Goal: Task Accomplishment & Management: Complete application form

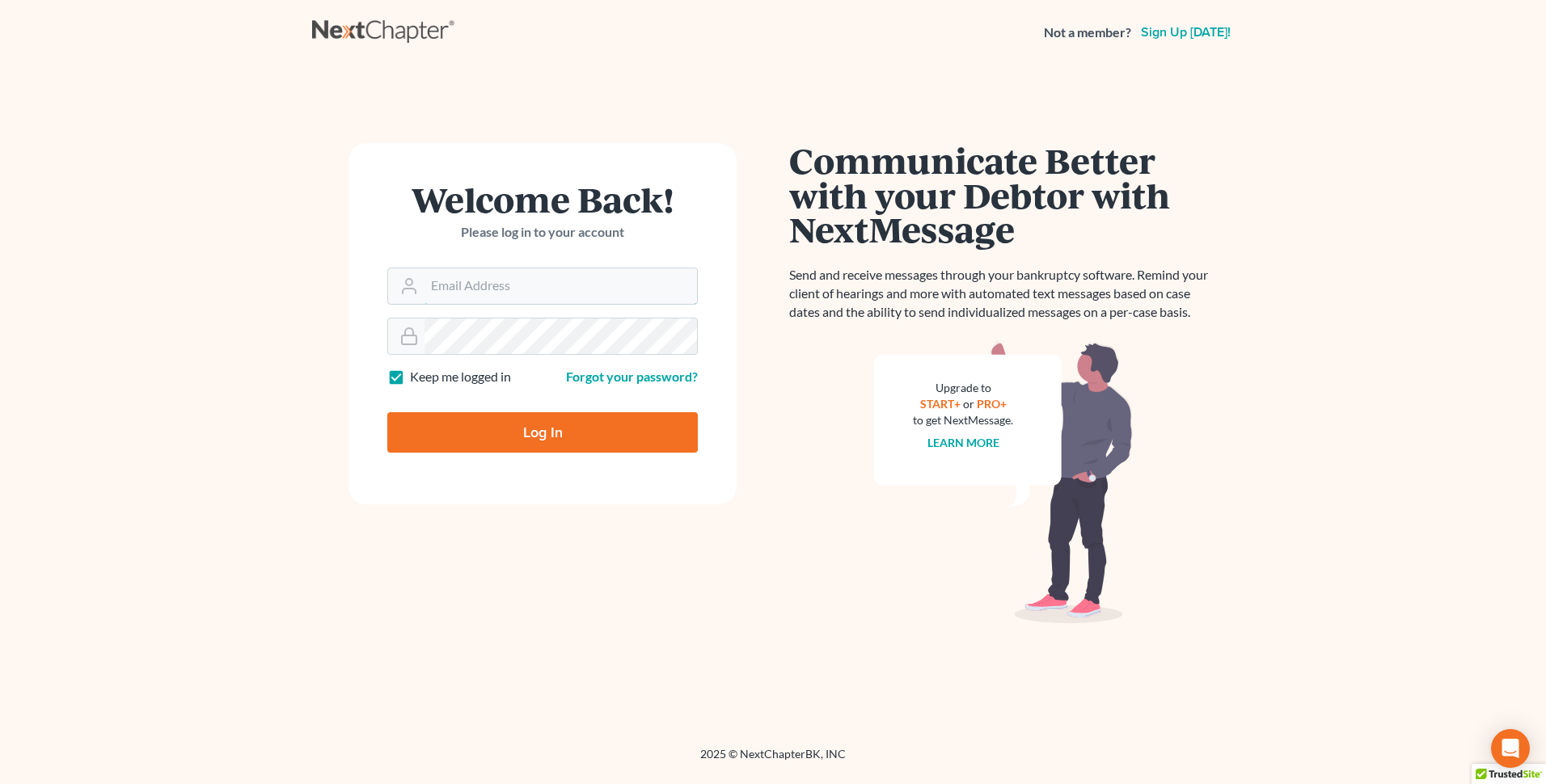
type input "[EMAIL_ADDRESS][DOMAIN_NAME]"
click at [527, 434] on input "Log In" at bounding box center [542, 433] width 311 height 41
type input "Thinking..."
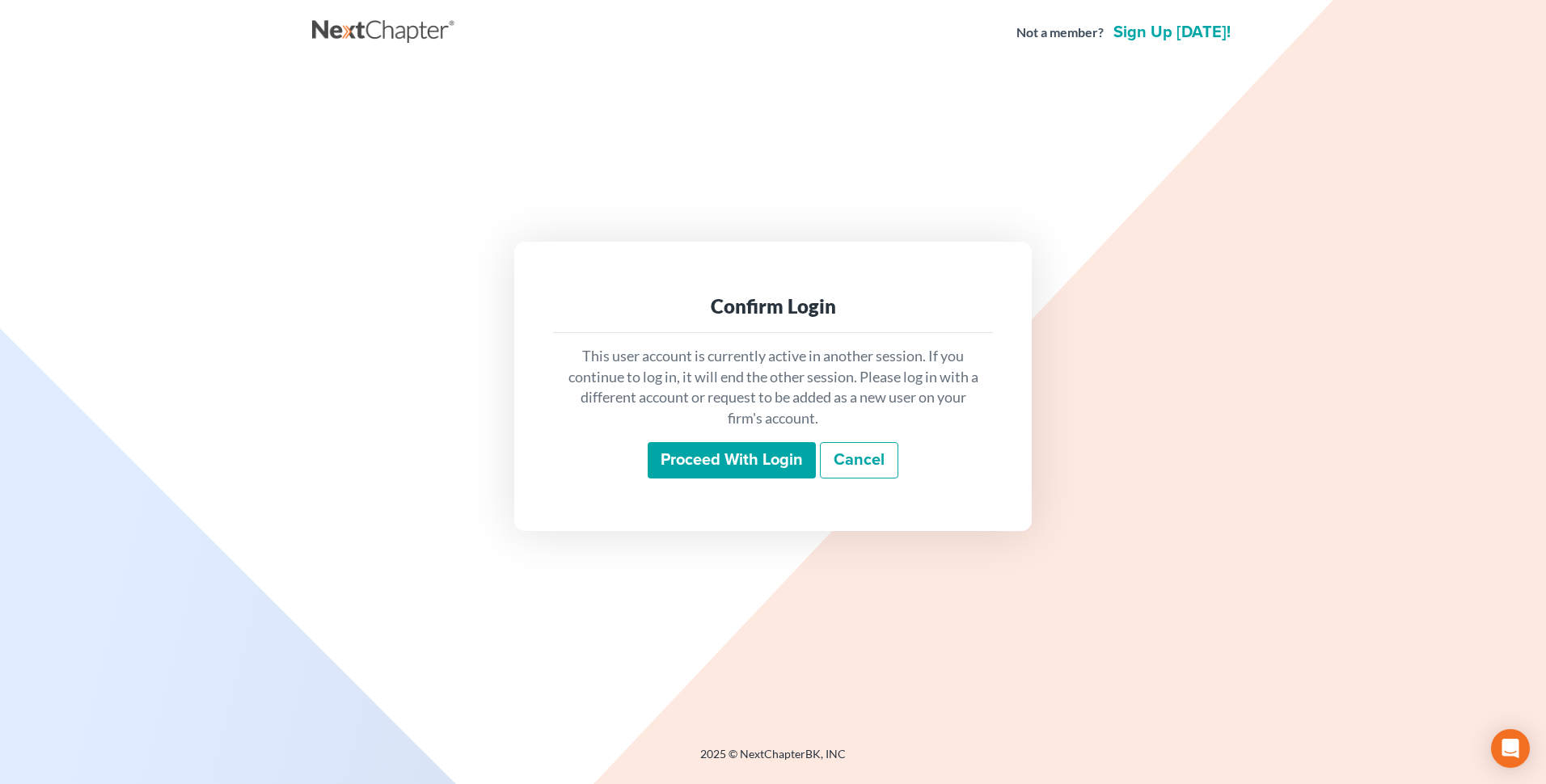
click at [710, 455] on input "Proceed with login" at bounding box center [731, 460] width 168 height 37
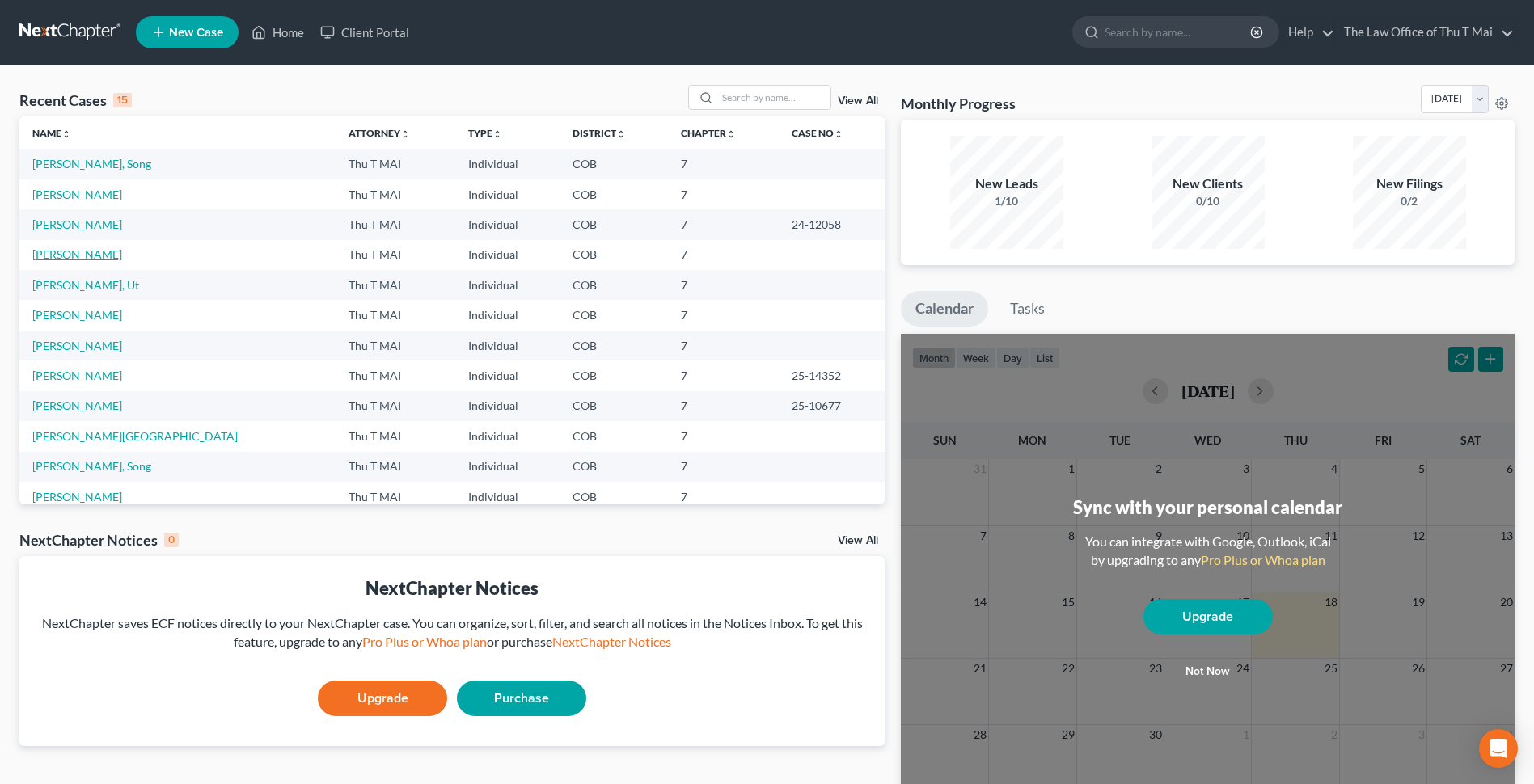
click at [49, 259] on link "[PERSON_NAME]" at bounding box center [77, 254] width 89 height 14
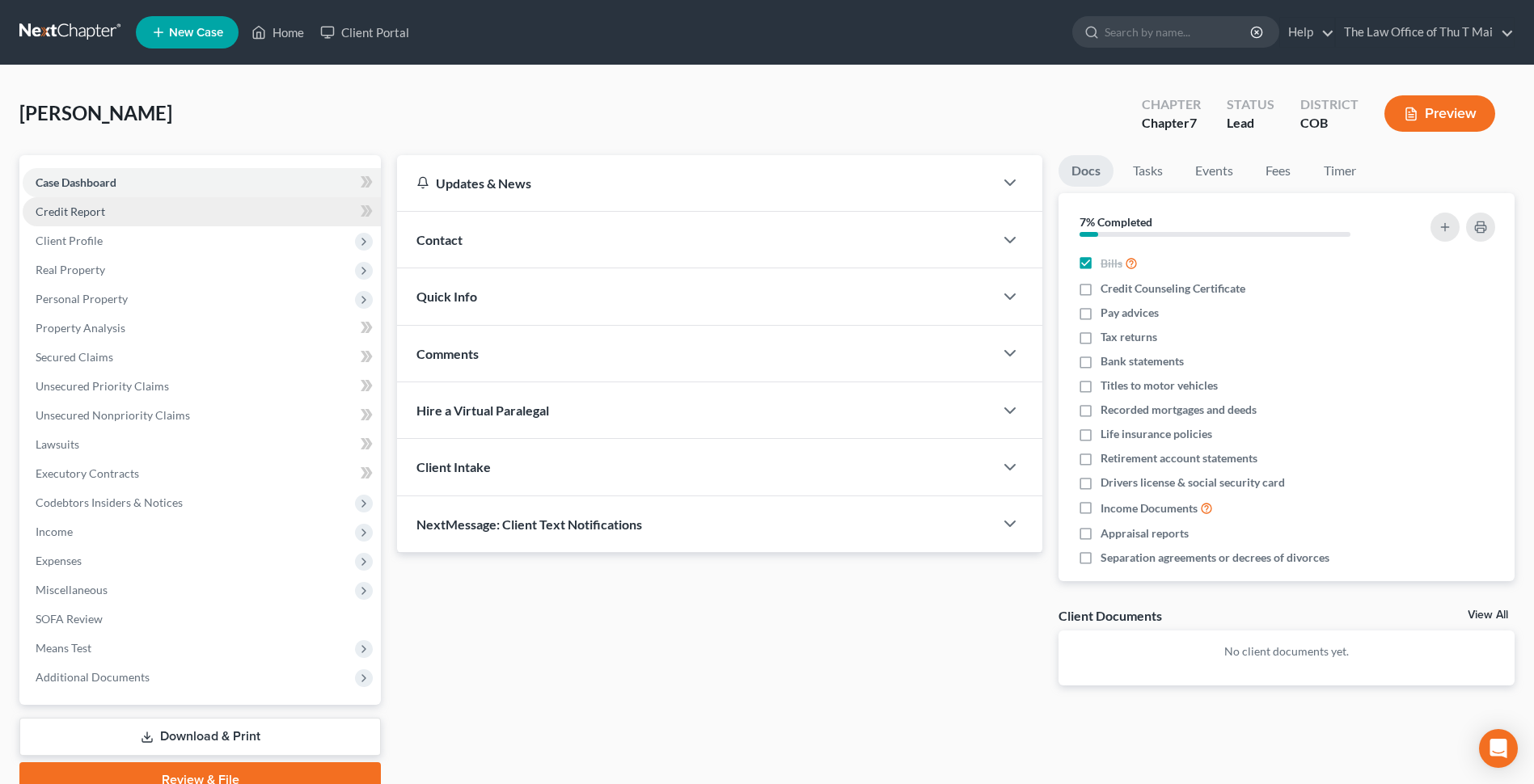
click at [83, 212] on span "Credit Report" at bounding box center [70, 211] width 69 height 14
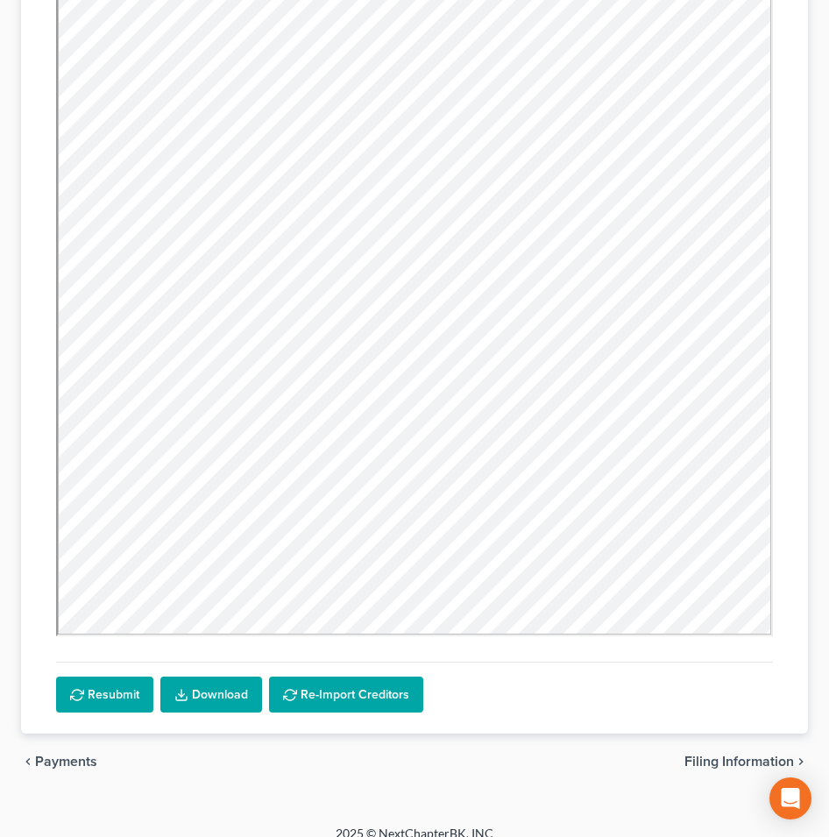
scroll to position [368, 0]
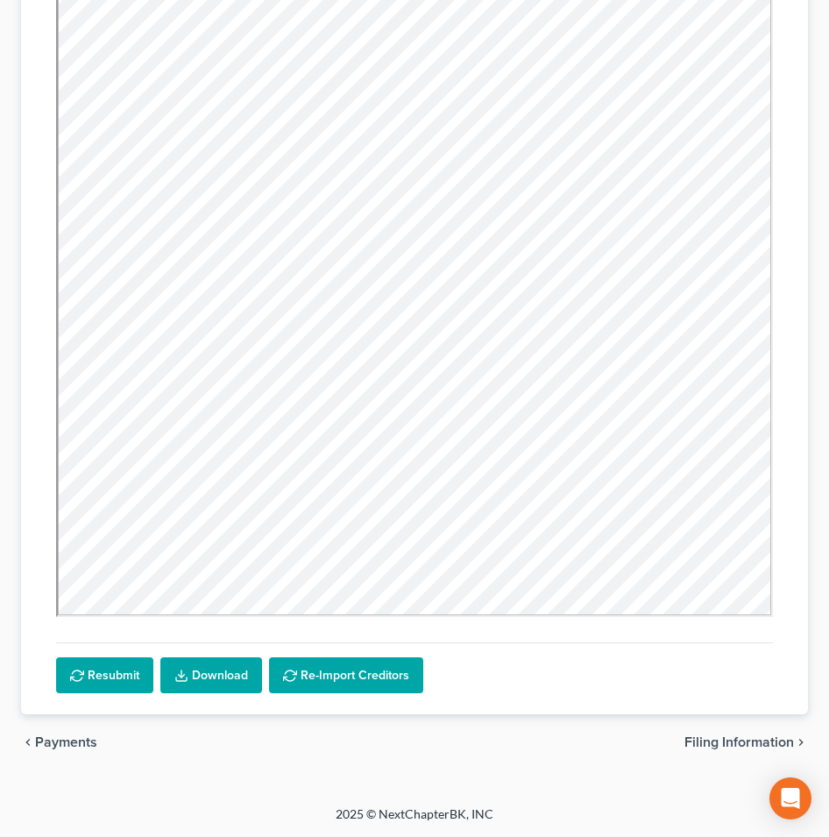
click at [706, 741] on span "Filing Information" at bounding box center [740, 742] width 110 height 14
select select "1"
select select "0"
select select "5"
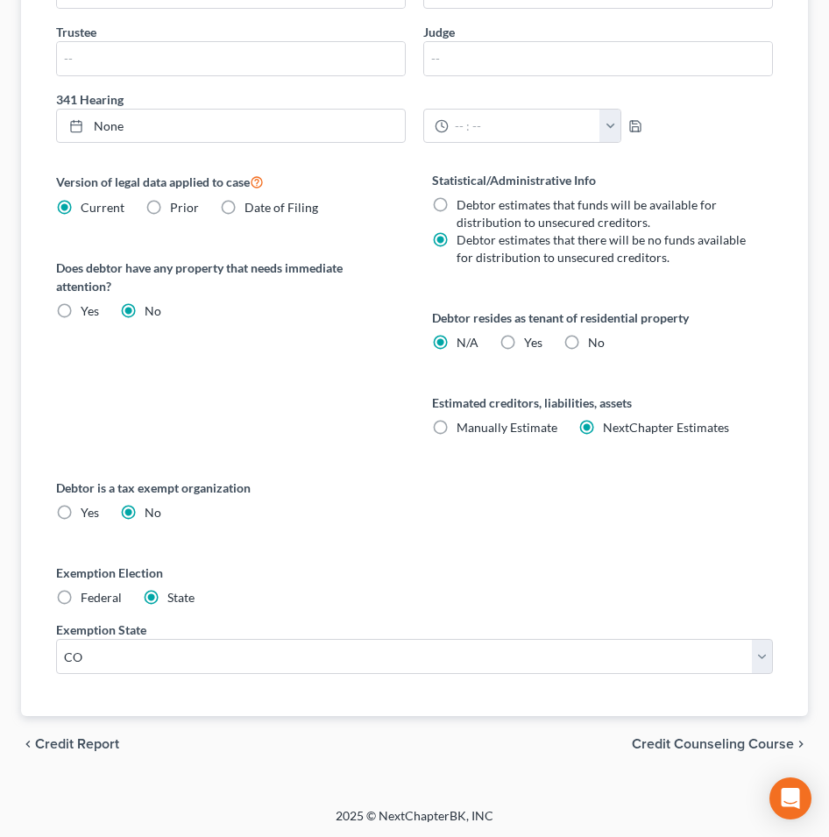
scroll to position [701, 0]
click at [701, 742] on span "Credit Counseling Course" at bounding box center [713, 743] width 162 height 14
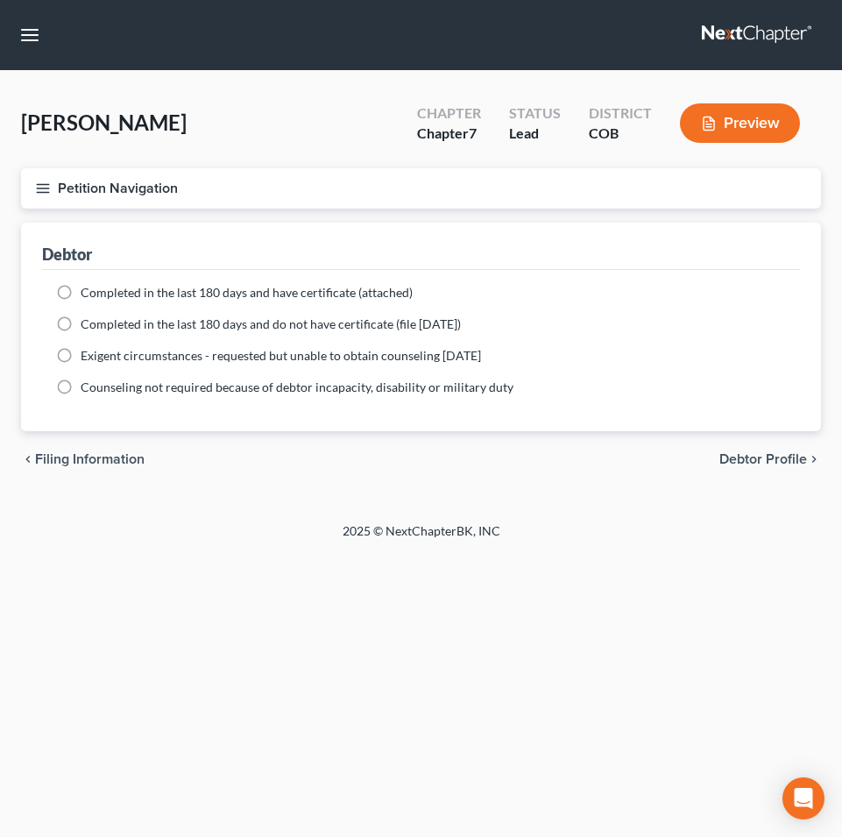
click at [737, 463] on span "Debtor Profile" at bounding box center [764, 459] width 88 height 14
select select "1"
select select "3"
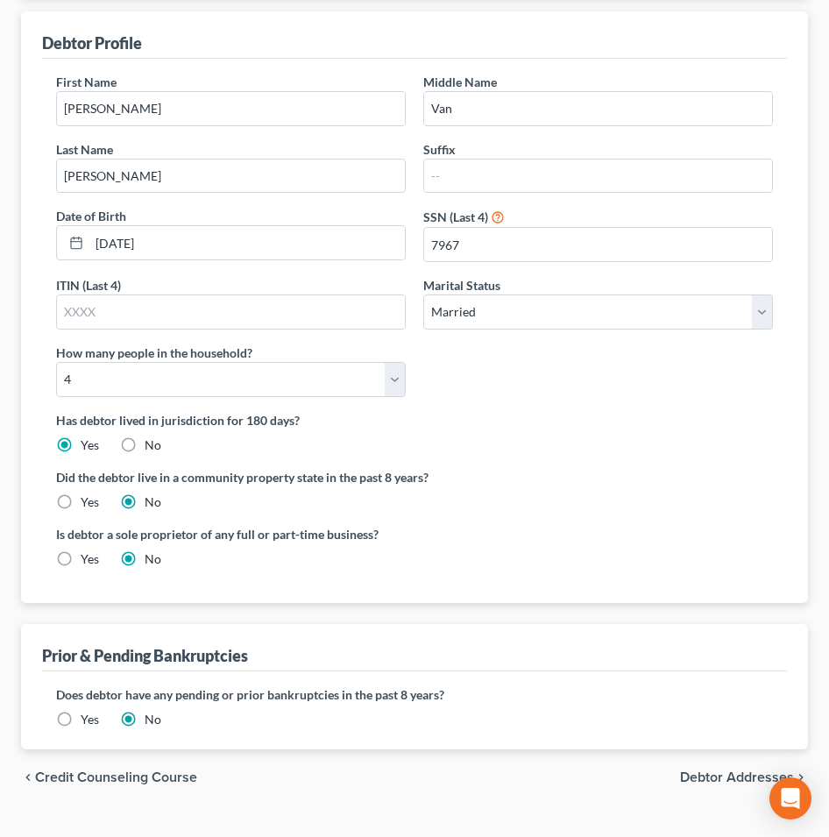
scroll to position [246, 0]
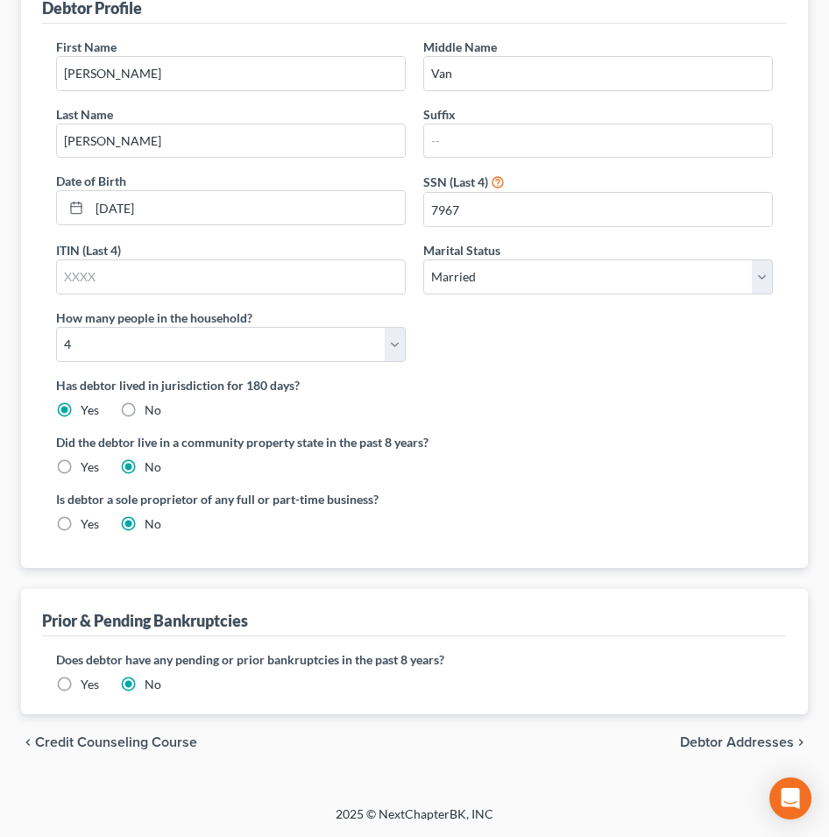
click at [714, 746] on span "Debtor Addresses" at bounding box center [737, 742] width 114 height 14
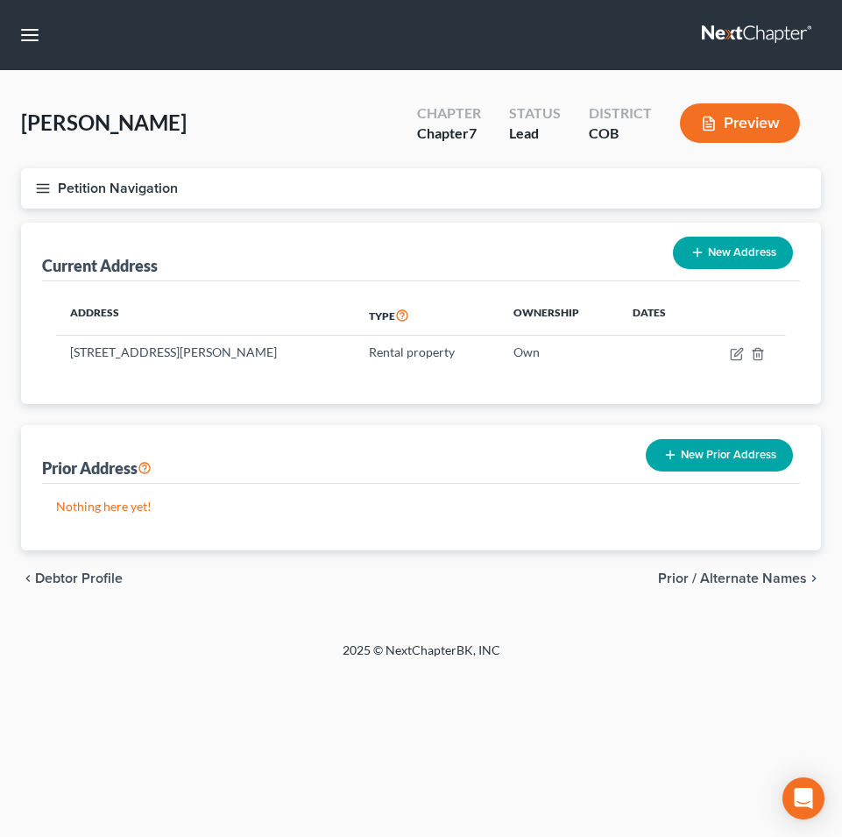
click at [726, 579] on span "Prior / Alternate Names" at bounding box center [732, 578] width 149 height 14
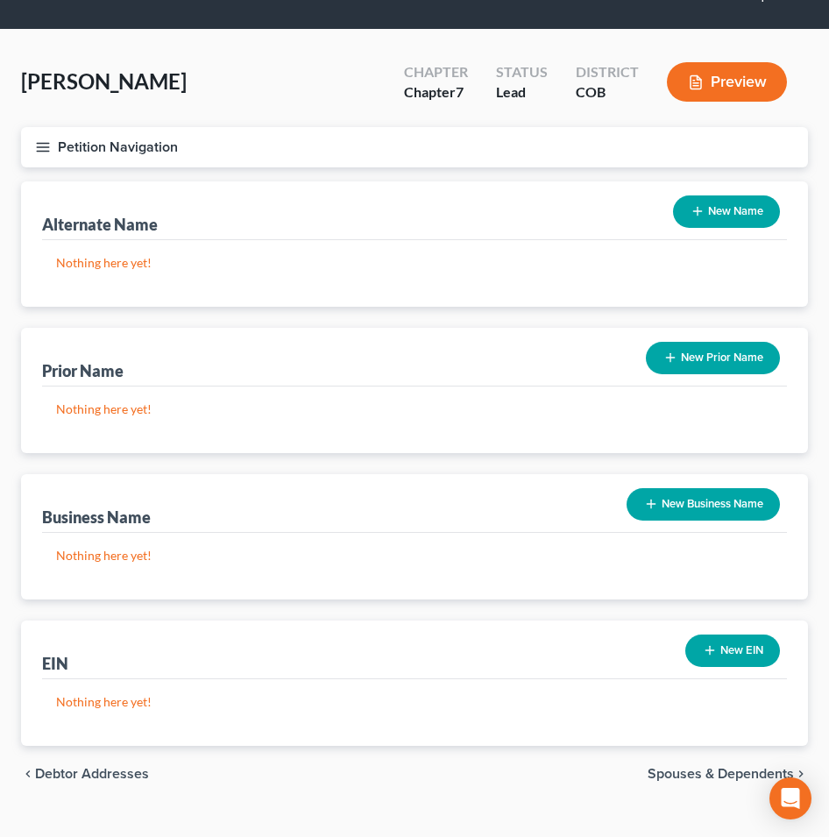
scroll to position [73, 0]
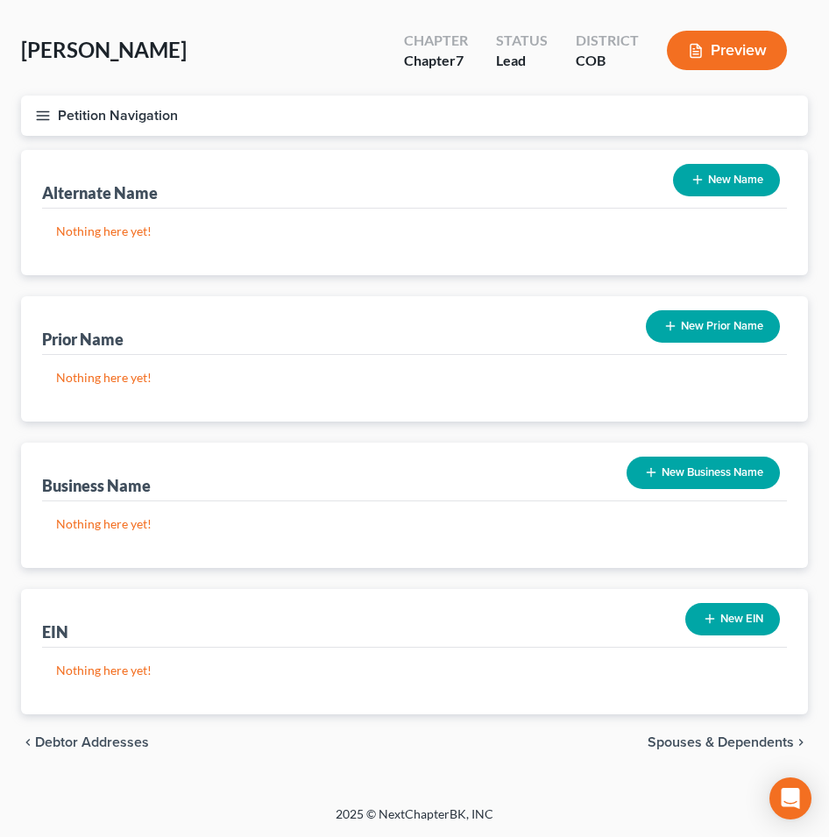
click at [685, 745] on span "Spouses & Dependents" at bounding box center [721, 742] width 146 height 14
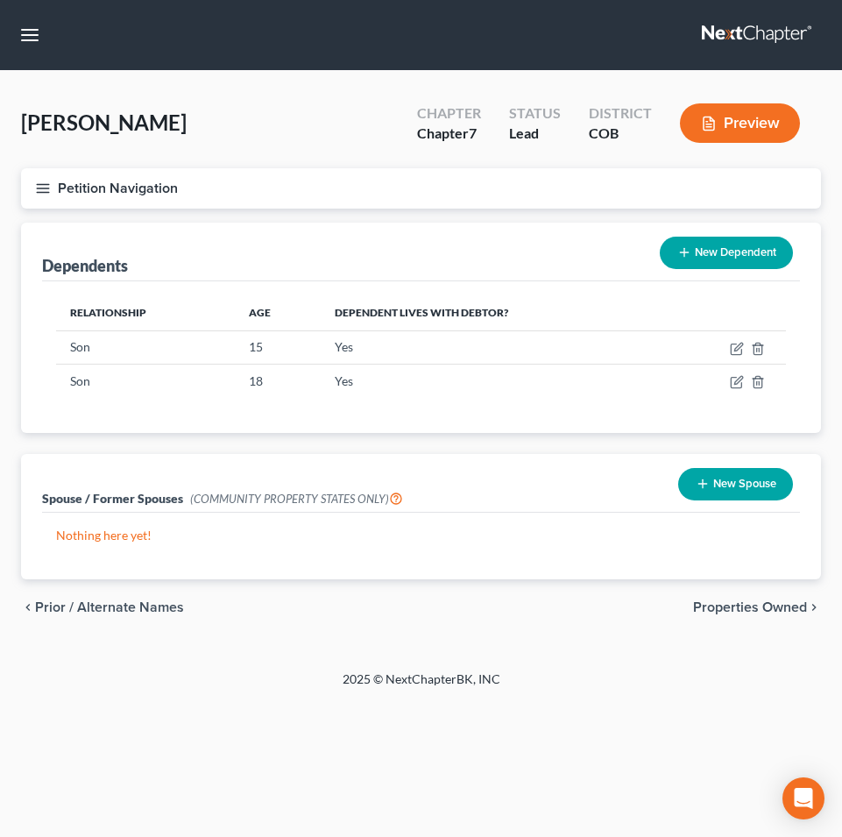
click at [754, 605] on span "Properties Owned" at bounding box center [750, 607] width 114 height 14
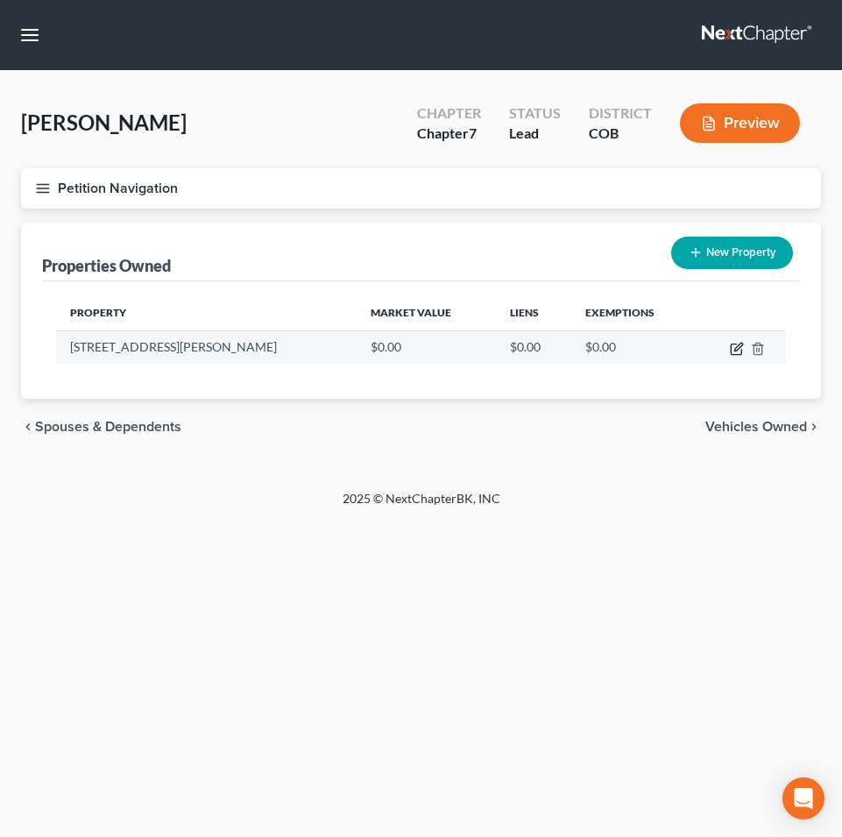
click at [740, 349] on icon "button" at bounding box center [737, 349] width 14 height 14
select select "5"
select select "16"
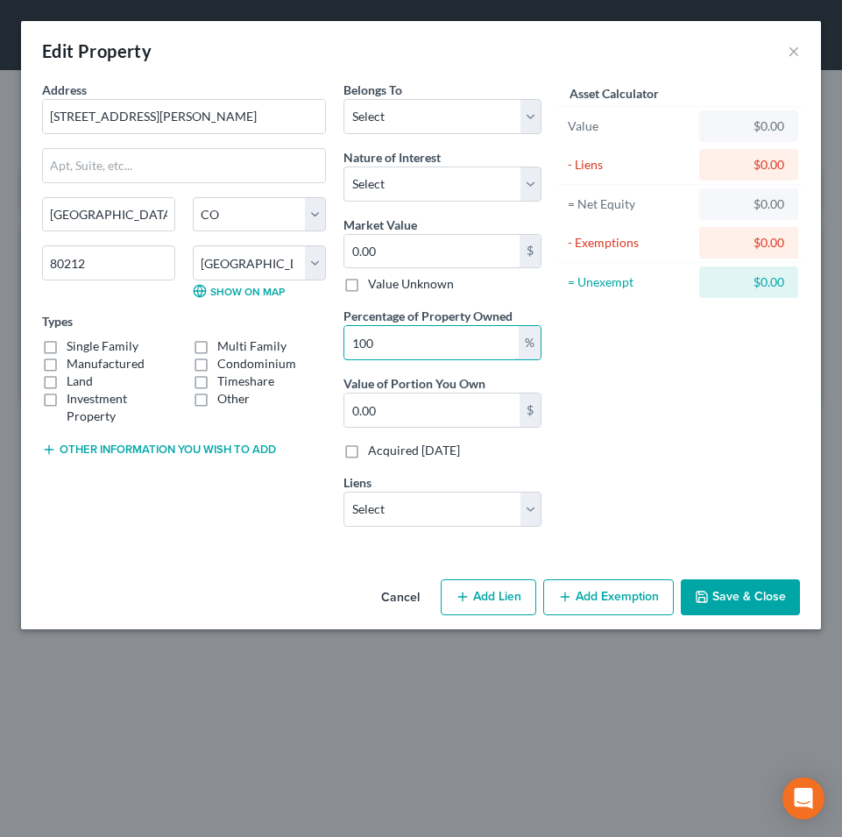
drag, startPoint x: 454, startPoint y: 346, endPoint x: 330, endPoint y: 352, distance: 123.7
click at [330, 352] on div "Address * 3602 [PERSON_NAME][GEOGRAPHIC_DATA] [GEOGRAPHIC_DATA] [US_STATE][GEOG…" at bounding box center [291, 311] width 517 height 460
type input "0"
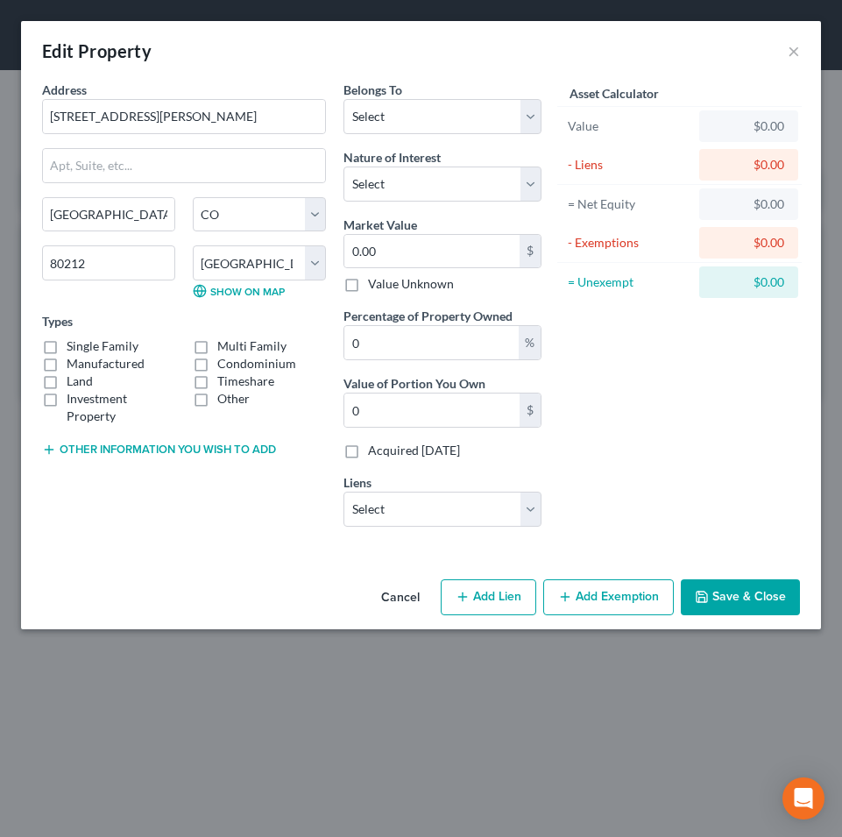
click at [729, 594] on button "Save & Close" at bounding box center [740, 597] width 119 height 37
click at [397, 597] on button "Cancel" at bounding box center [400, 598] width 67 height 35
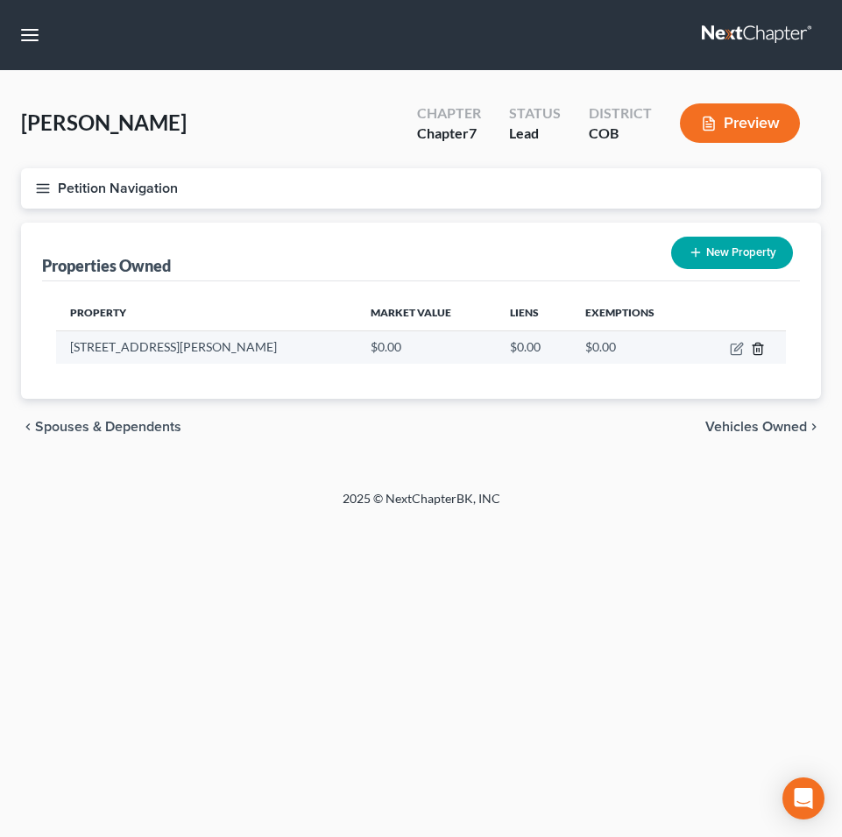
click at [758, 349] on icon "button" at bounding box center [758, 349] width 14 height 14
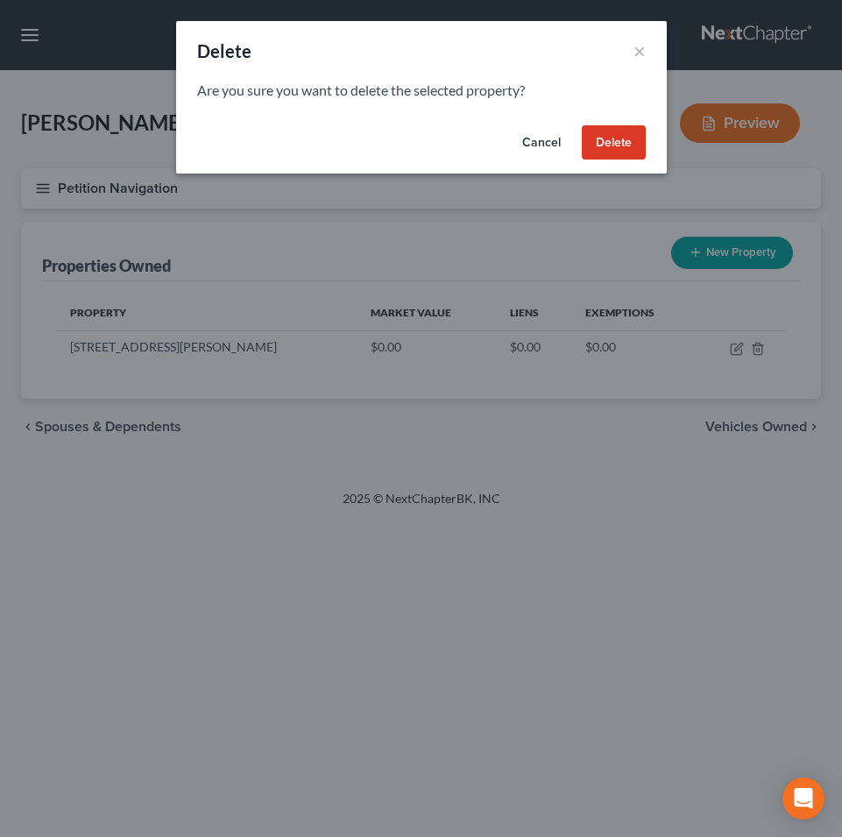
click at [601, 143] on button "Delete" at bounding box center [614, 142] width 64 height 35
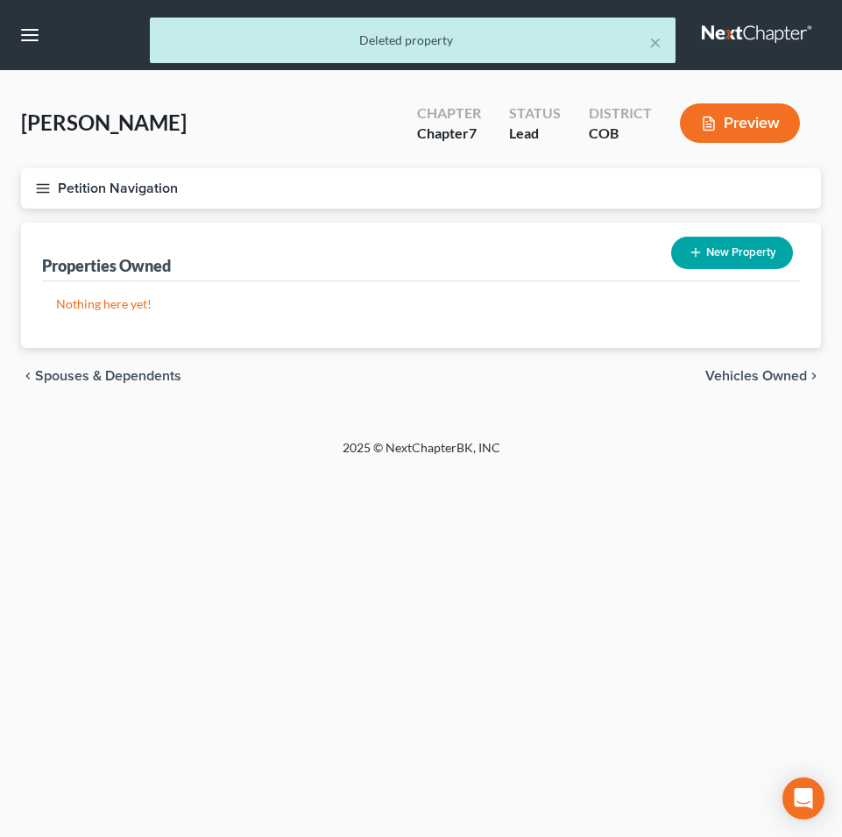
click at [759, 369] on span "Vehicles Owned" at bounding box center [757, 376] width 102 height 14
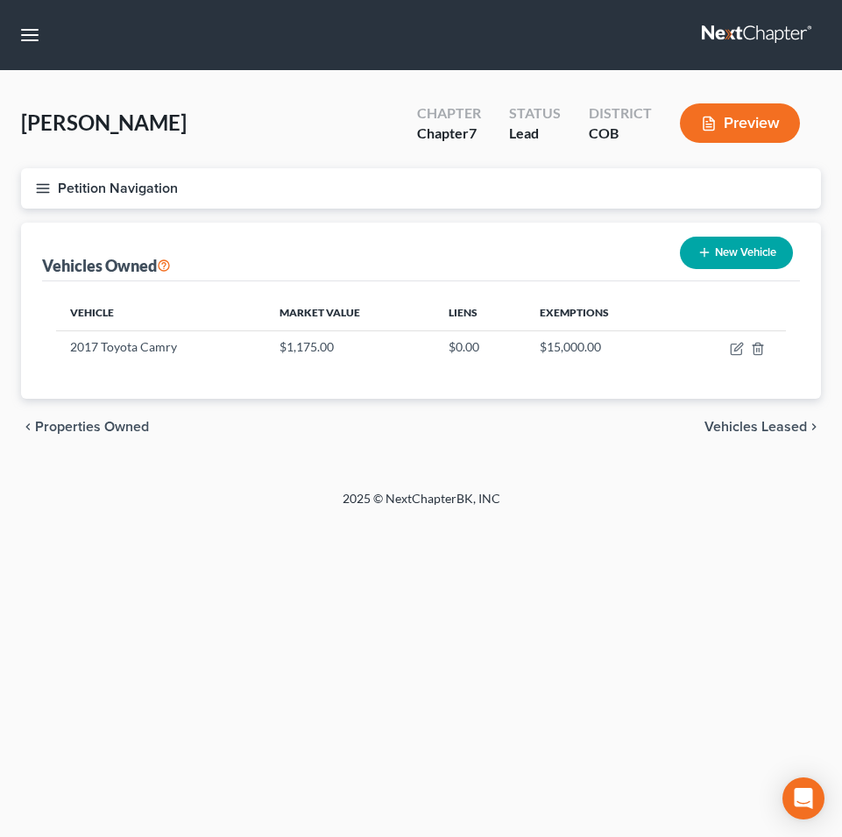
click at [776, 430] on span "Vehicles Leased" at bounding box center [756, 427] width 103 height 14
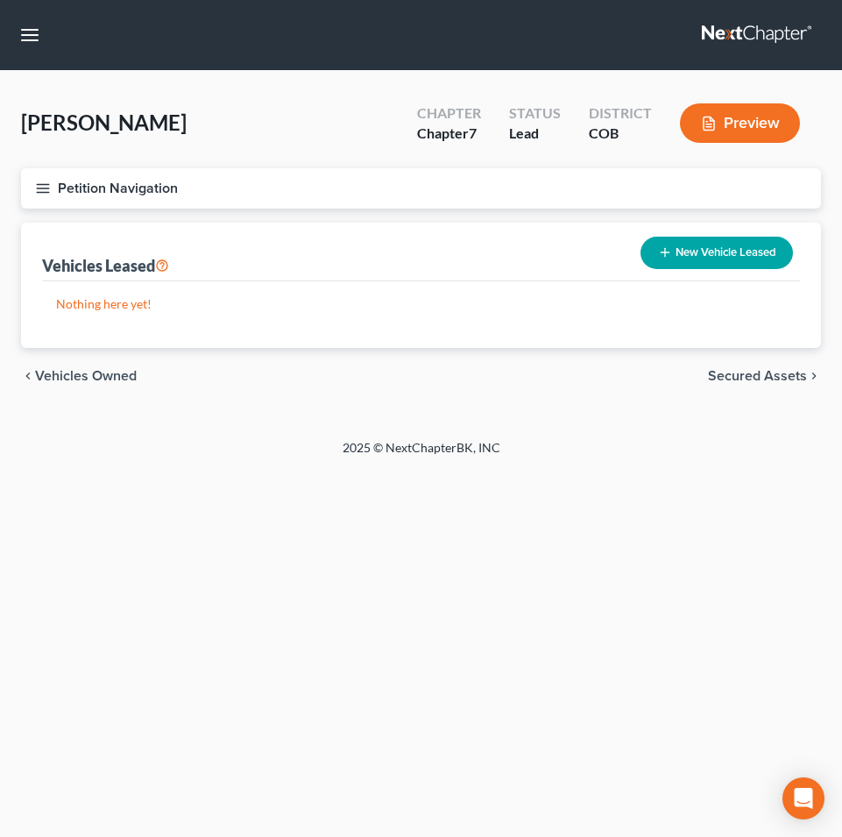
click at [743, 375] on span "Secured Assets" at bounding box center [757, 376] width 99 height 14
click at [743, 375] on span "Personal Items" at bounding box center [760, 376] width 94 height 14
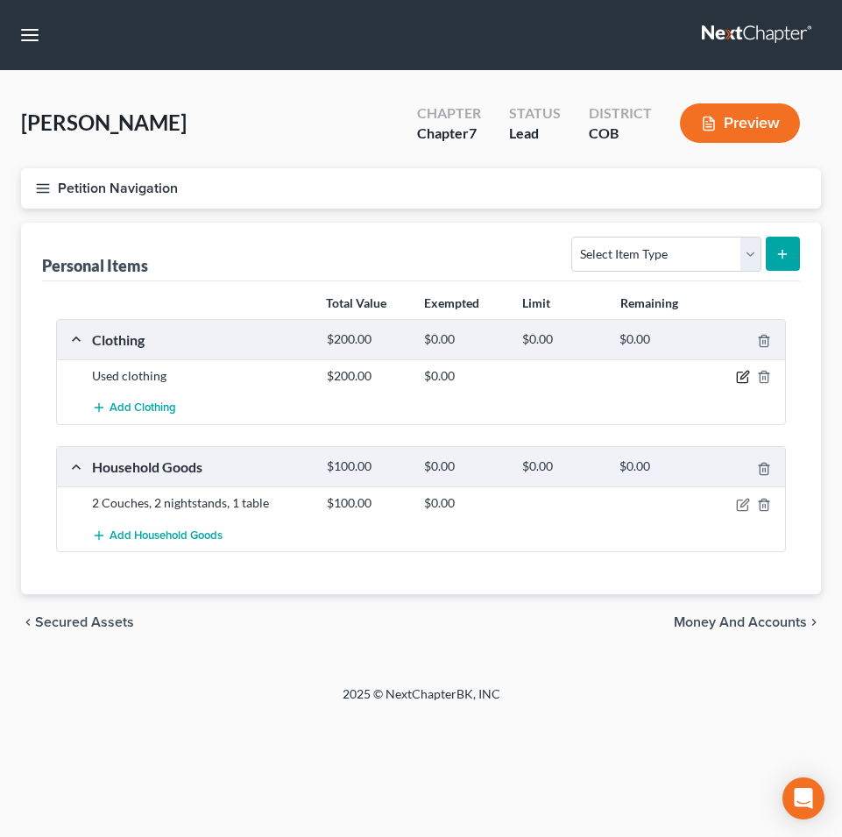
click at [744, 382] on icon "button" at bounding box center [743, 377] width 14 height 14
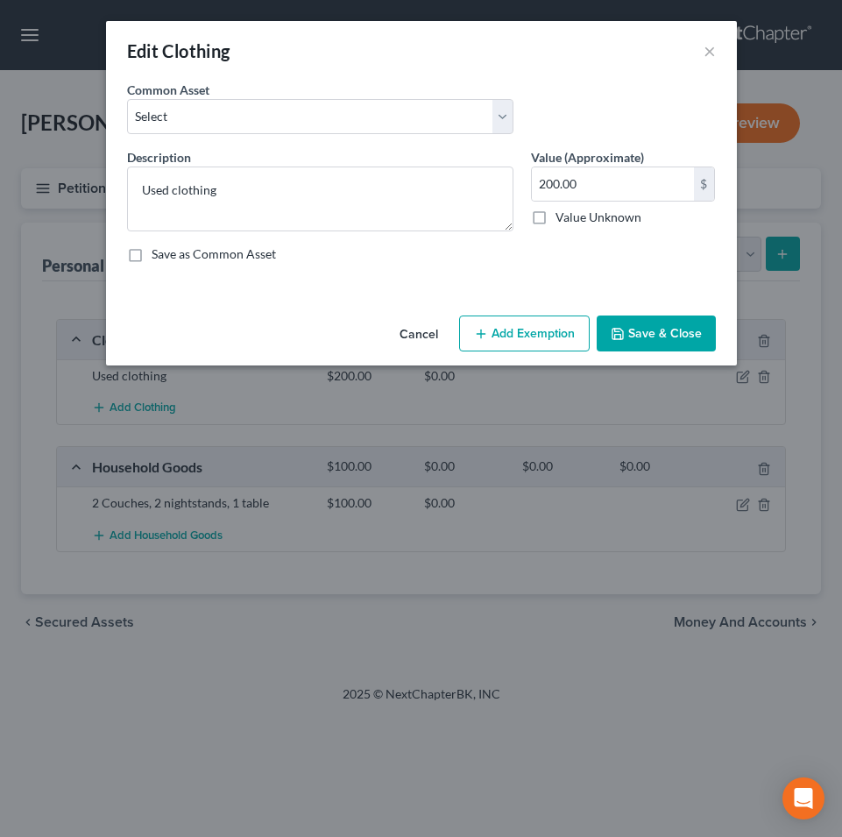
click at [536, 323] on button "Add Exemption" at bounding box center [524, 334] width 131 height 37
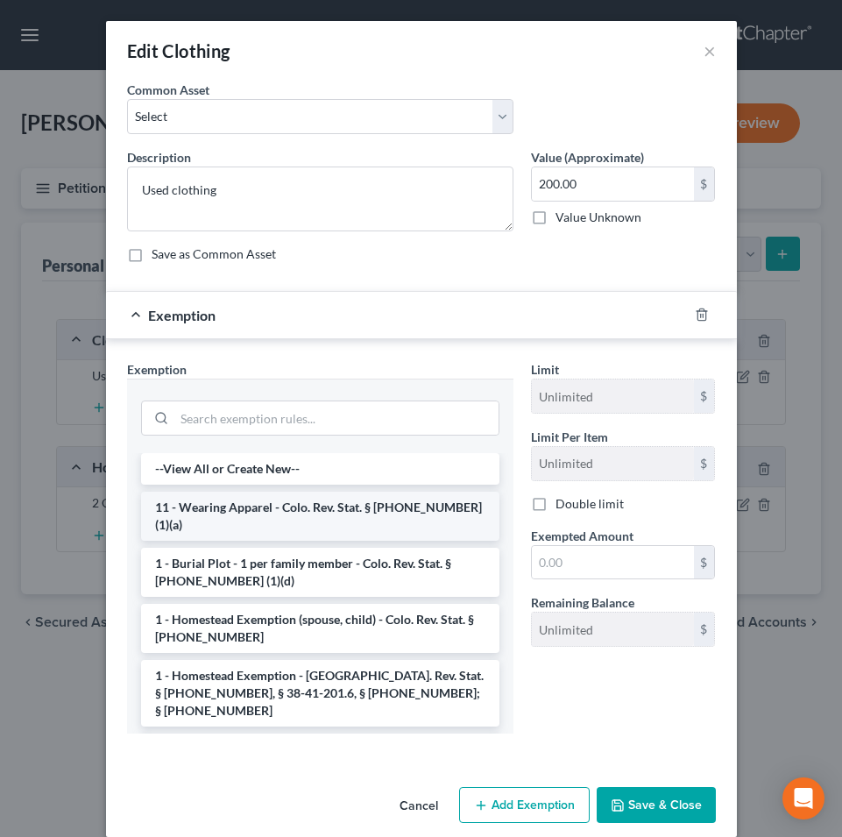
click at [255, 509] on li "11 - Wearing Apparel - Colo. Rev. Stat. § [PHONE_NUMBER] (1)(a)" at bounding box center [320, 516] width 358 height 49
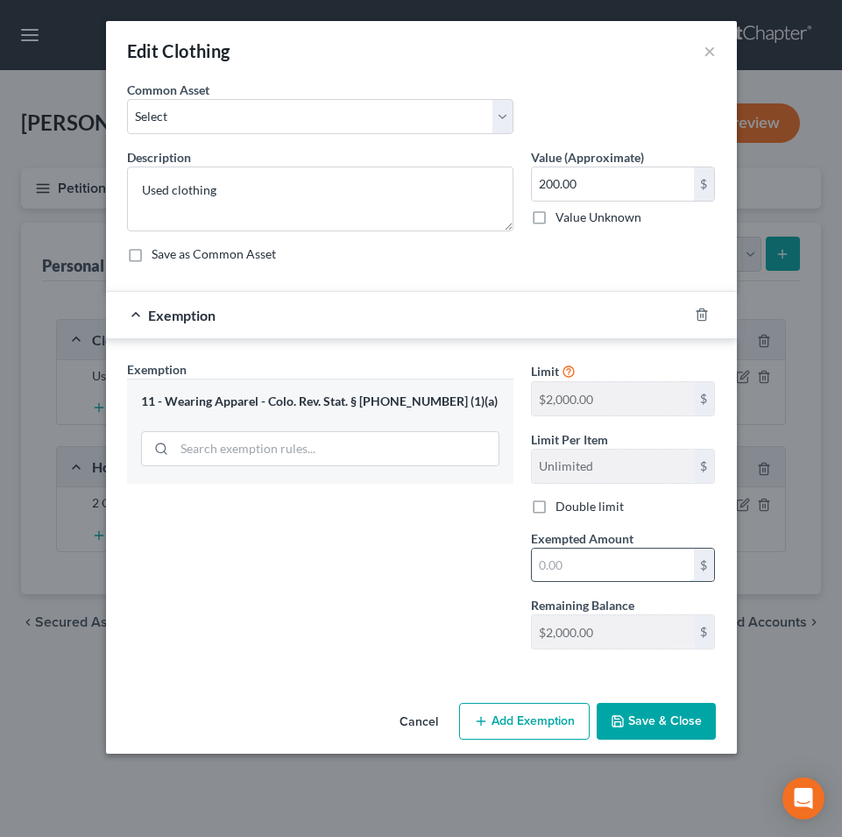
click at [672, 564] on input "text" at bounding box center [613, 565] width 162 height 33
type input "2,000"
click at [651, 721] on button "Save & Close" at bounding box center [656, 721] width 119 height 37
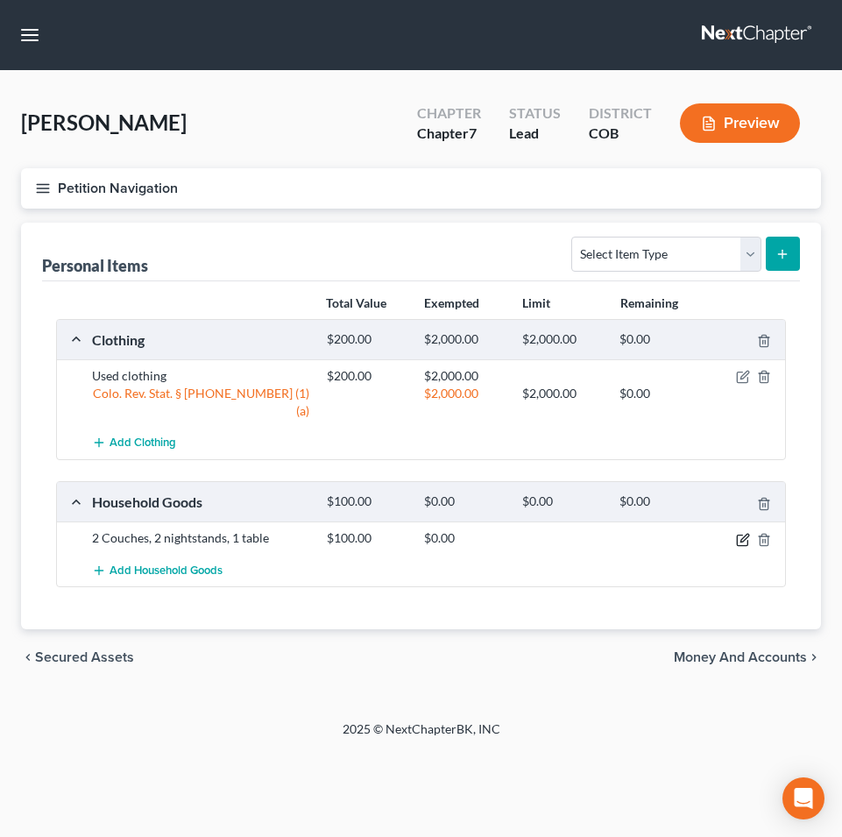
click at [739, 533] on icon "button" at bounding box center [743, 540] width 14 height 14
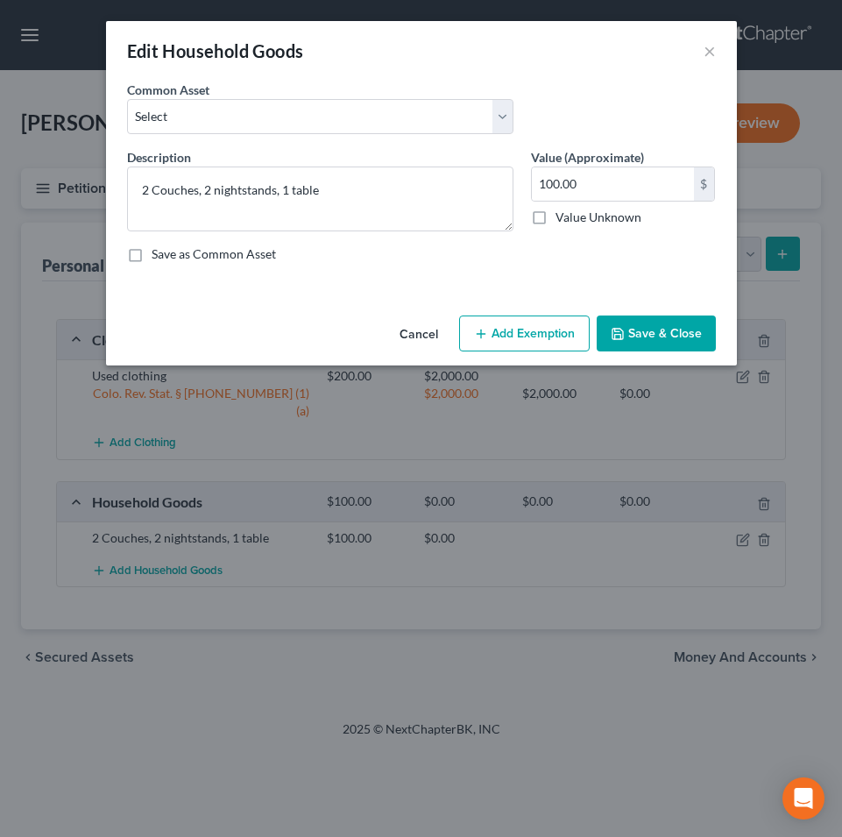
click at [502, 335] on button "Add Exemption" at bounding box center [524, 334] width 131 height 37
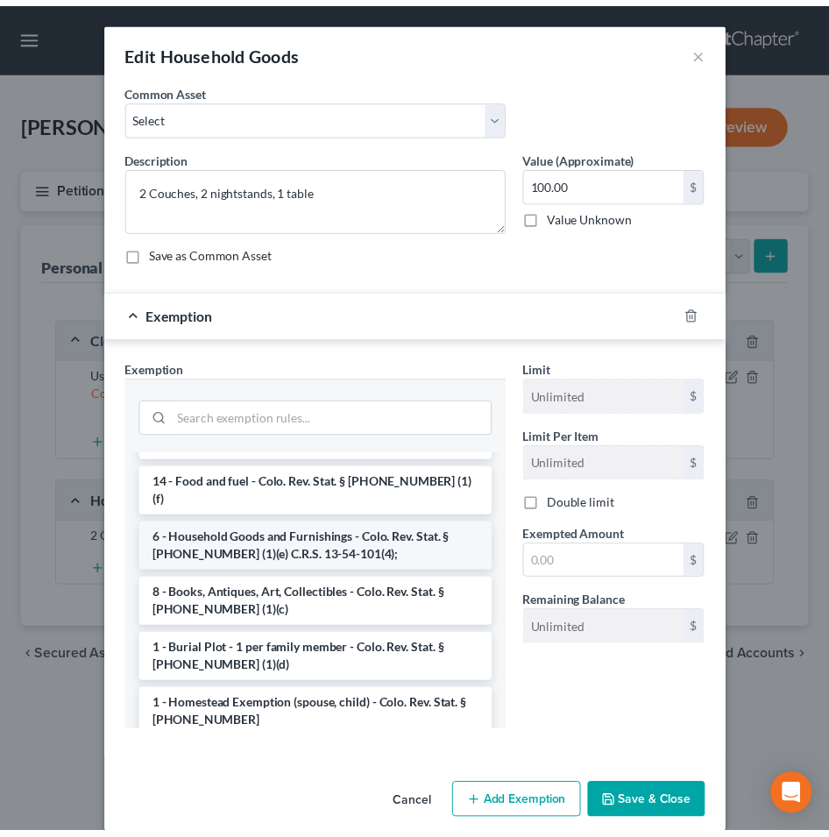
scroll to position [175, 0]
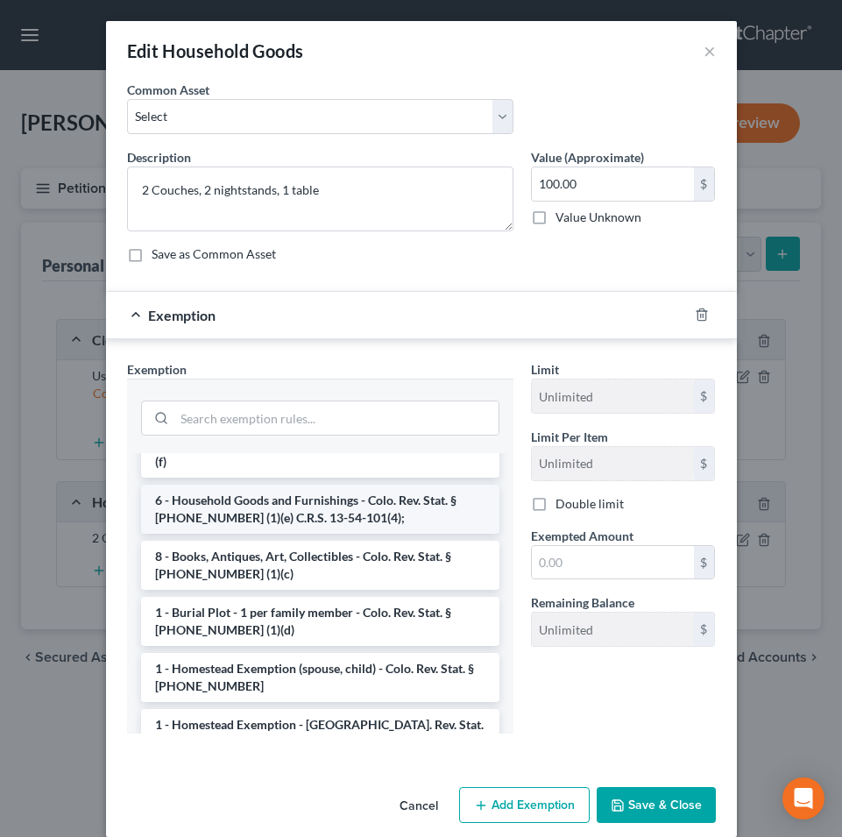
click at [291, 485] on li "6 - Household Goods and Furnishings - Colo. Rev. Stat. § [PHONE_NUMBER] (1)(e) …" at bounding box center [320, 509] width 358 height 49
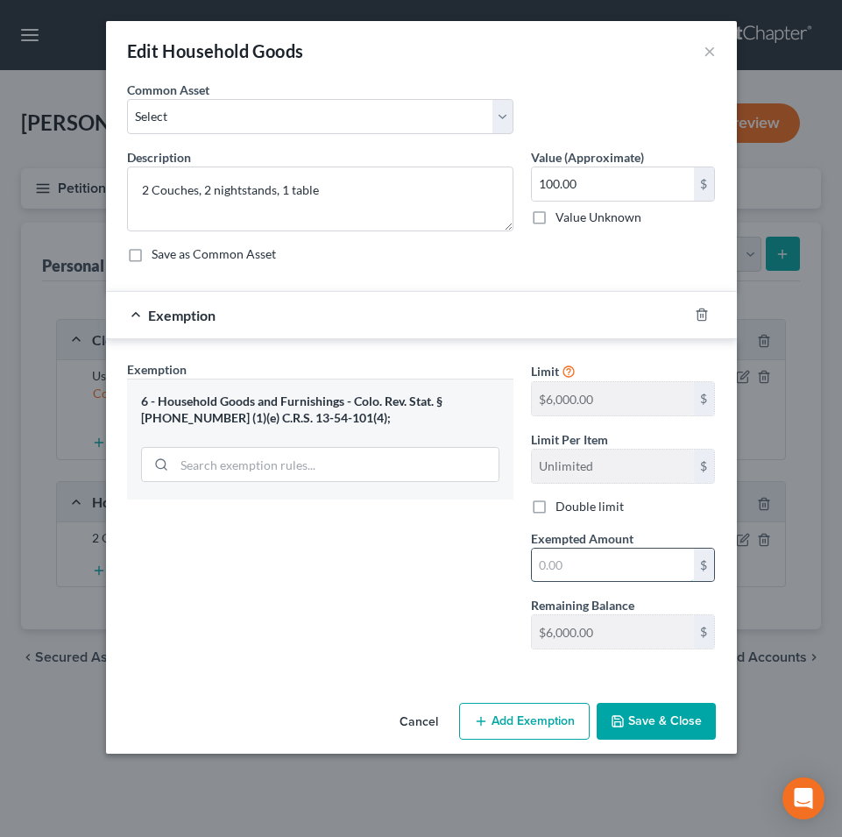
click at [595, 565] on input "text" at bounding box center [613, 565] width 162 height 33
type input "6,000"
click at [654, 721] on button "Save & Close" at bounding box center [656, 721] width 119 height 37
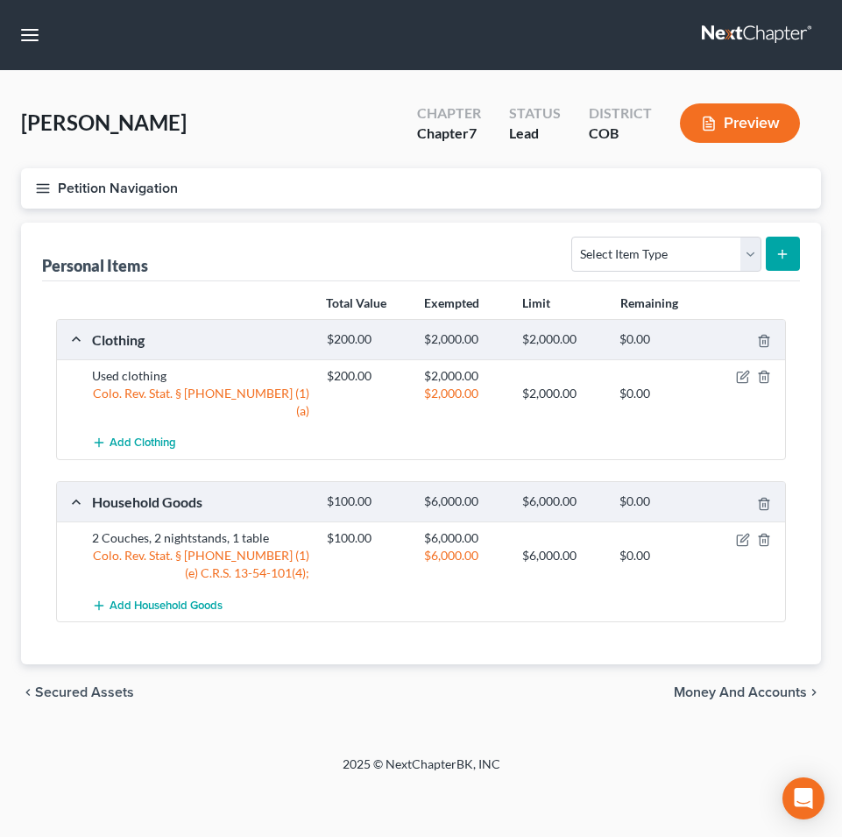
click at [720, 685] on span "Money and Accounts" at bounding box center [740, 692] width 133 height 14
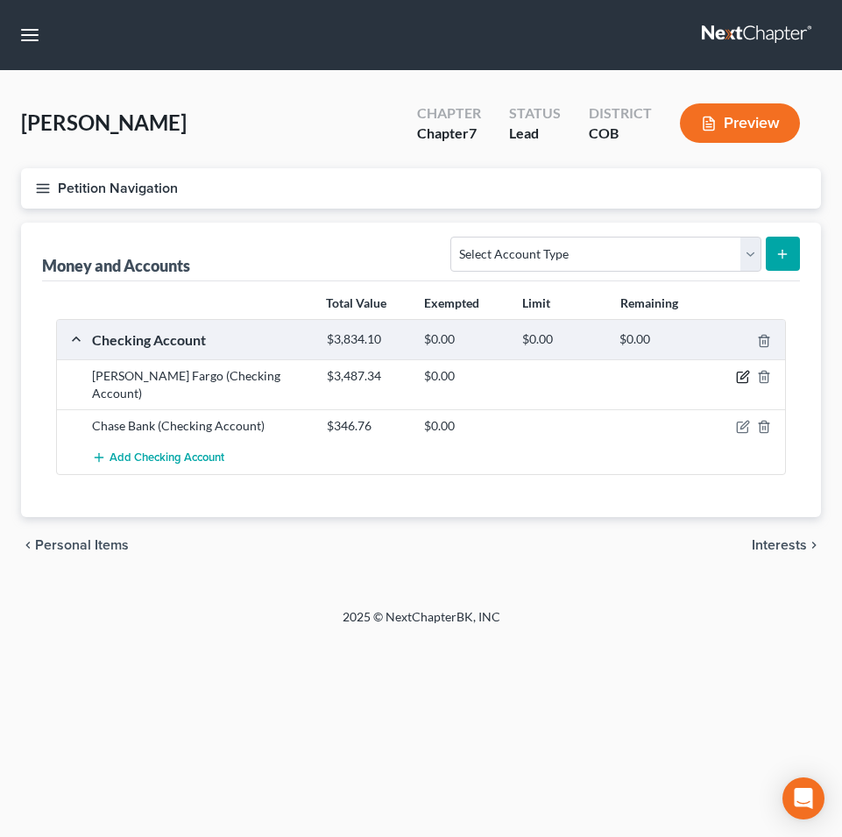
click at [748, 372] on icon "button" at bounding box center [745, 376] width 8 height 8
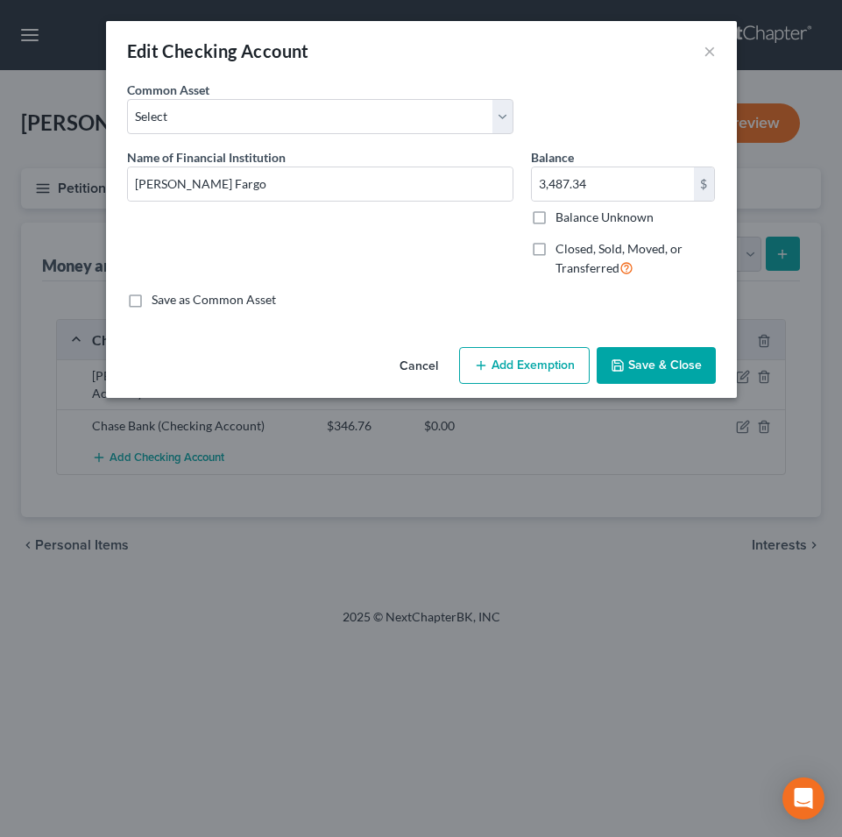
click at [529, 356] on button "Add Exemption" at bounding box center [524, 365] width 131 height 37
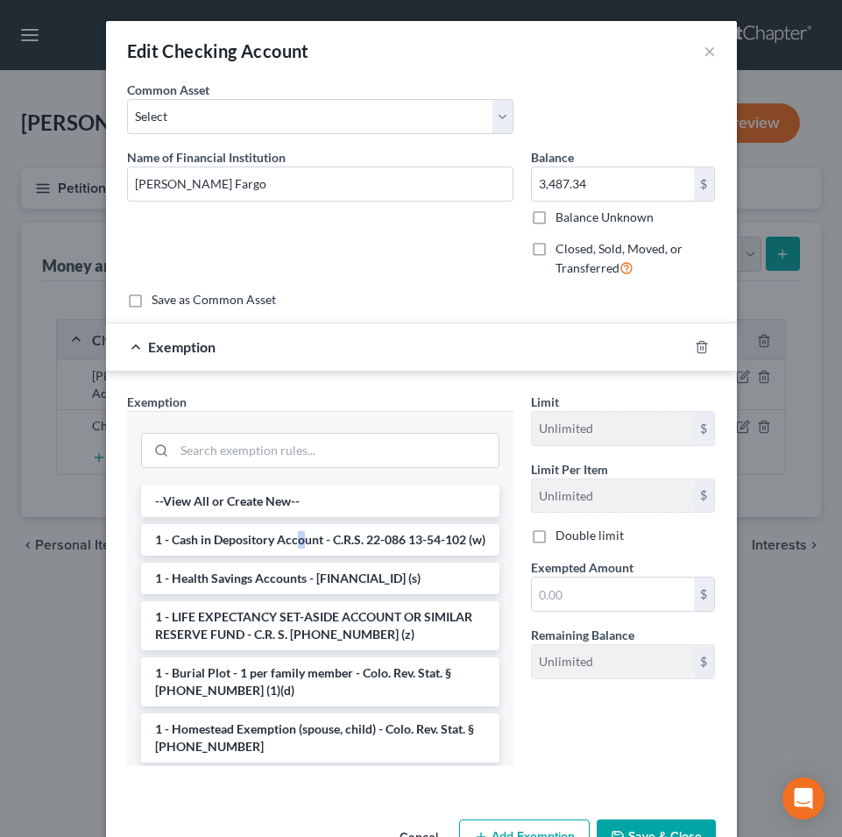
click at [295, 541] on li "1 - Cash in Depository Account - C.R.S. 22-086 13-54-102 (w)" at bounding box center [320, 540] width 358 height 32
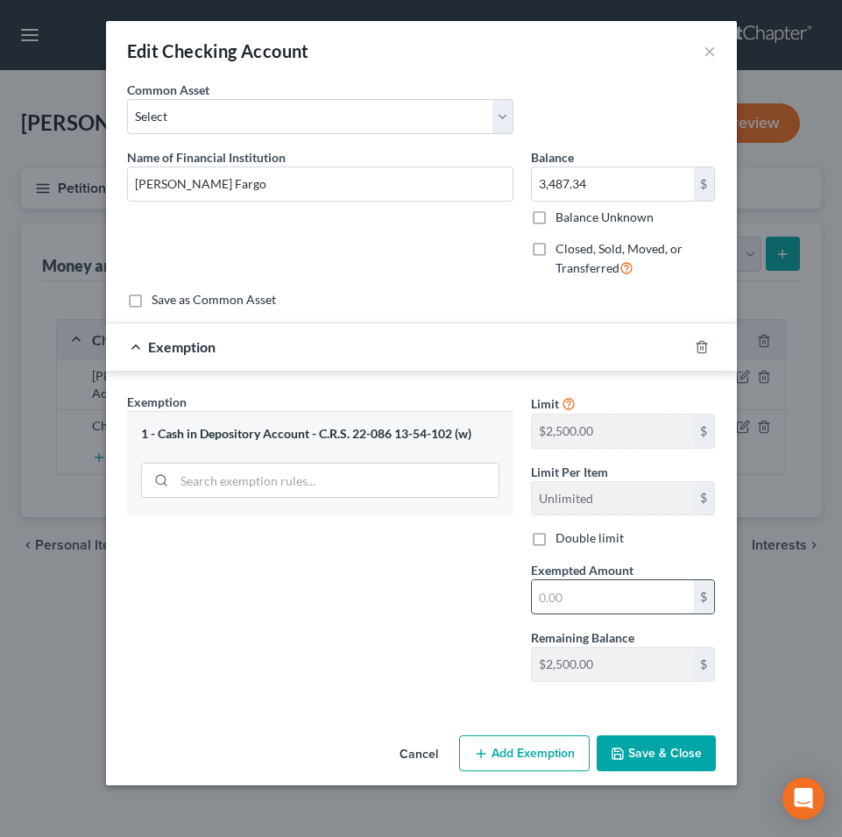
drag, startPoint x: 593, startPoint y: 596, endPoint x: 594, endPoint y: 582, distance: 14.1
click at [593, 595] on input "text" at bounding box center [613, 596] width 162 height 33
type input "2,500"
click at [666, 745] on button "Save & Close" at bounding box center [656, 753] width 119 height 37
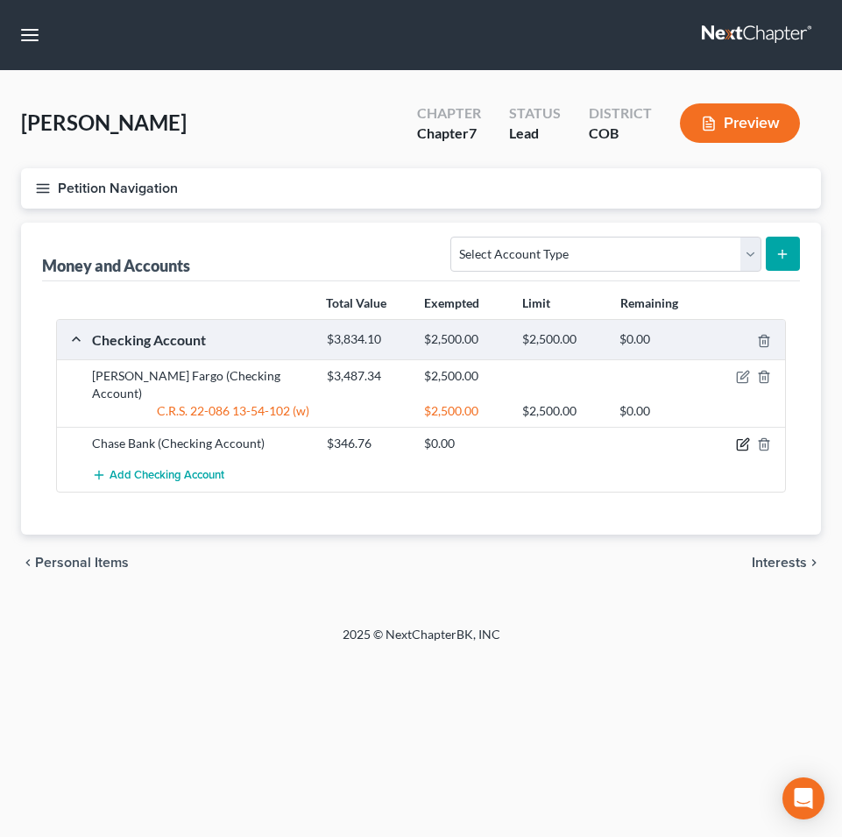
click at [747, 437] on icon "button" at bounding box center [743, 444] width 14 height 14
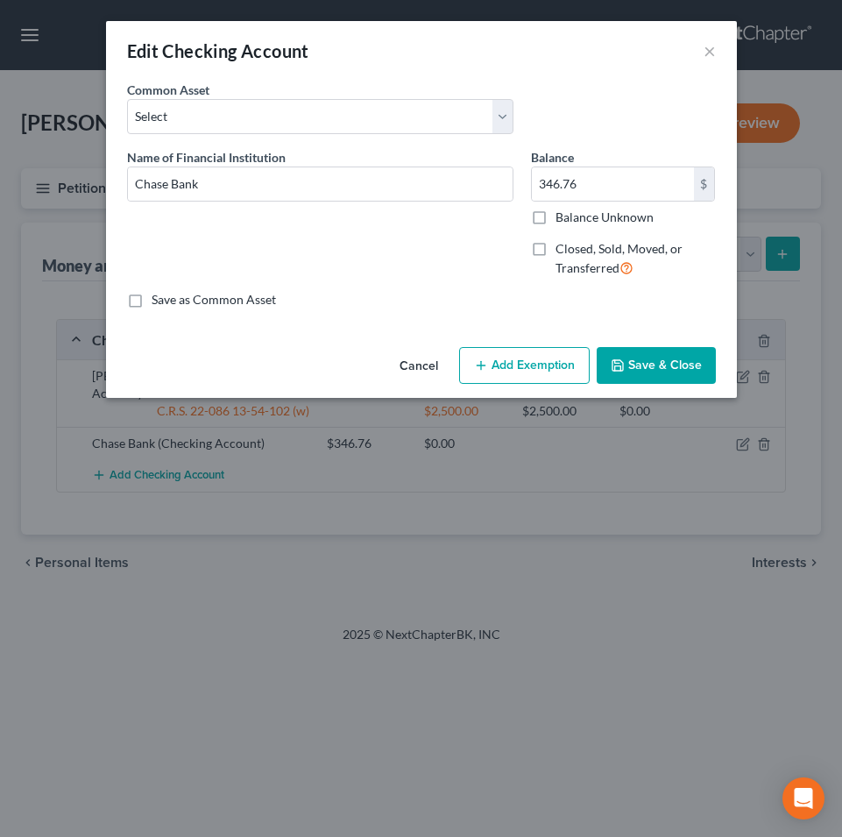
click at [553, 360] on button "Add Exemption" at bounding box center [524, 365] width 131 height 37
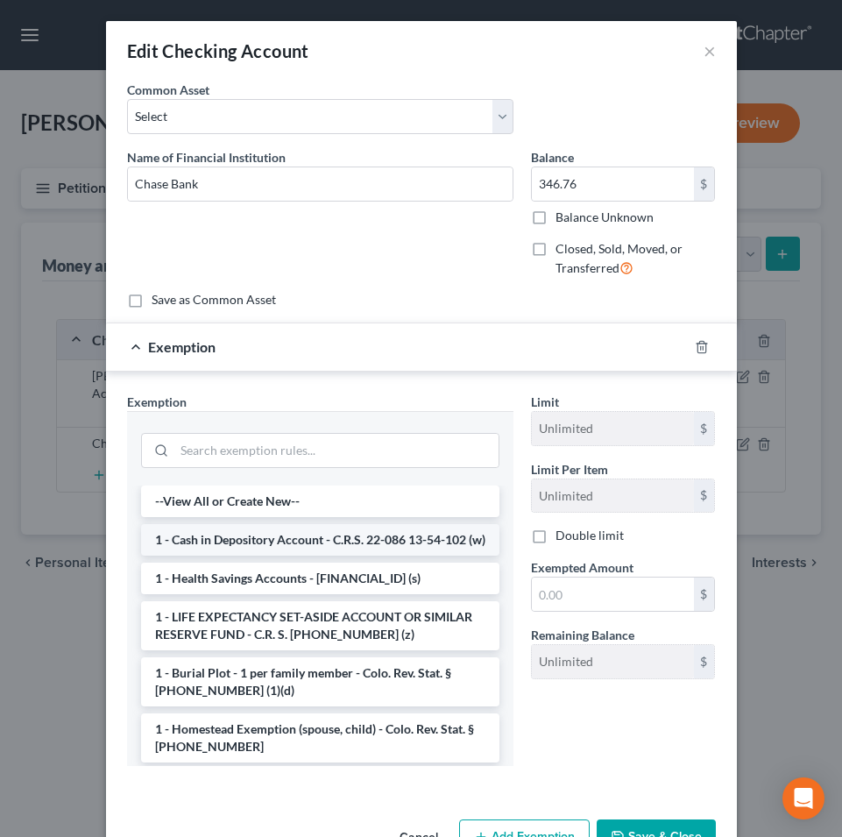
click at [304, 547] on li "1 - Cash in Depository Account - C.R.S. 22-086 13-54-102 (w)" at bounding box center [320, 540] width 358 height 32
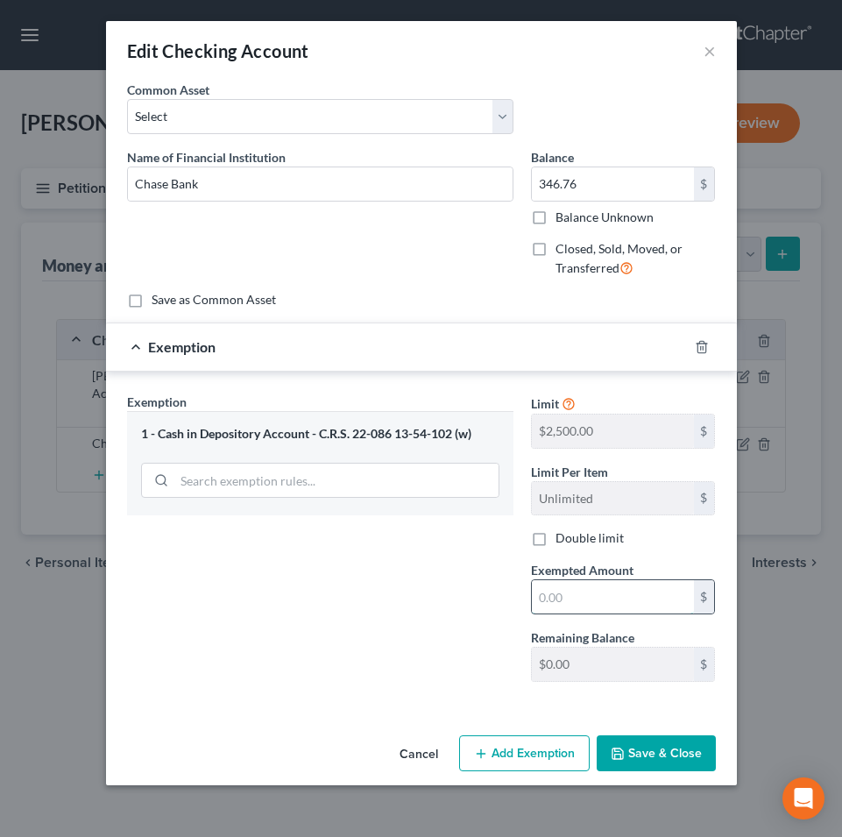
click at [586, 592] on input "text" at bounding box center [613, 596] width 162 height 33
type input "2,500"
click at [666, 754] on button "Save & Close" at bounding box center [656, 753] width 119 height 37
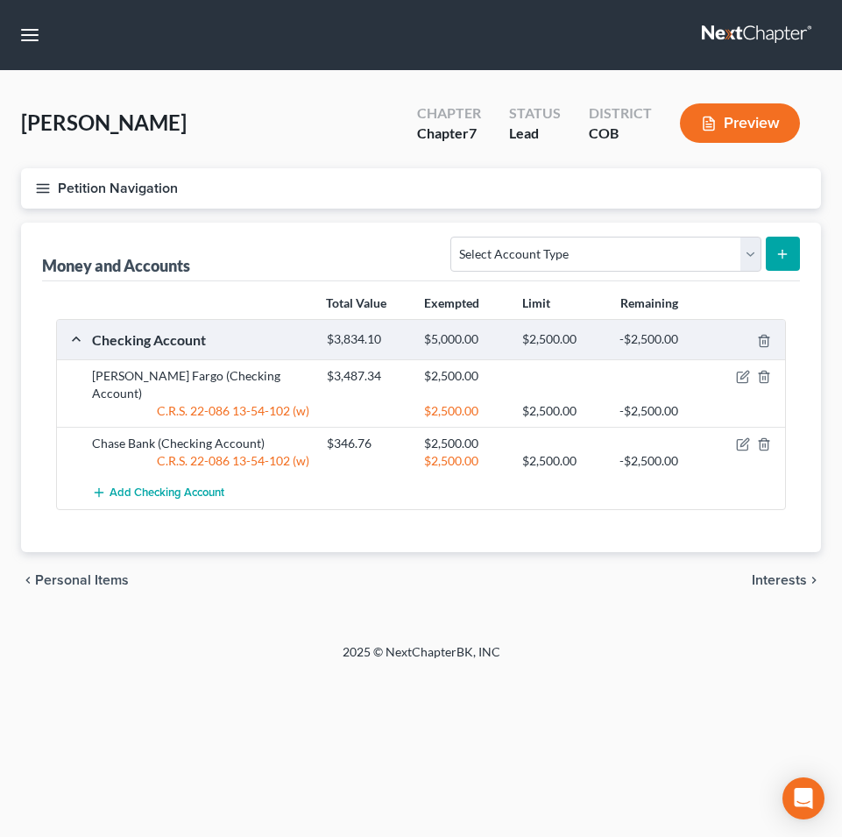
click at [784, 573] on span "Interests" at bounding box center [779, 580] width 55 height 14
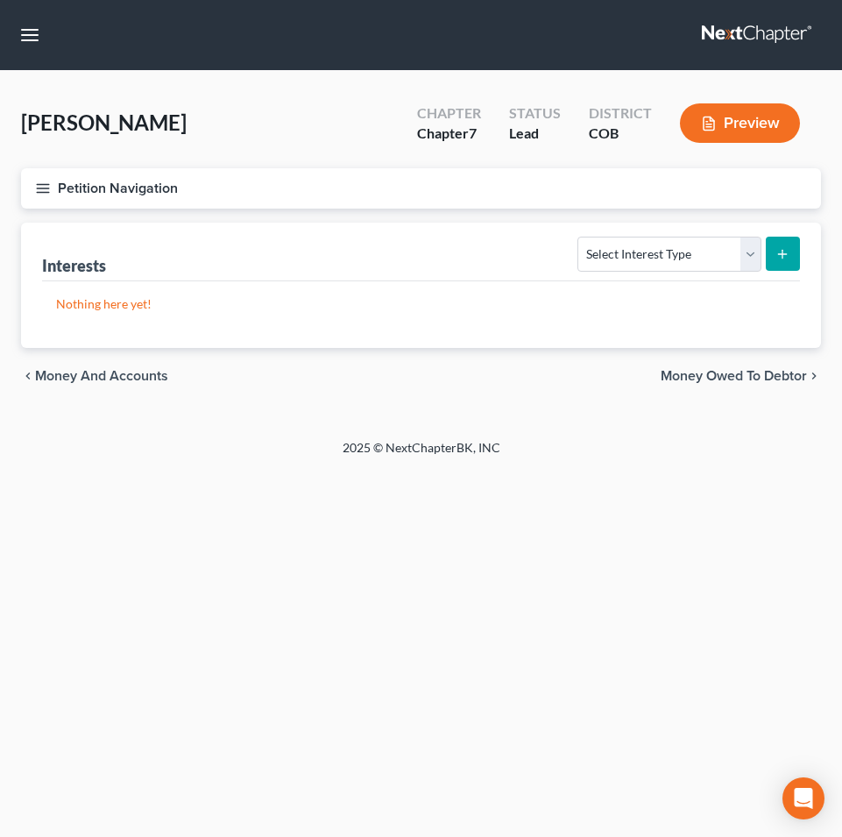
click at [718, 374] on span "Money Owed to Debtor" at bounding box center [734, 376] width 146 height 14
click at [728, 377] on span "Business Related" at bounding box center [753, 376] width 109 height 14
click at [774, 380] on span "Farm / Livestock" at bounding box center [756, 376] width 103 height 14
click at [759, 376] on span "Miscellaneous Property" at bounding box center [733, 376] width 148 height 14
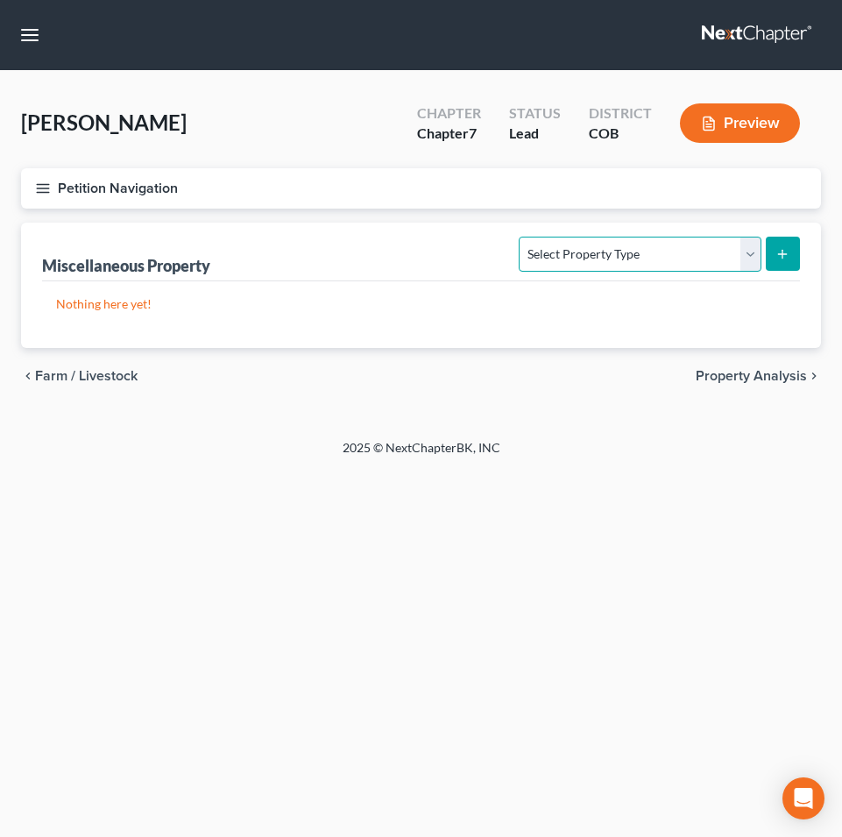
click at [756, 259] on select "Select Property Type Assigned for Creditor Benefit [DATE] Holding for Another N…" at bounding box center [640, 254] width 242 height 35
click at [746, 373] on span "Property Analysis" at bounding box center [751, 376] width 111 height 14
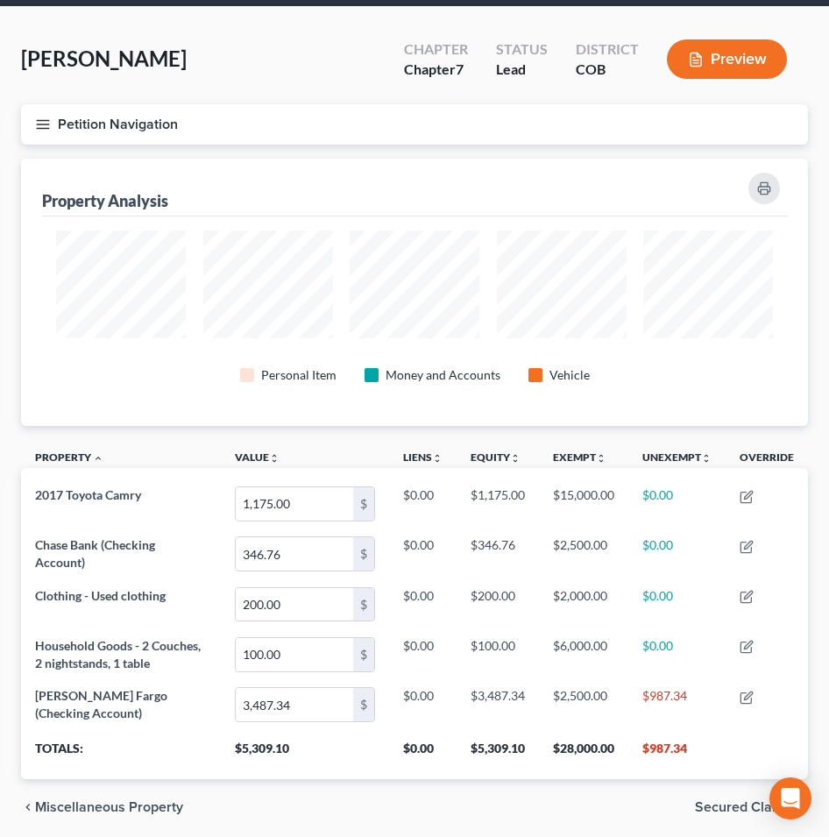
scroll to position [129, 0]
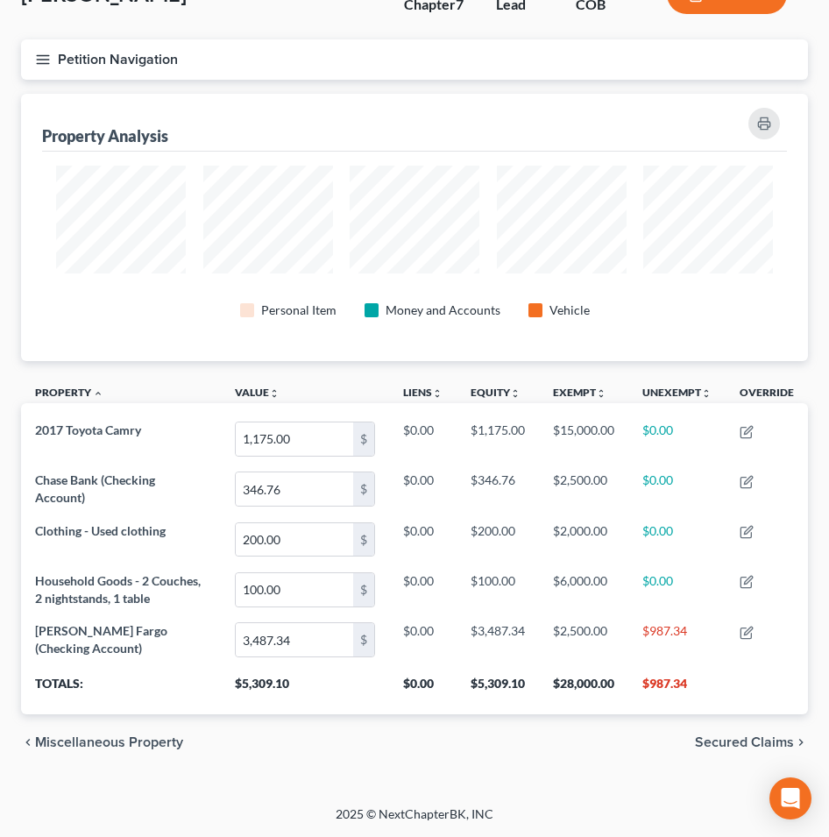
click at [717, 742] on span "Secured Claims" at bounding box center [744, 742] width 99 height 14
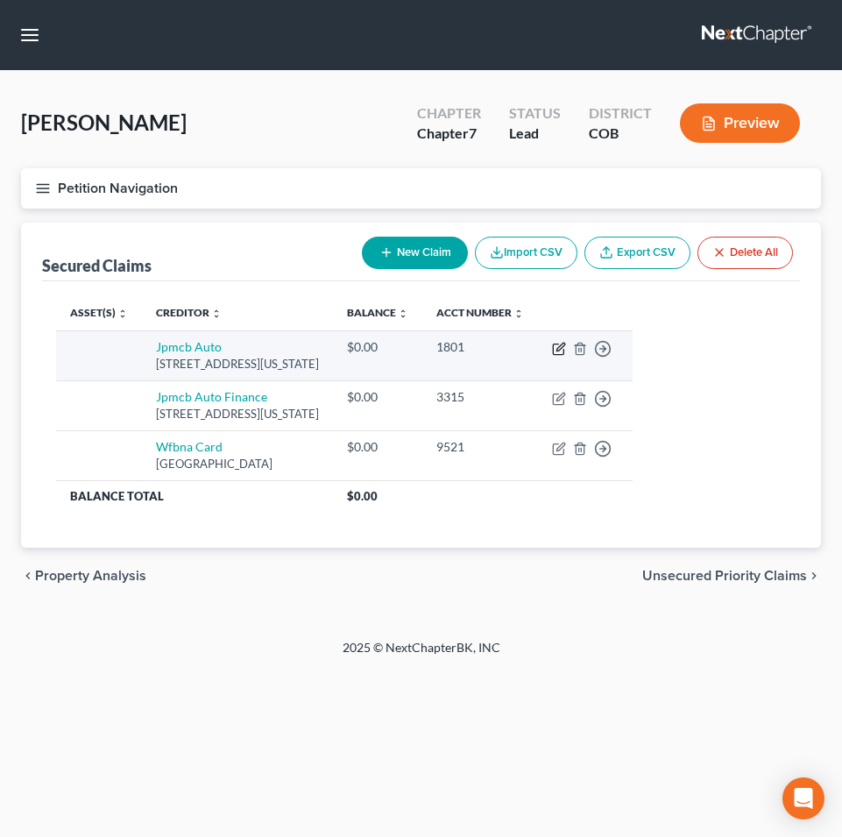
click at [566, 352] on icon "button" at bounding box center [559, 349] width 14 height 14
select select "19"
select select "0"
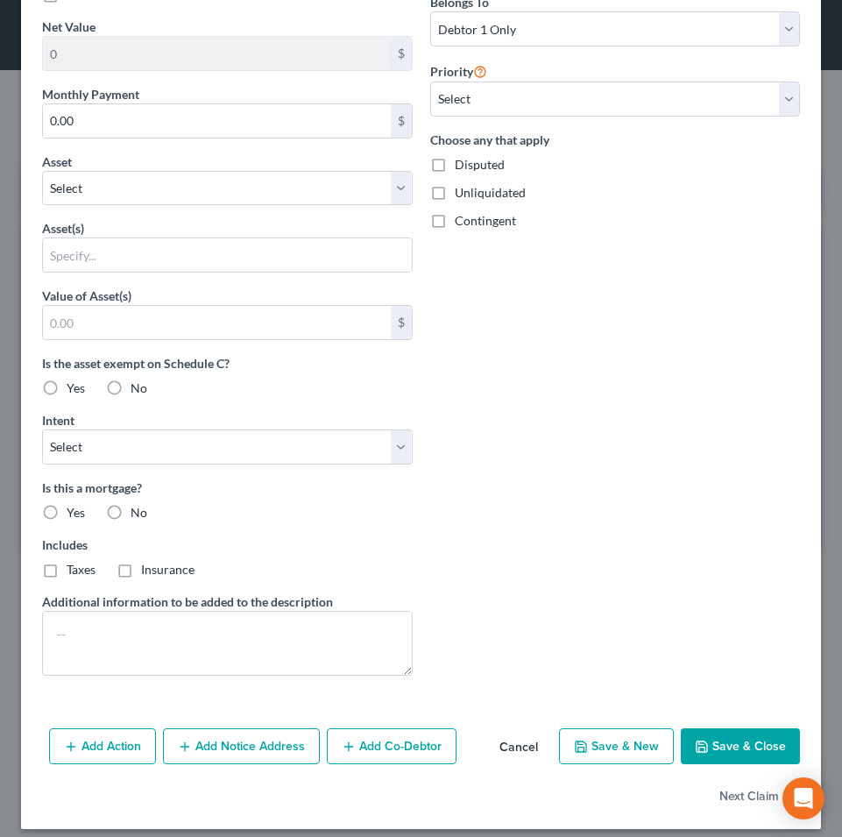
scroll to position [560, 0]
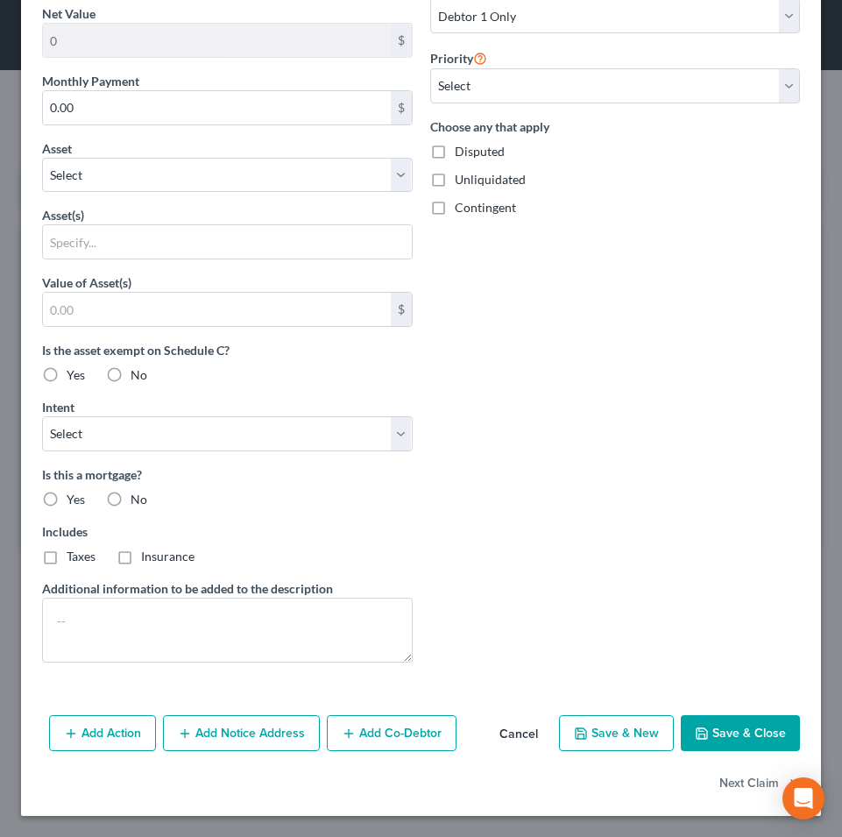
click at [722, 736] on button "Save & Close" at bounding box center [740, 733] width 119 height 37
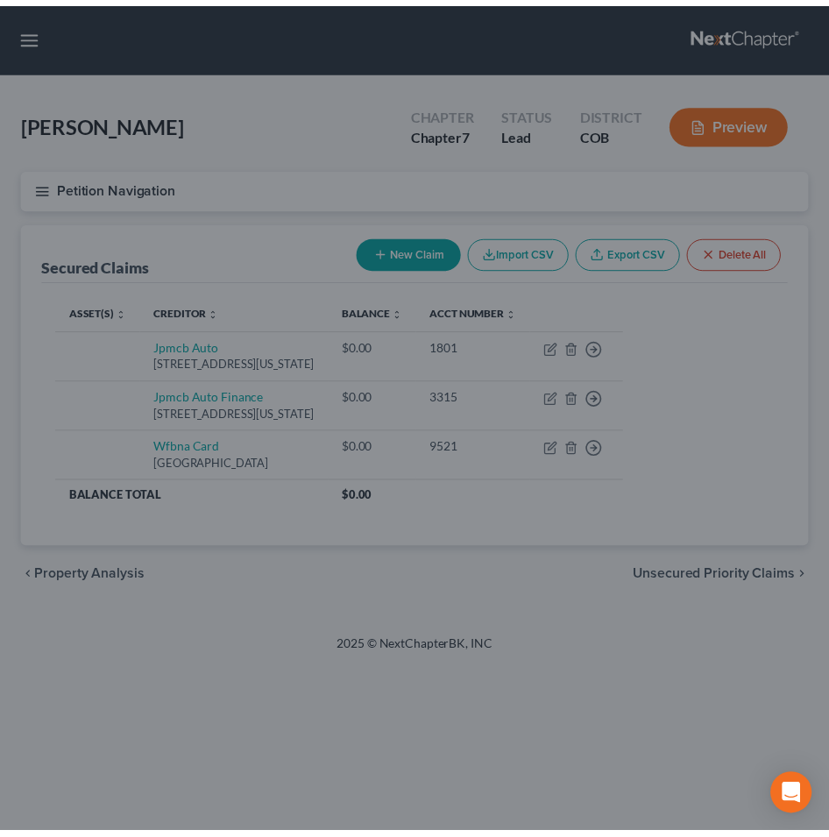
scroll to position [368, 0]
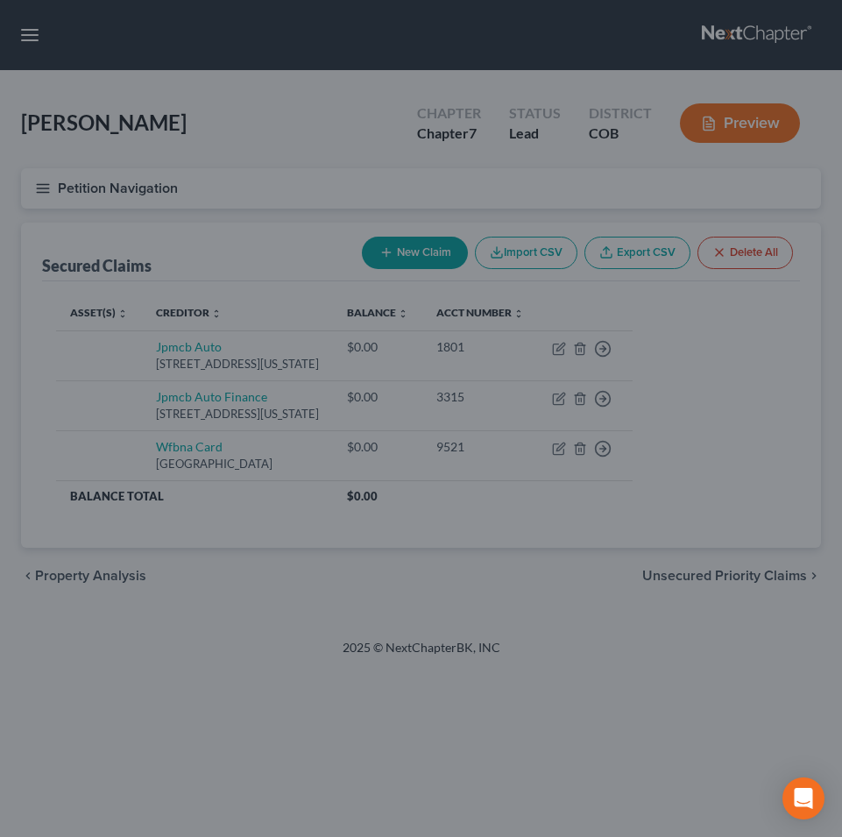
type input "0"
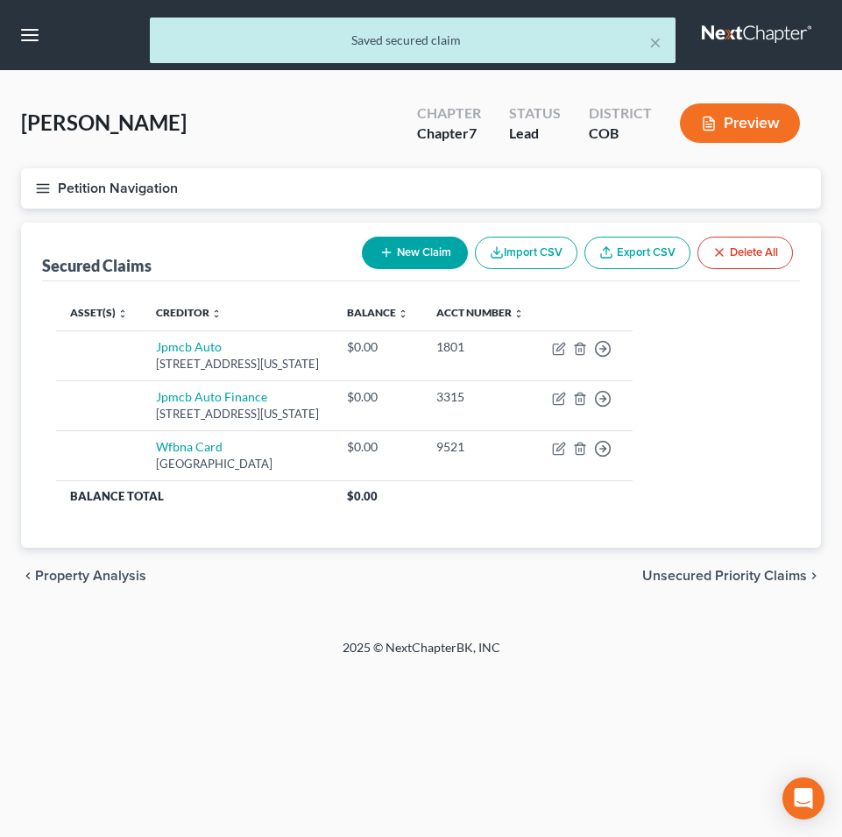
click at [691, 574] on span "Unsecured Priority Claims" at bounding box center [724, 576] width 165 height 14
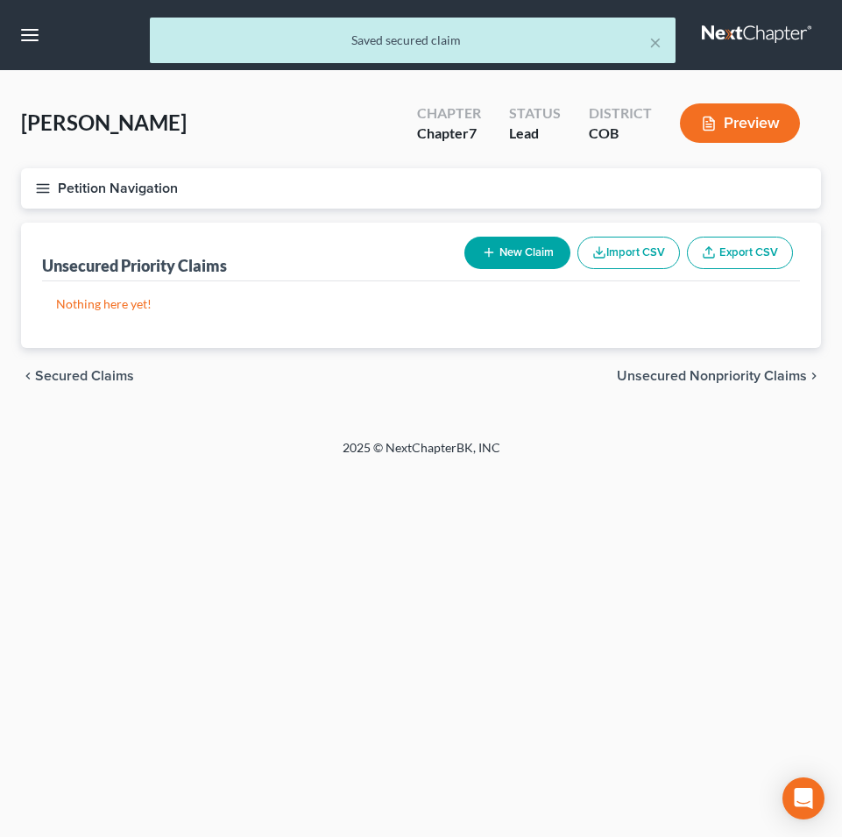
click at [659, 380] on span "Unsecured Nonpriority Claims" at bounding box center [712, 376] width 190 height 14
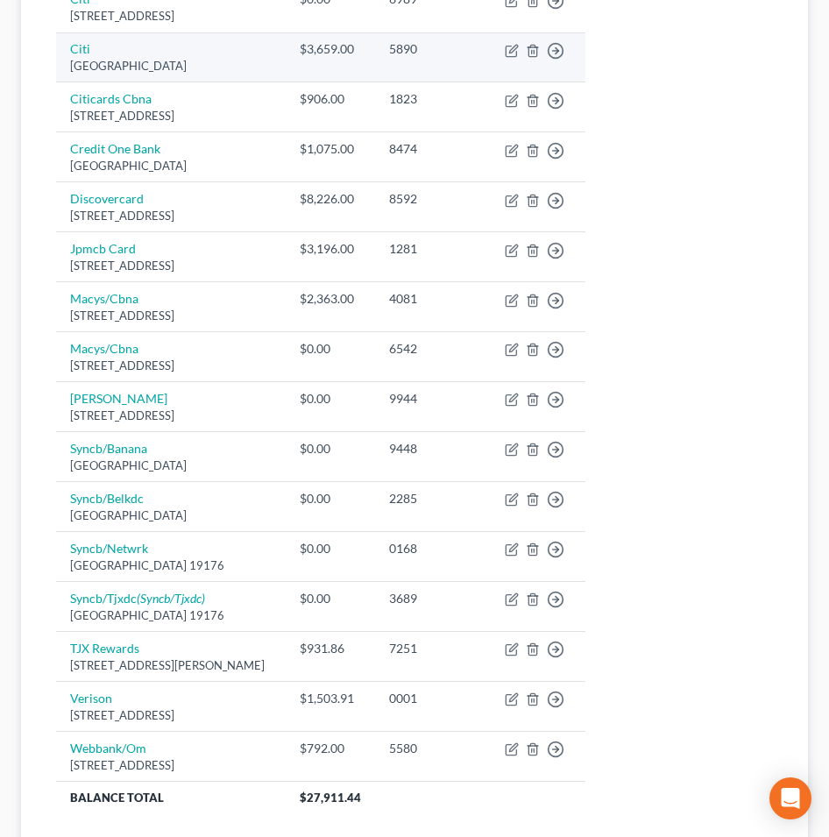
scroll to position [832, 0]
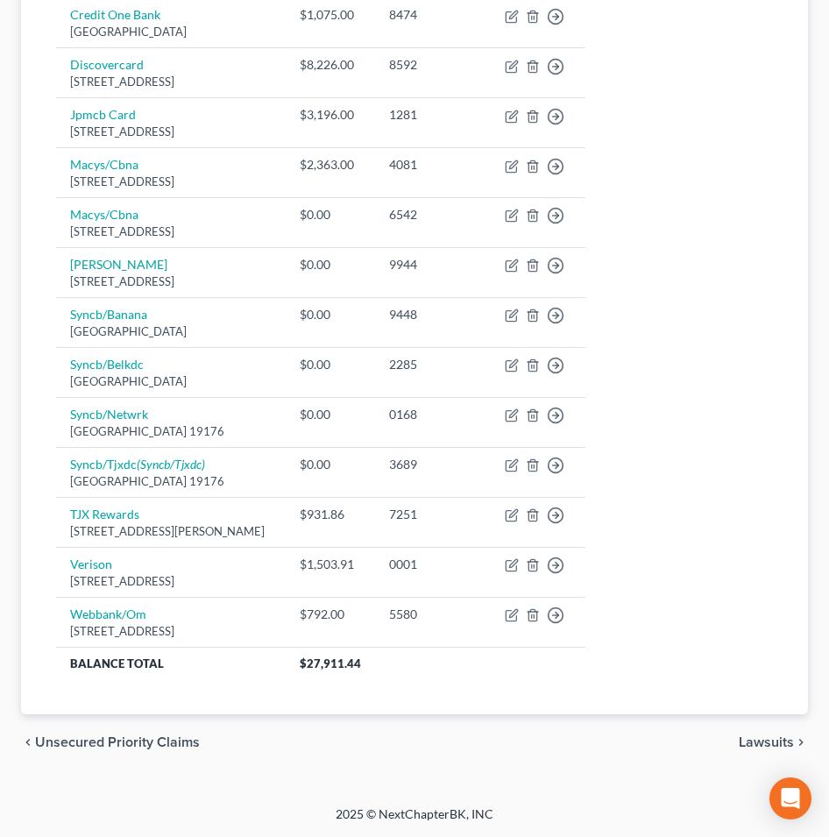
click at [751, 742] on span "Lawsuits" at bounding box center [766, 742] width 55 height 14
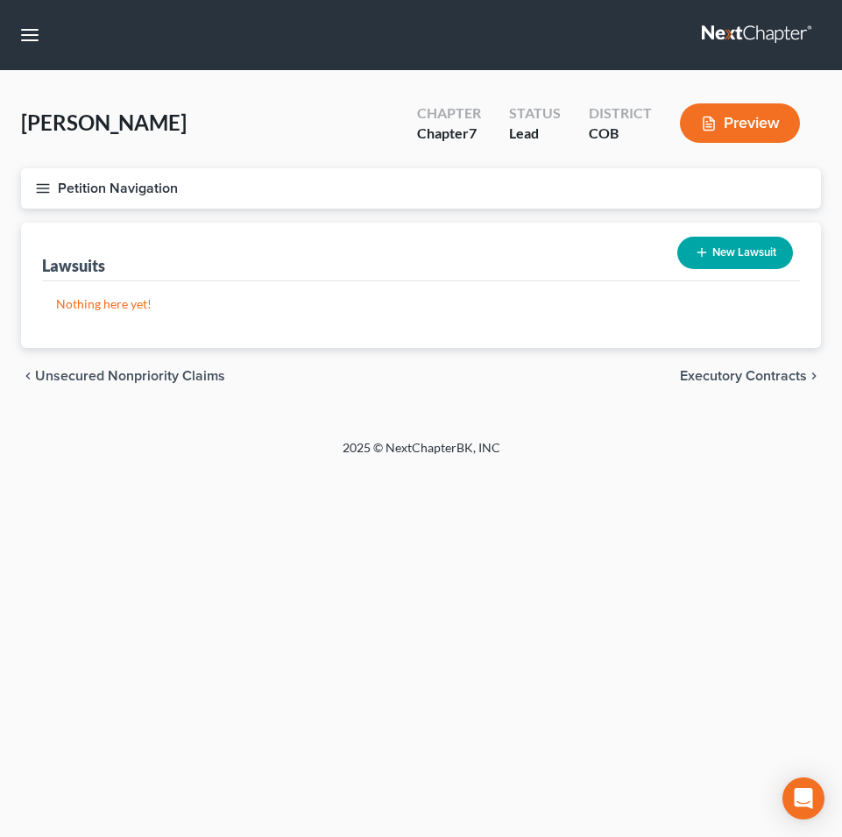
click at [710, 378] on span "Executory Contracts" at bounding box center [743, 376] width 127 height 14
click at [772, 377] on span "Codebtors" at bounding box center [775, 376] width 66 height 14
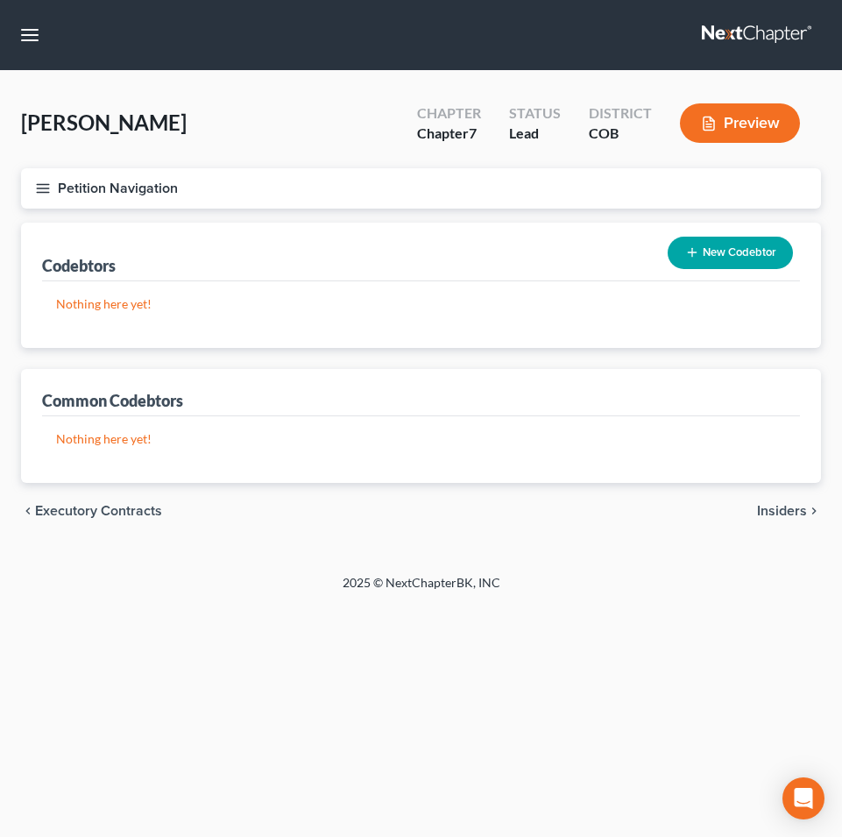
click at [788, 515] on span "Insiders" at bounding box center [782, 511] width 50 height 14
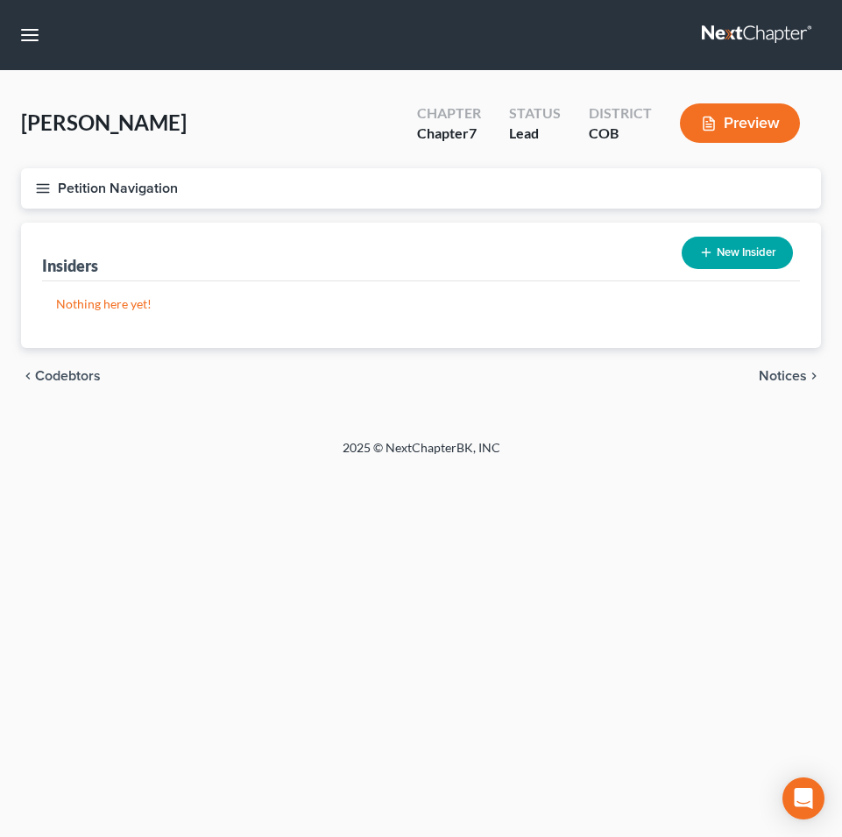
click at [779, 375] on span "Notices" at bounding box center [783, 376] width 48 height 14
click at [712, 380] on span "Employment Income" at bounding box center [744, 376] width 126 height 14
click at [692, 374] on span "Non Employment Income" at bounding box center [729, 376] width 156 height 14
click at [716, 257] on button "New Income" at bounding box center [736, 253] width 113 height 32
select select "0"
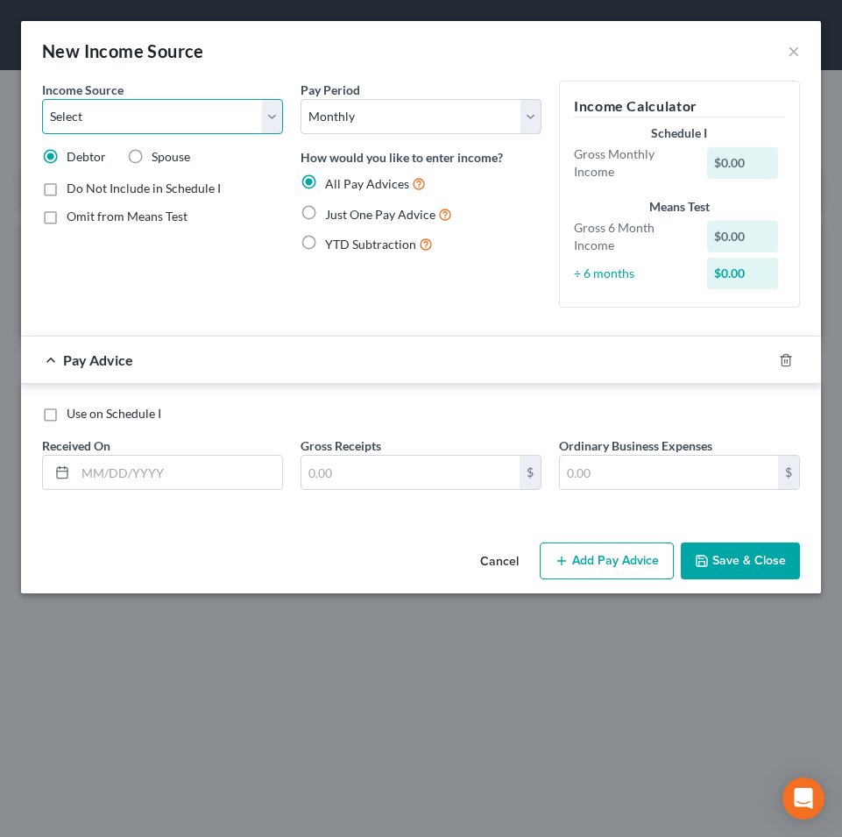
click at [275, 112] on select "Select Unemployment Disability (from employer) Pension Retirement Social Securi…" at bounding box center [162, 116] width 241 height 35
click at [498, 568] on button "Cancel" at bounding box center [499, 561] width 67 height 35
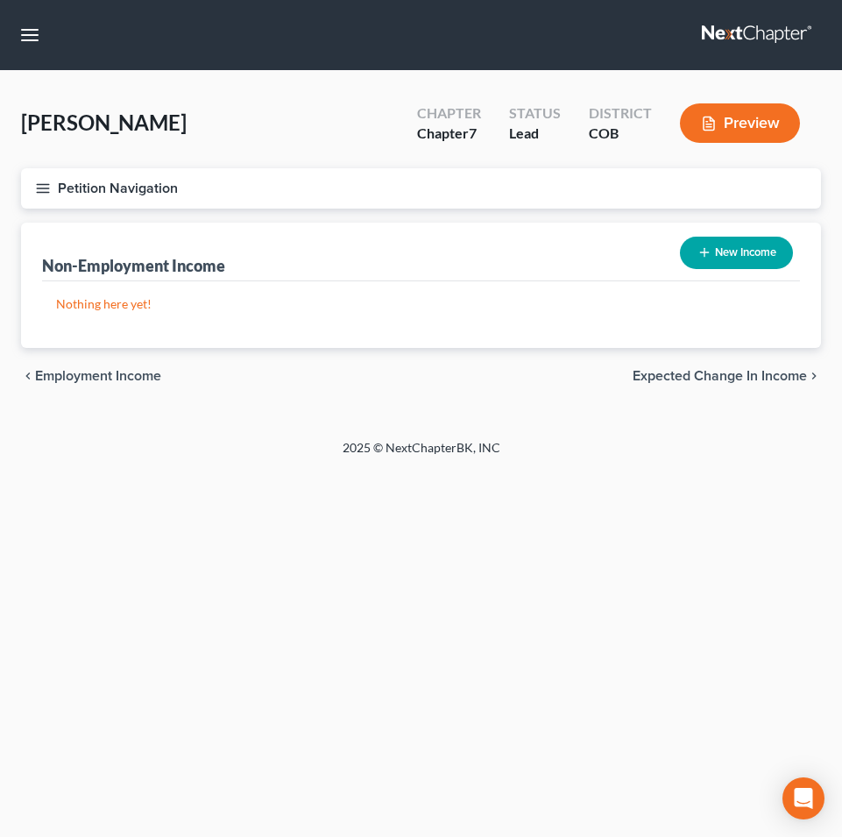
click at [691, 381] on span "Expected Change in Income" at bounding box center [720, 376] width 174 height 14
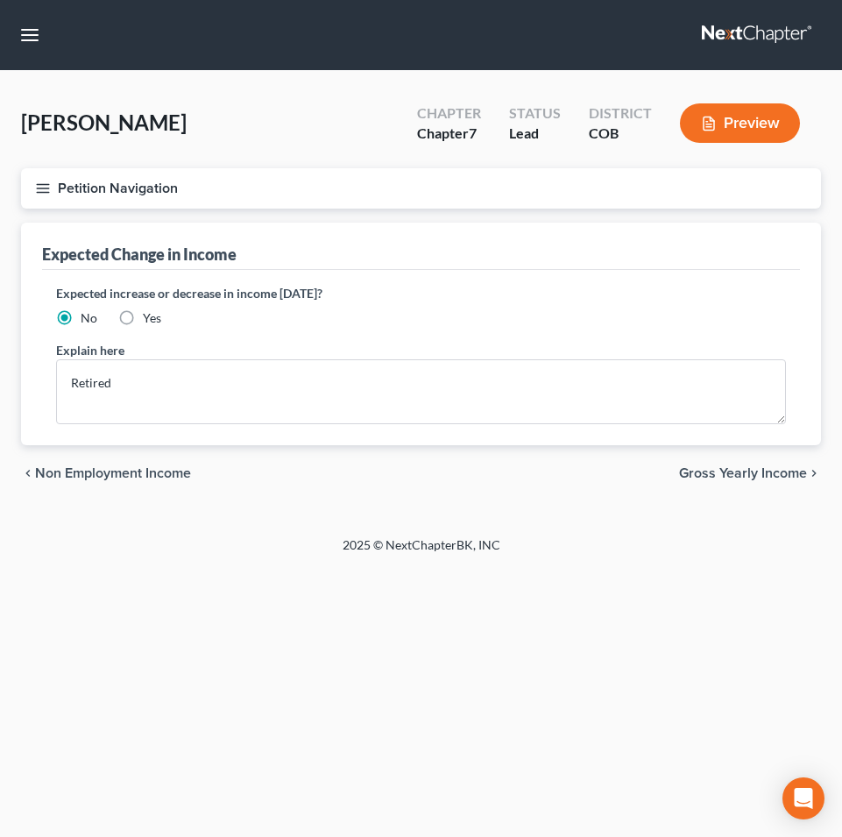
click at [724, 469] on span "Gross Yearly Income" at bounding box center [743, 473] width 128 height 14
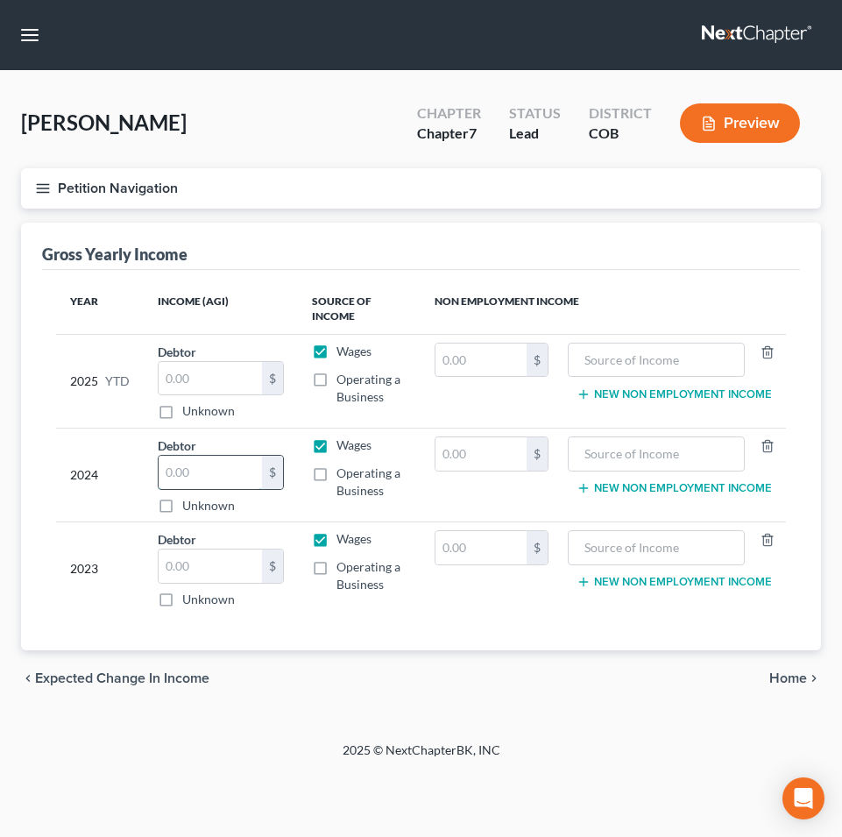
click at [224, 477] on input "text" at bounding box center [210, 472] width 103 height 33
type input "30,750.00"
click at [245, 565] on input "text" at bounding box center [210, 566] width 103 height 33
click at [794, 679] on span "Home" at bounding box center [789, 678] width 38 height 14
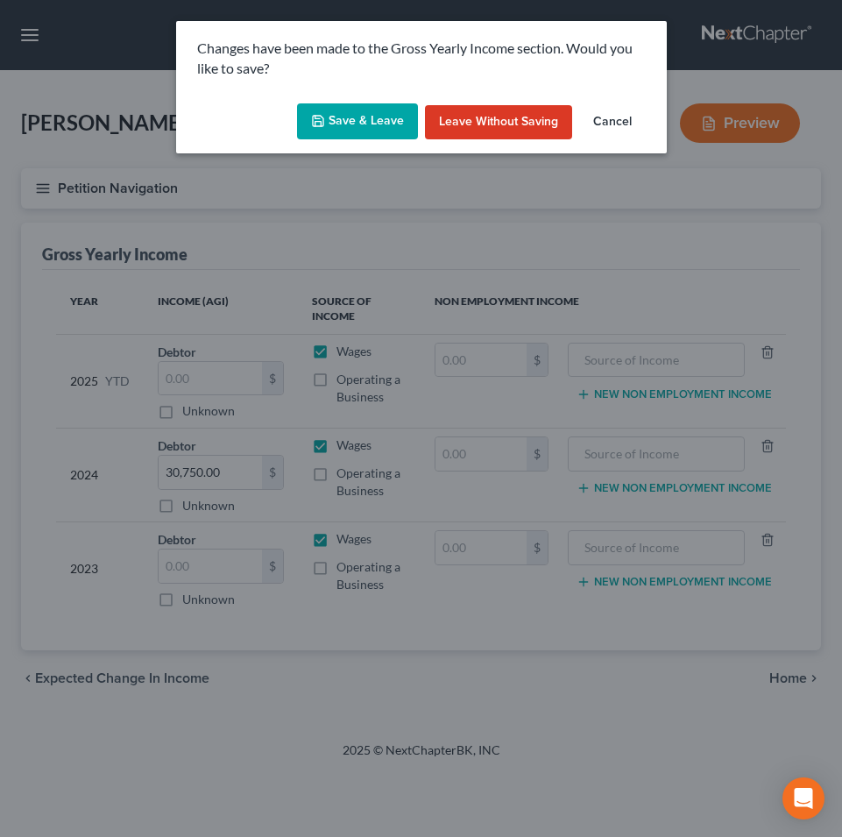
click at [344, 124] on button "Save & Leave" at bounding box center [357, 121] width 121 height 37
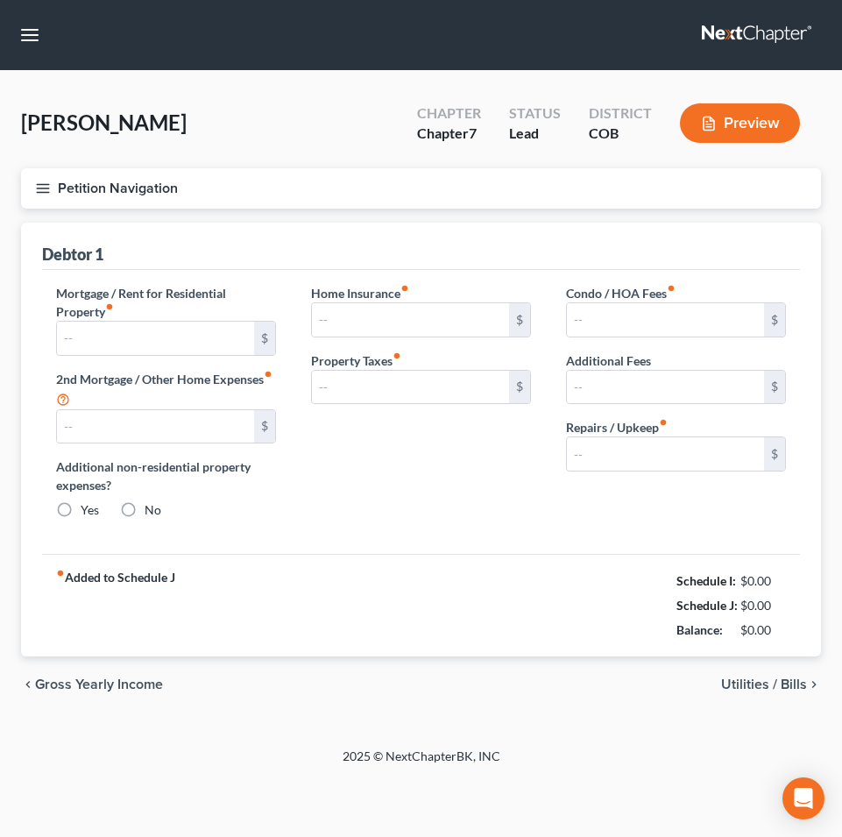
type input "1,480.00"
type input "0.00"
radio input "true"
type input "0.00"
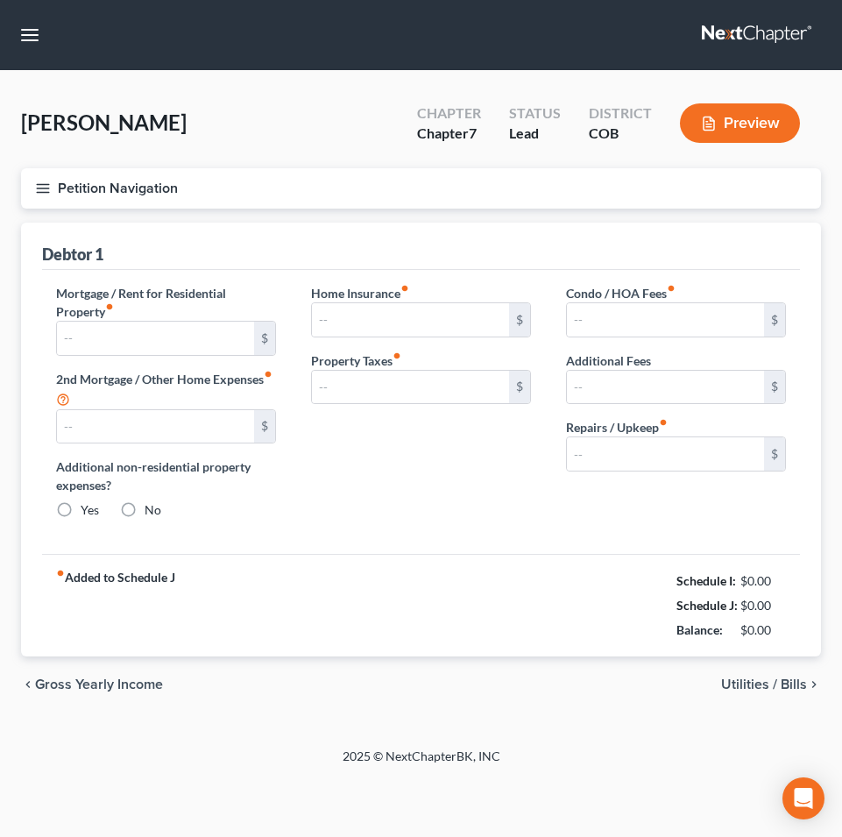
type input "0.00"
click at [742, 678] on span "Utilities / Bills" at bounding box center [764, 685] width 86 height 14
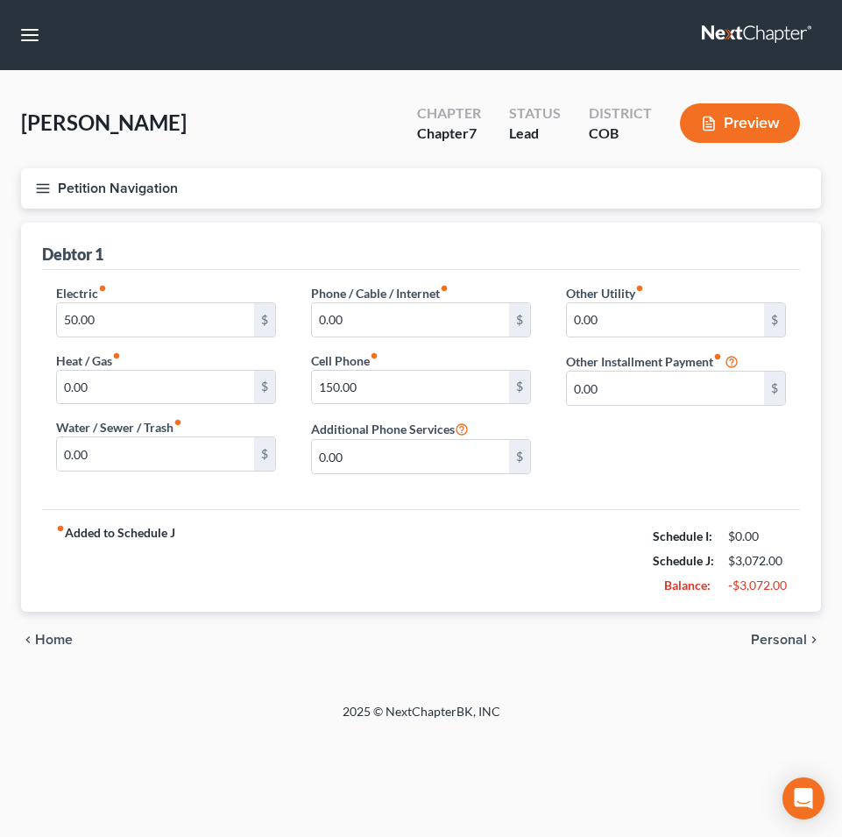
click at [778, 641] on span "Personal" at bounding box center [779, 640] width 56 height 14
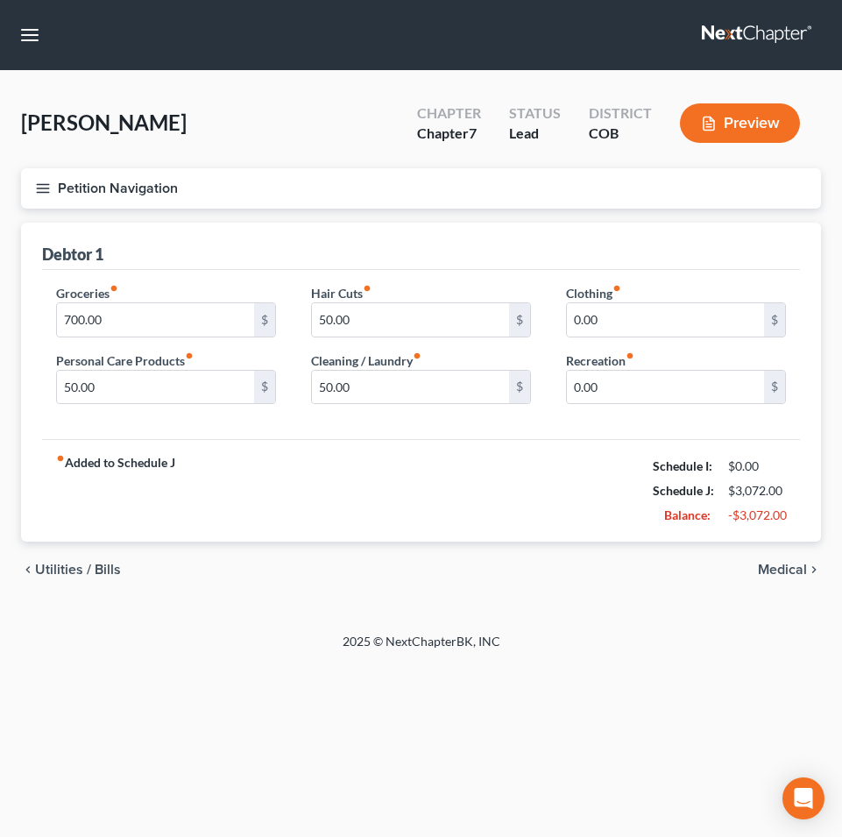
click at [763, 573] on span "Medical" at bounding box center [782, 570] width 49 height 14
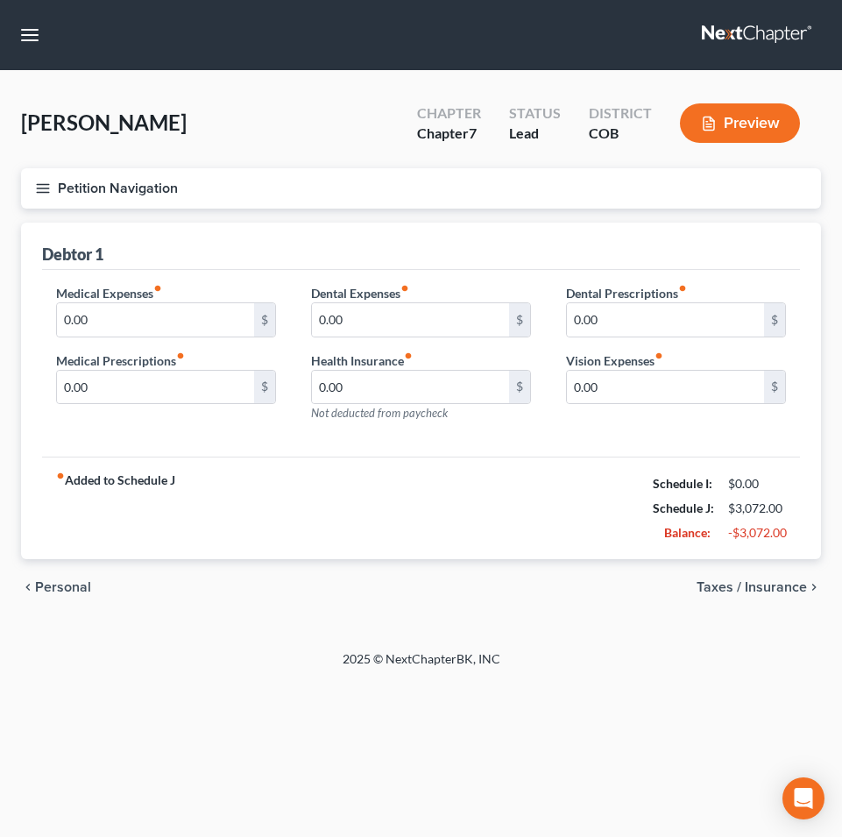
click at [713, 587] on span "Taxes / Insurance" at bounding box center [752, 587] width 110 height 14
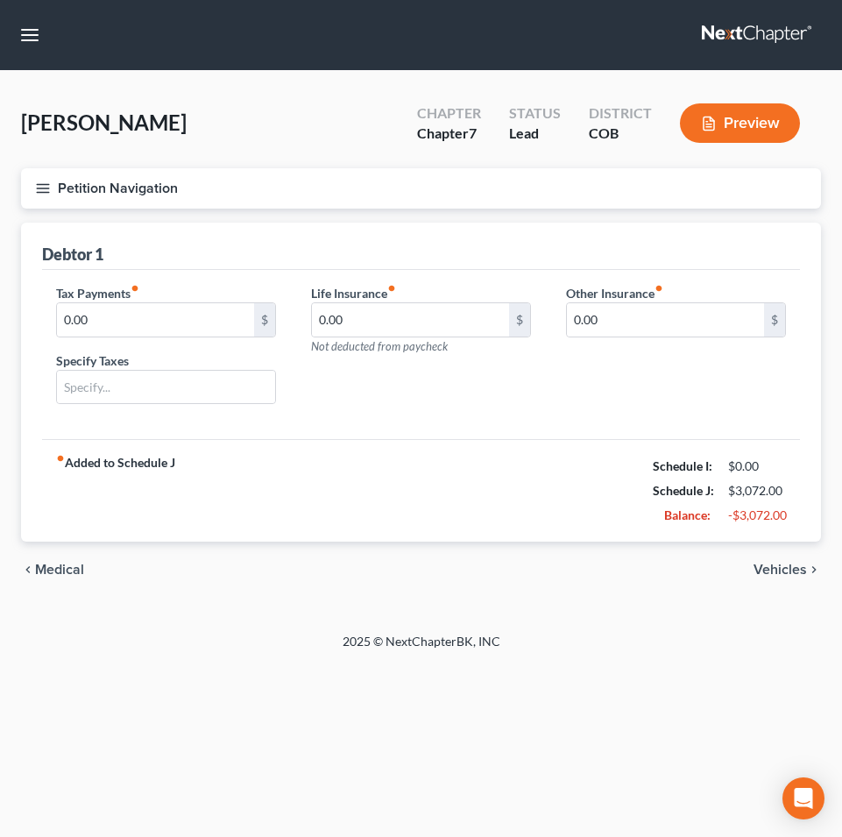
click at [785, 571] on span "Vehicles" at bounding box center [780, 570] width 53 height 14
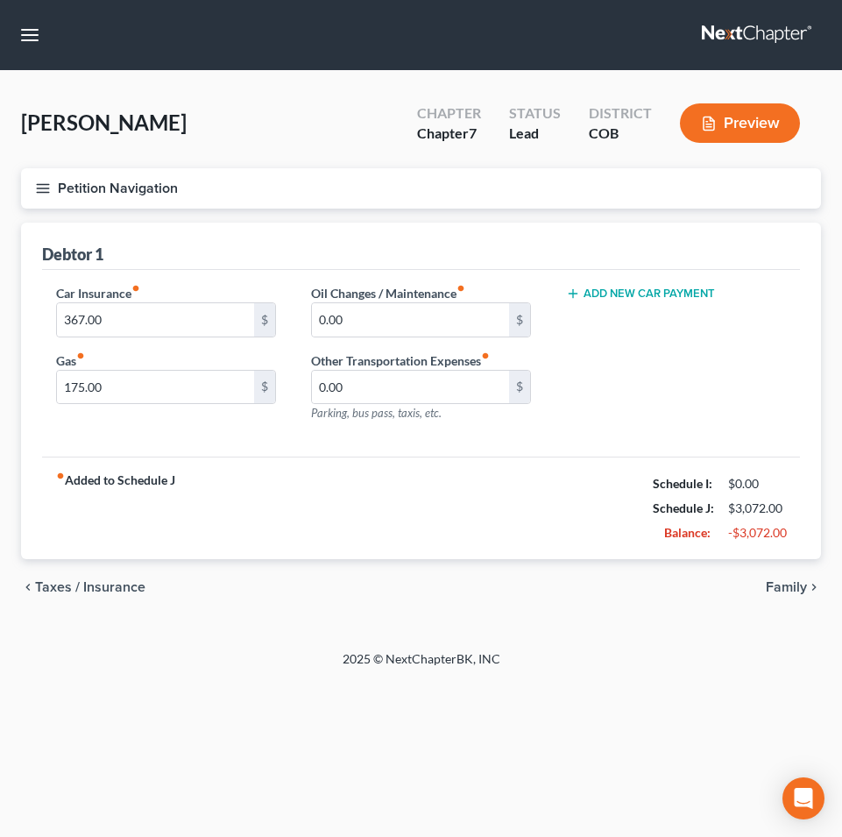
click at [775, 589] on span "Family" at bounding box center [786, 587] width 41 height 14
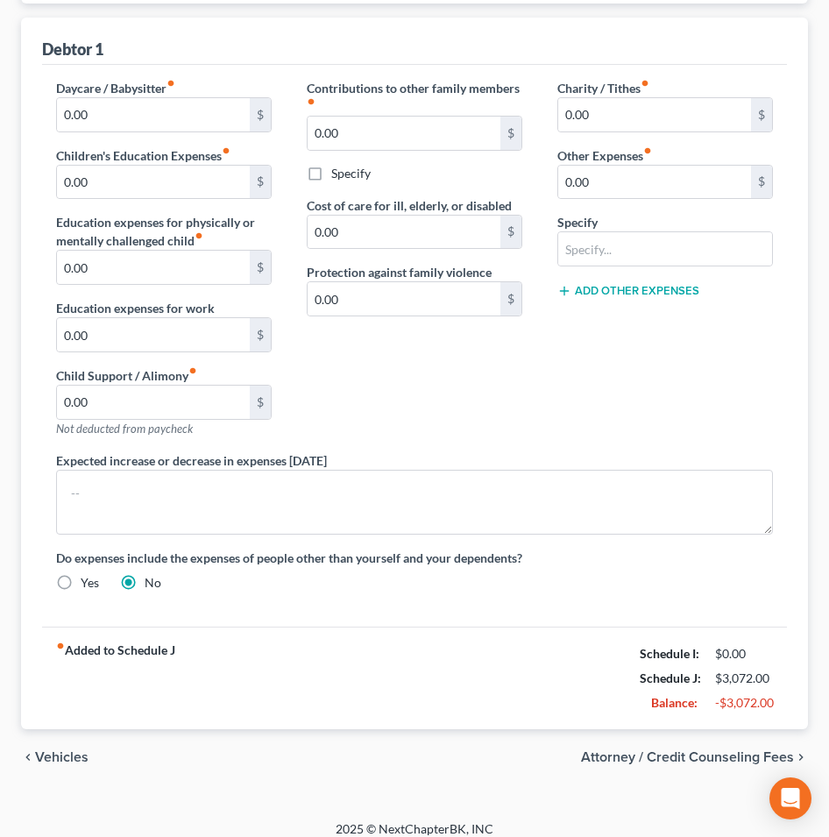
scroll to position [220, 0]
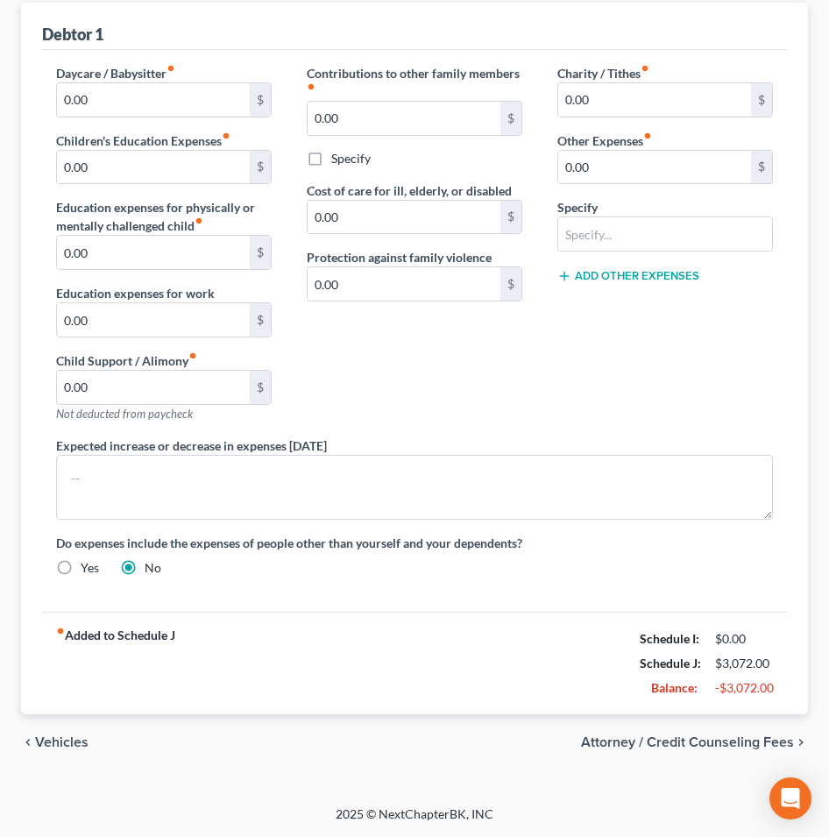
click at [694, 743] on span "Attorney / Credit Counseling Fees" at bounding box center [687, 742] width 213 height 14
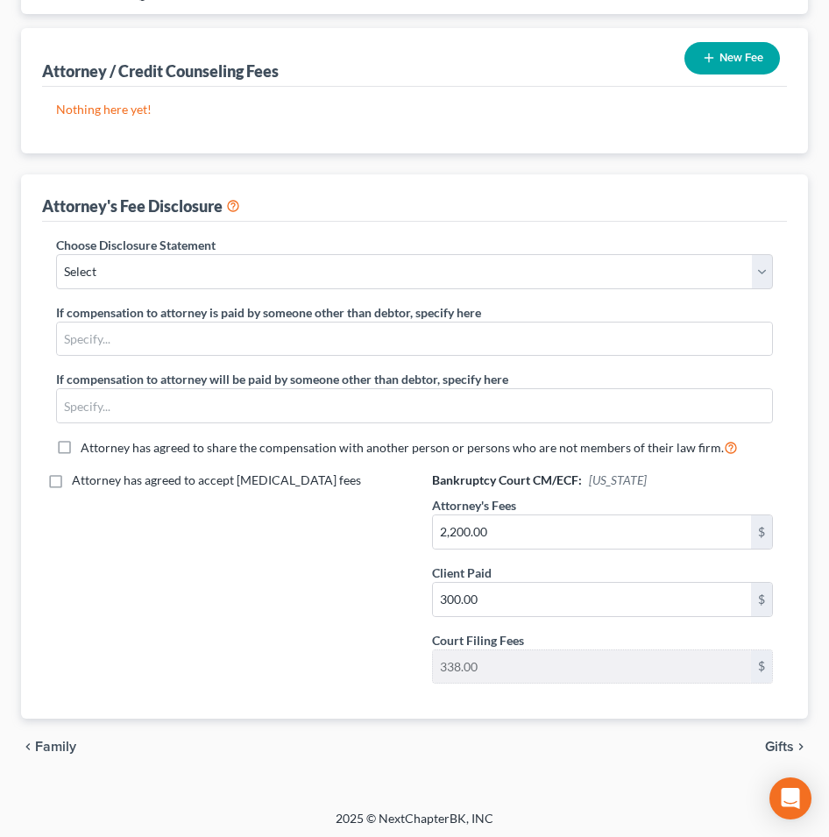
scroll to position [199, 0]
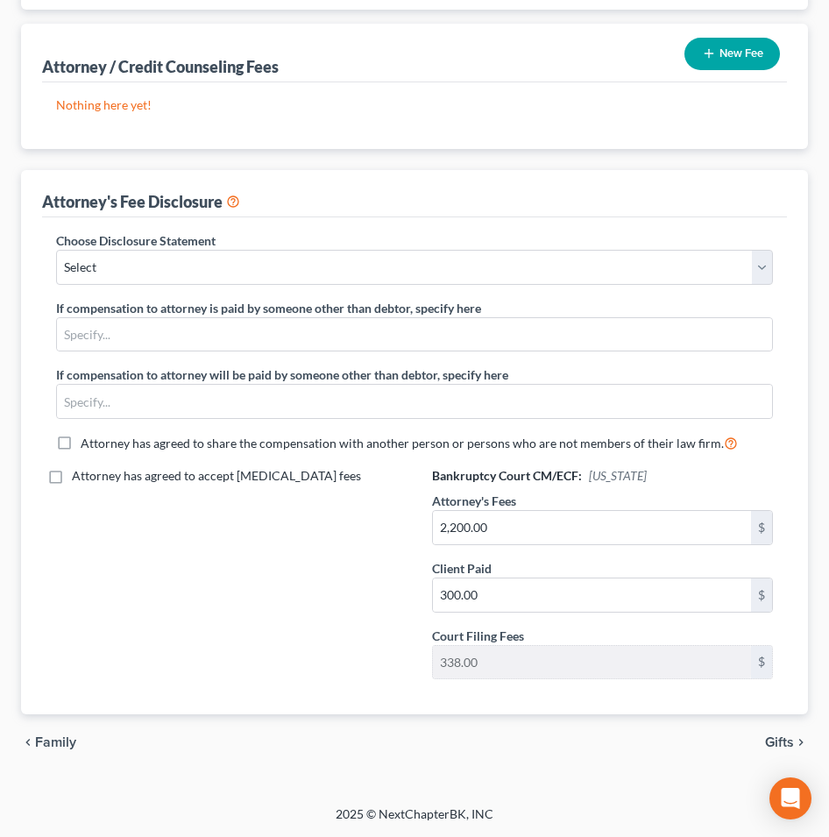
click at [770, 749] on span "Gifts" at bounding box center [779, 742] width 29 height 14
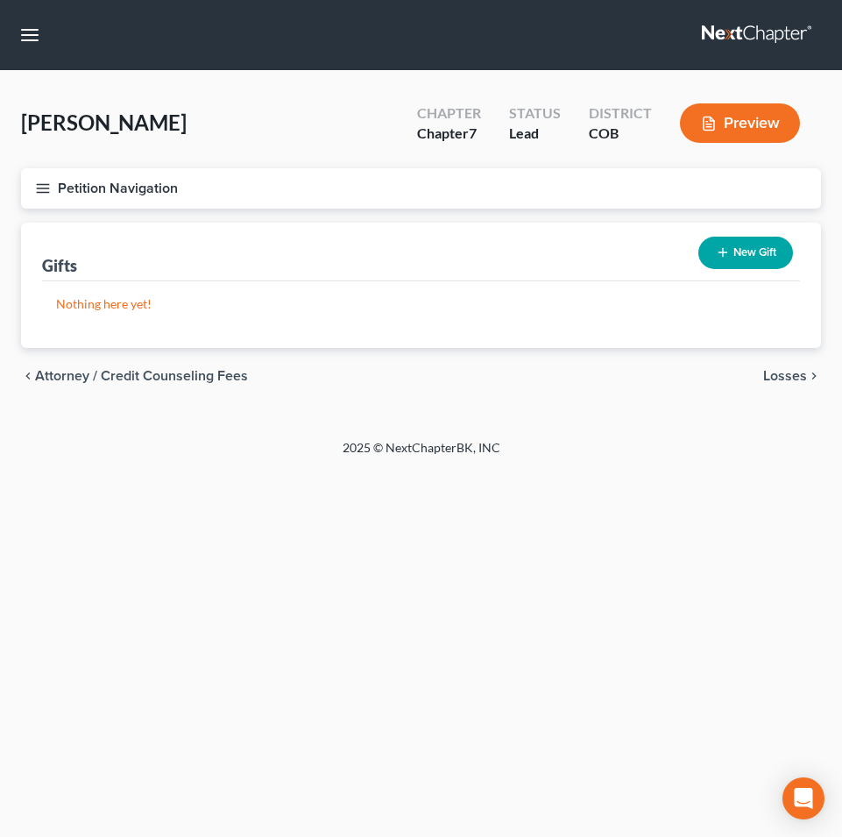
click at [783, 378] on span "Losses" at bounding box center [785, 376] width 44 height 14
click at [700, 378] on span "Environmental Hazards" at bounding box center [733, 376] width 147 height 14
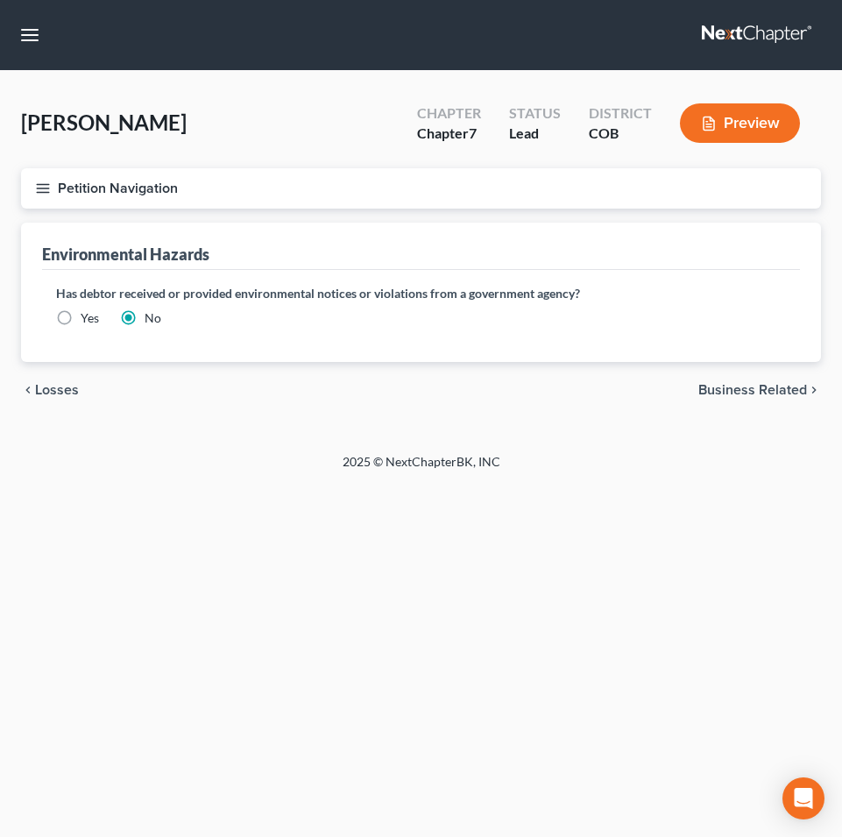
click at [715, 390] on span "Business Related" at bounding box center [753, 390] width 109 height 14
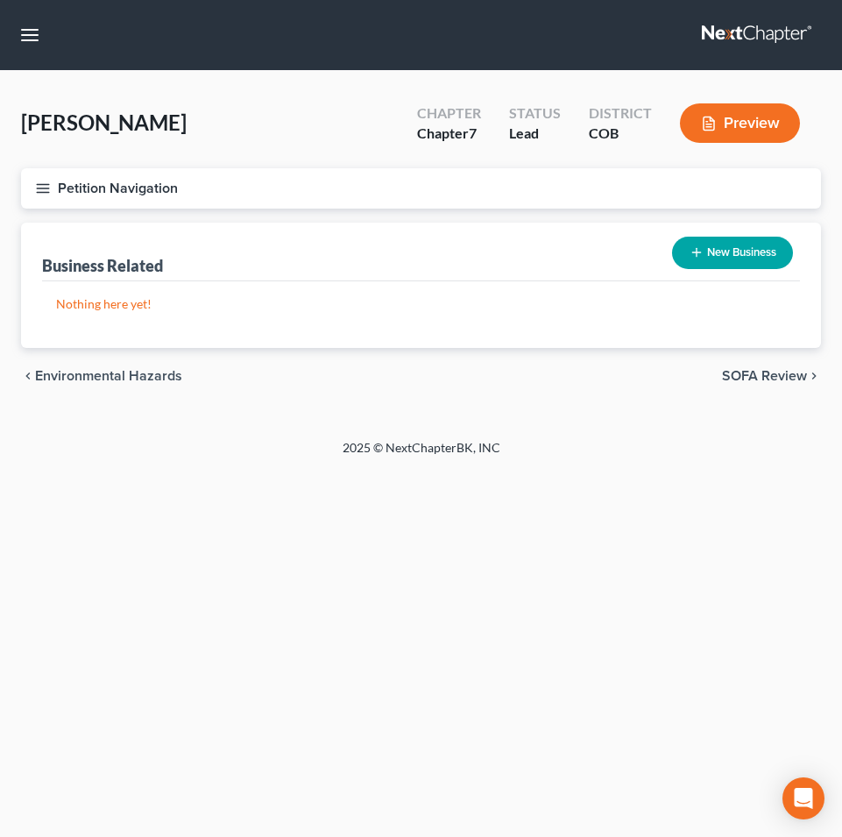
click at [759, 378] on span "SOFA Review" at bounding box center [764, 376] width 85 height 14
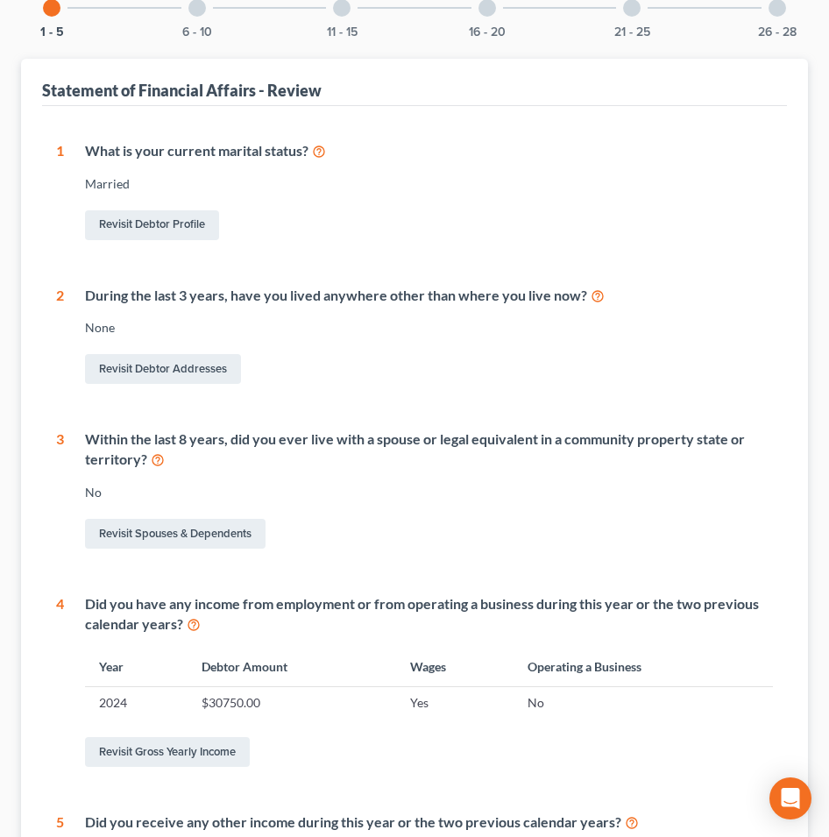
scroll to position [263, 0]
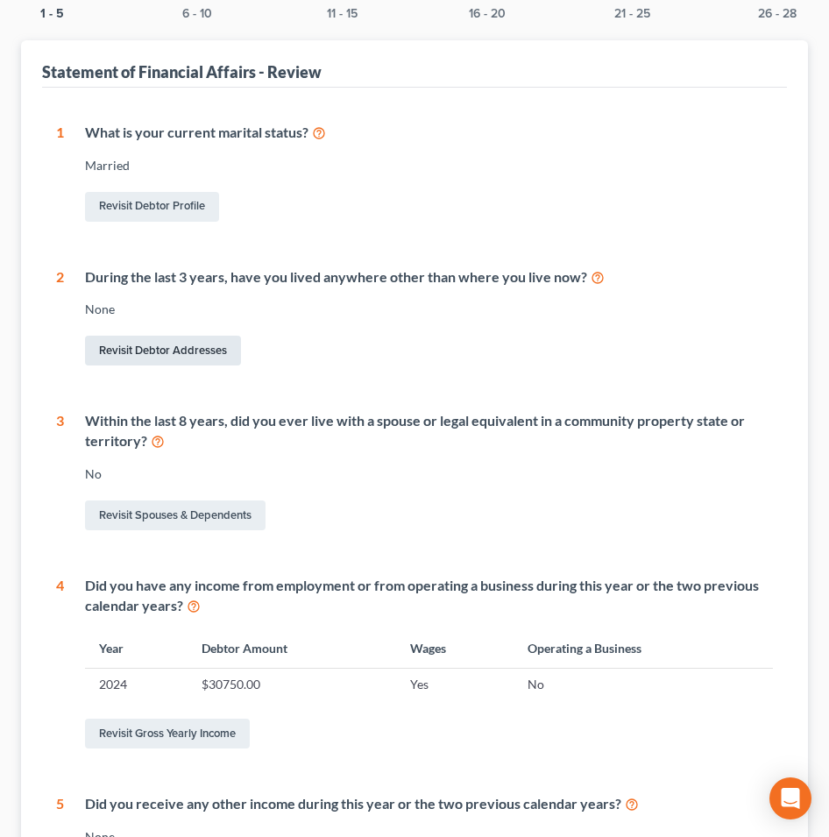
click at [160, 344] on link "Revisit Debtor Addresses" at bounding box center [163, 351] width 156 height 30
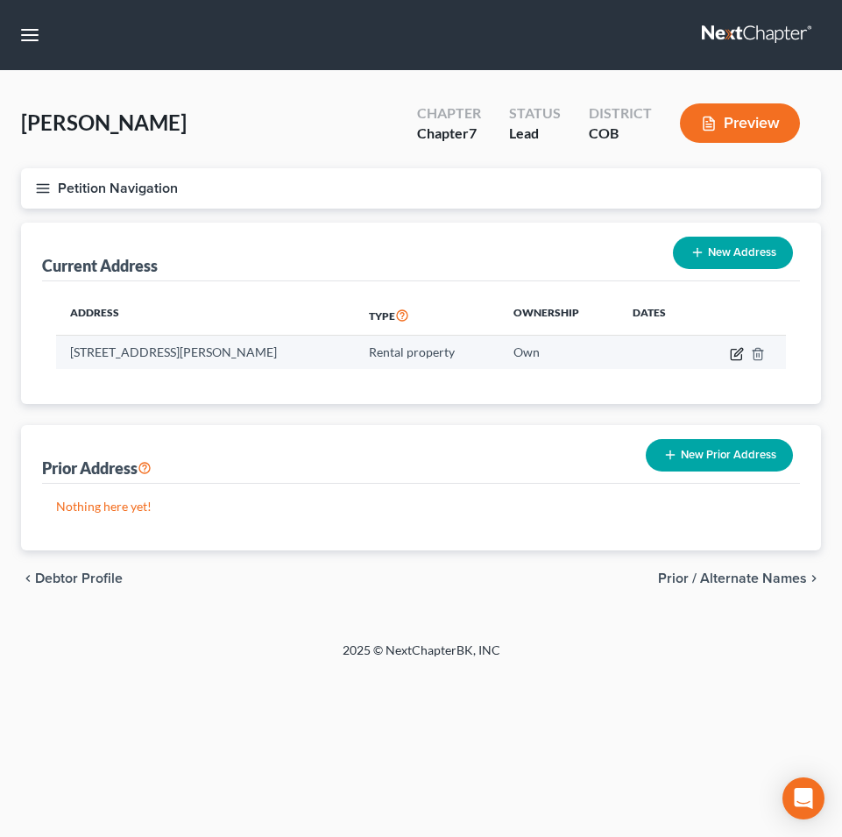
click at [736, 357] on icon "button" at bounding box center [737, 354] width 14 height 14
select select "5"
select select "16"
select select "2"
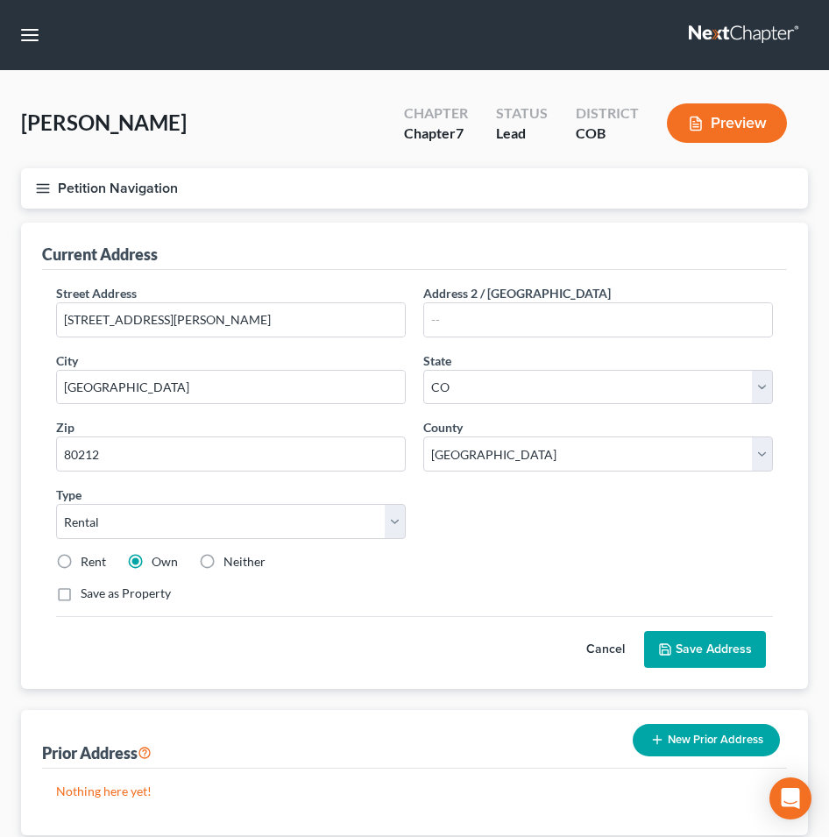
click at [81, 563] on label "Rent" at bounding box center [93, 562] width 25 height 18
click at [88, 563] on input "Rent" at bounding box center [93, 558] width 11 height 11
radio input "true"
click at [699, 646] on button "Save Address" at bounding box center [705, 649] width 122 height 37
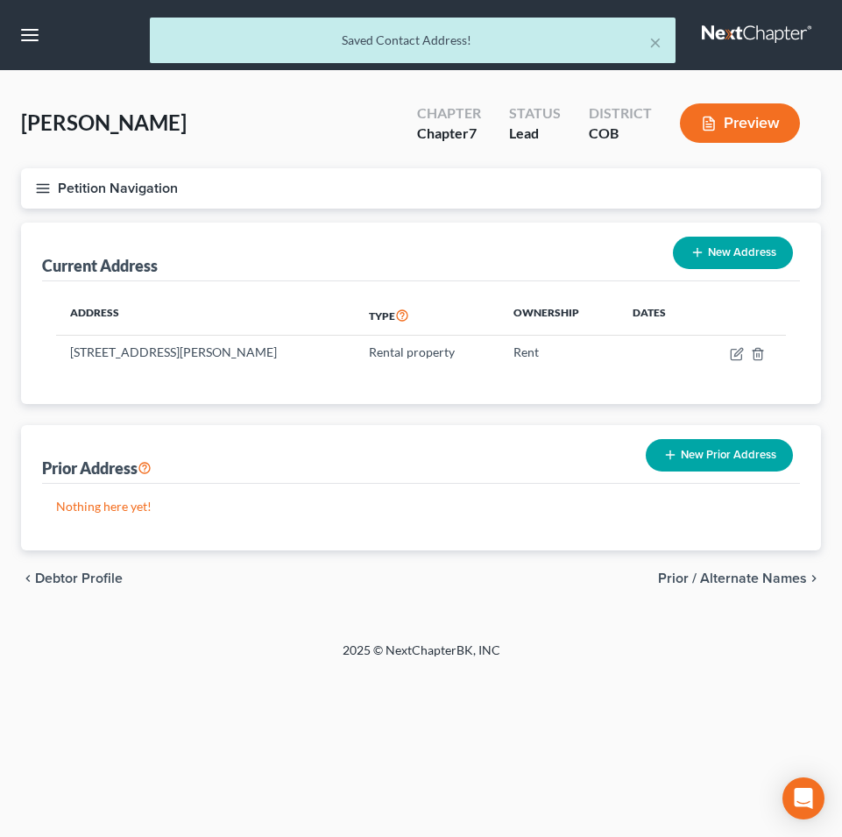
click at [753, 575] on span "Prior / Alternate Names" at bounding box center [732, 578] width 149 height 14
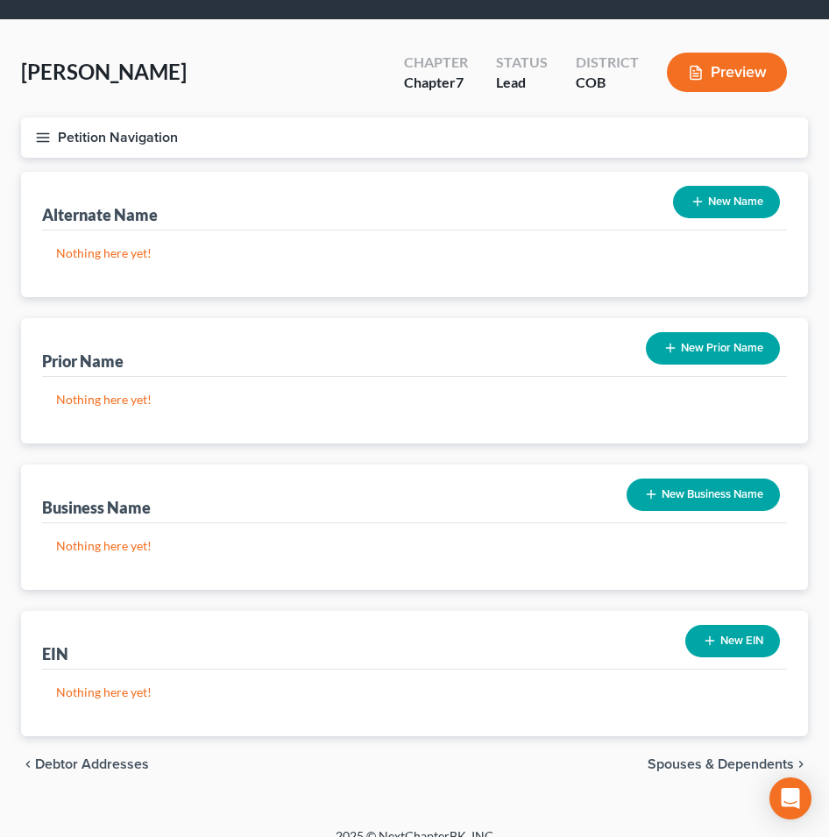
scroll to position [73, 0]
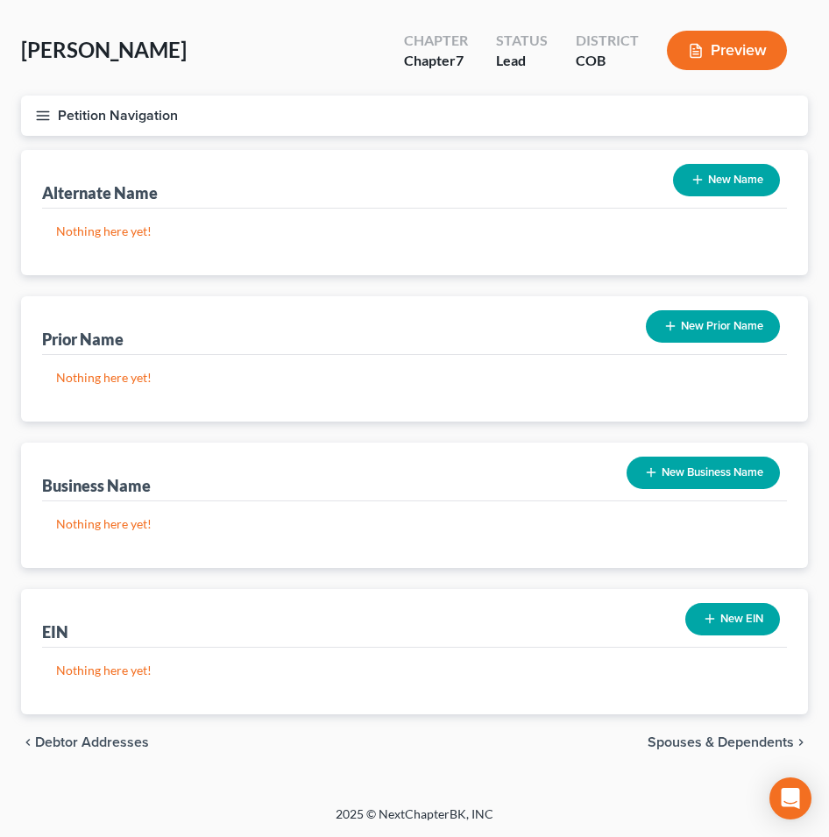
click at [685, 742] on span "Spouses & Dependents" at bounding box center [721, 742] width 146 height 14
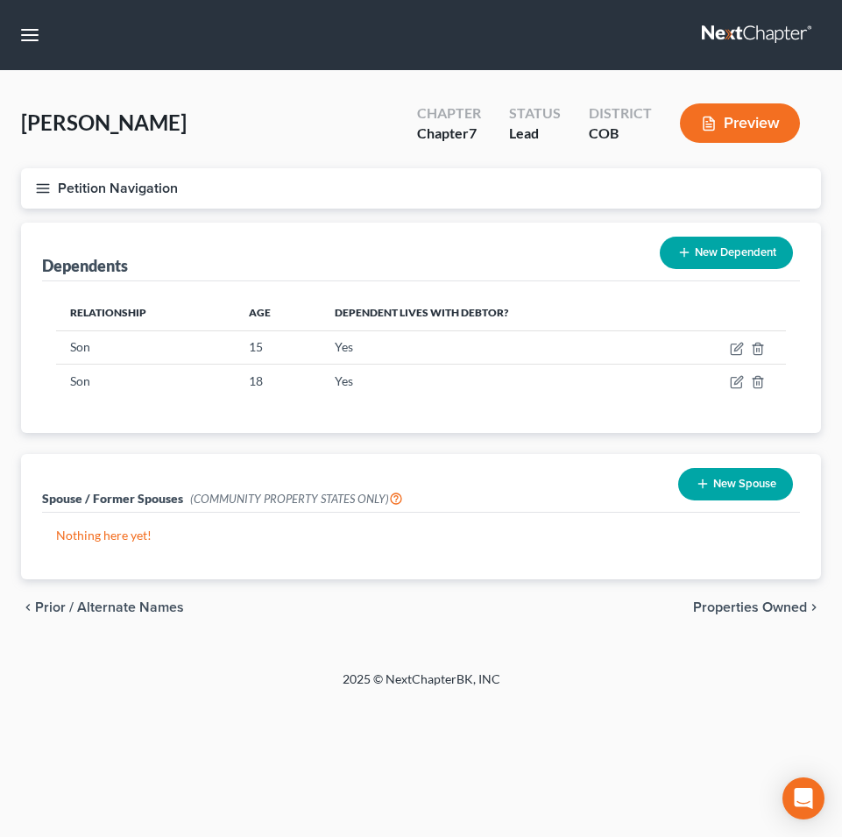
click at [716, 606] on span "Properties Owned" at bounding box center [750, 607] width 114 height 14
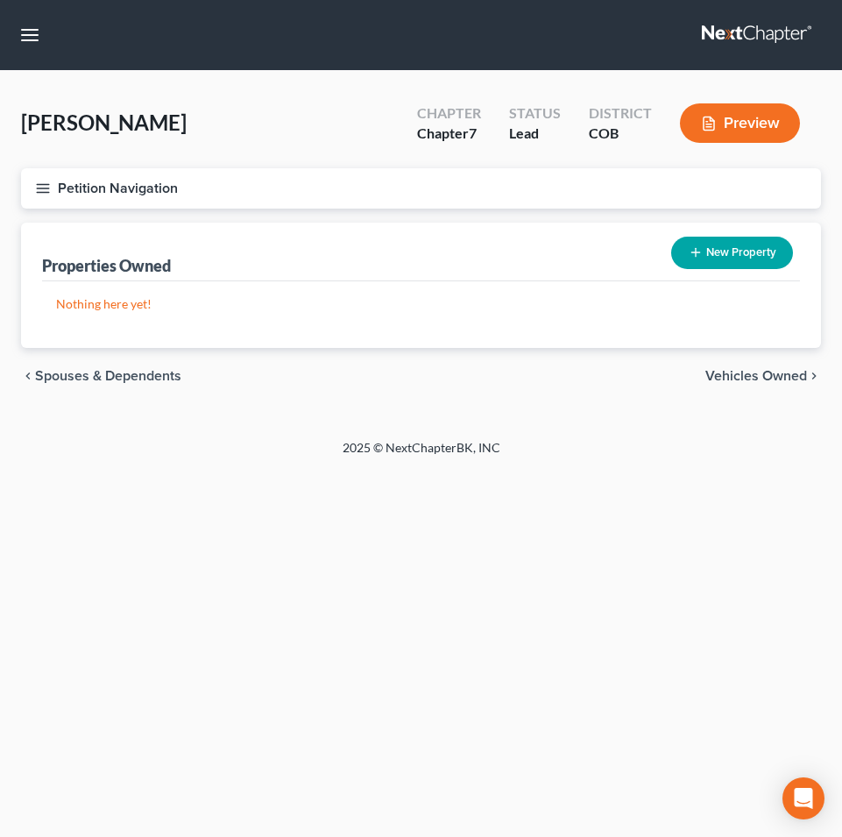
click at [742, 373] on span "Vehicles Owned" at bounding box center [757, 376] width 102 height 14
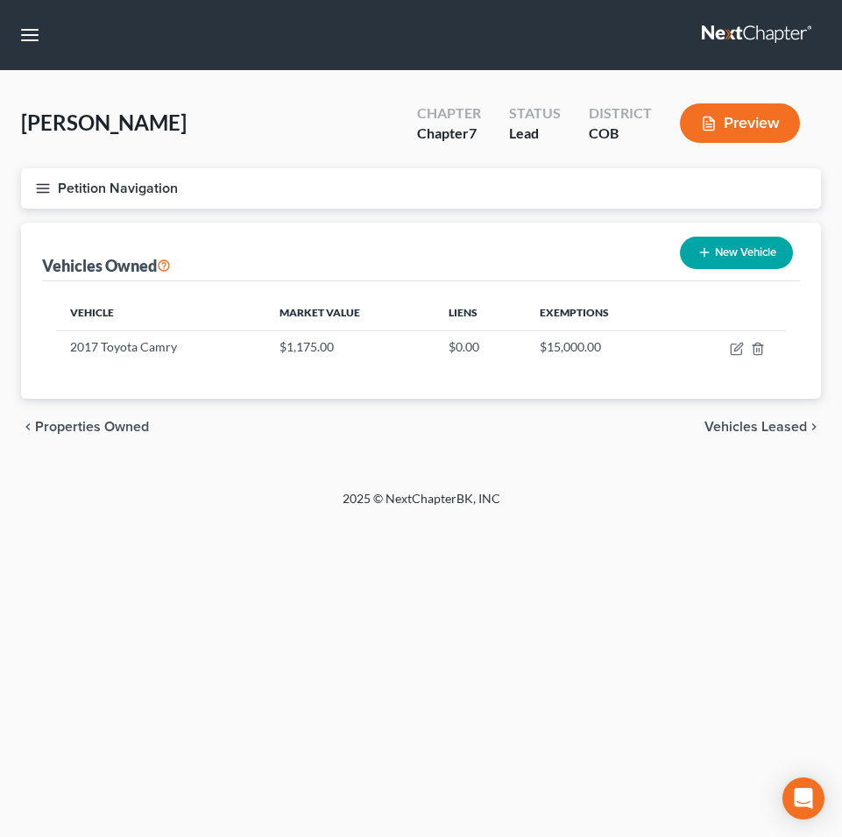
click at [736, 422] on span "Vehicles Leased" at bounding box center [756, 427] width 103 height 14
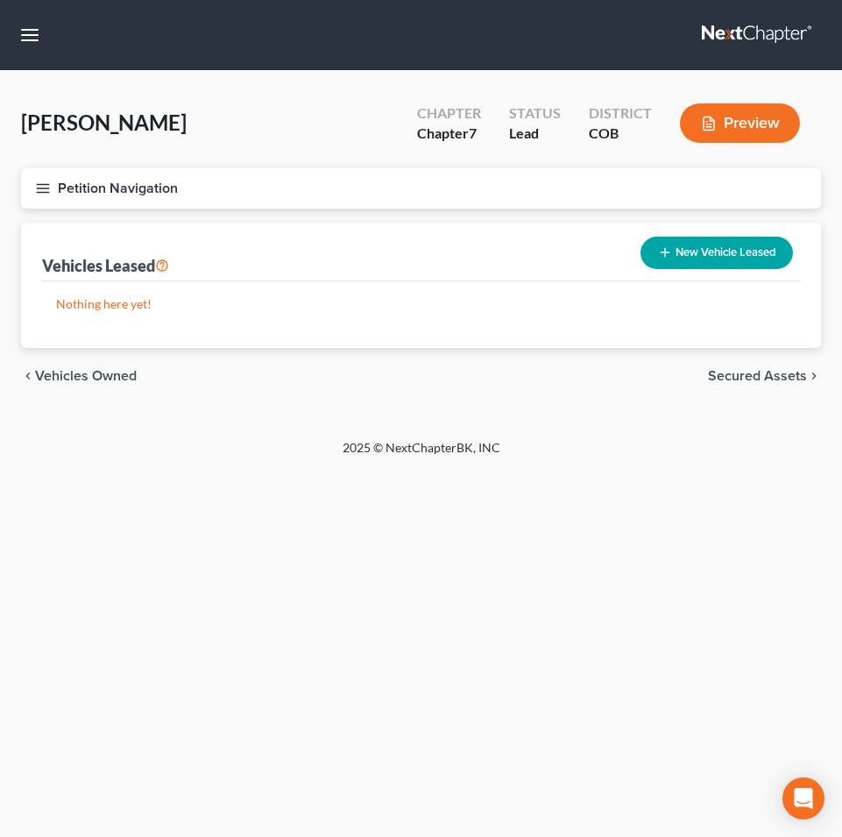
click at [740, 376] on span "Secured Assets" at bounding box center [757, 376] width 99 height 14
click at [753, 378] on span "Personal Items" at bounding box center [760, 376] width 94 height 14
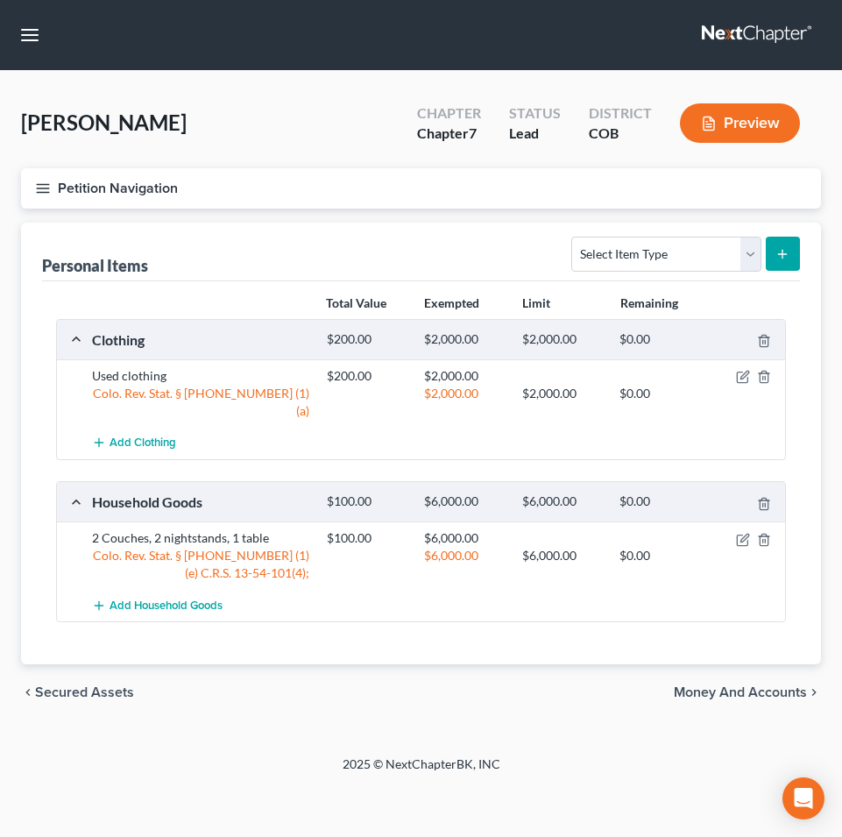
click at [692, 685] on span "Money and Accounts" at bounding box center [740, 692] width 133 height 14
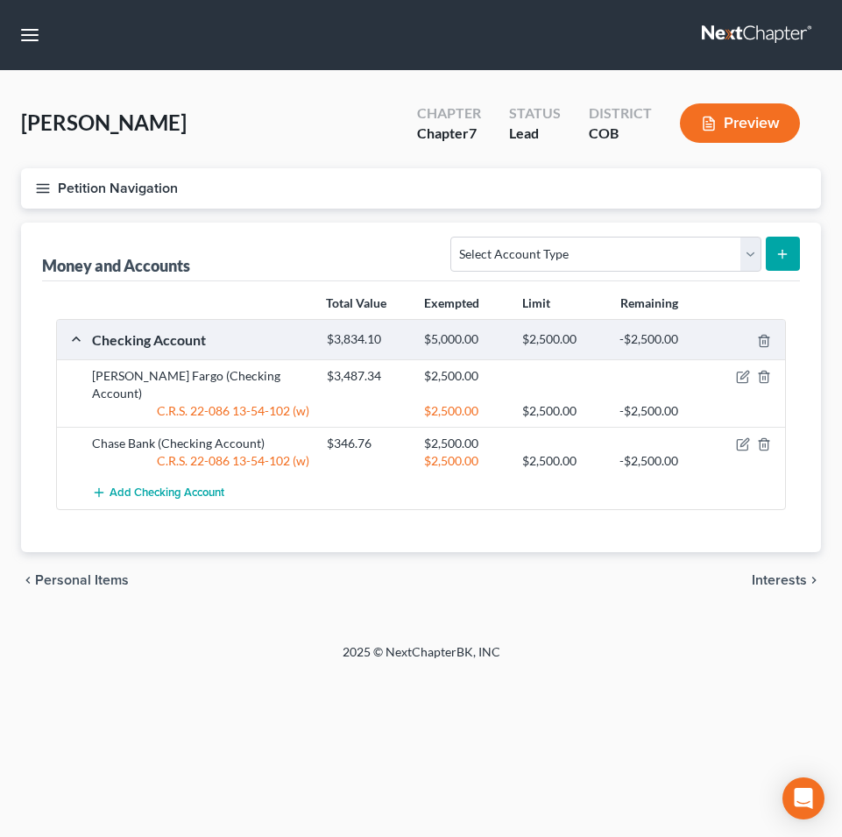
click at [770, 573] on span "Interests" at bounding box center [779, 580] width 55 height 14
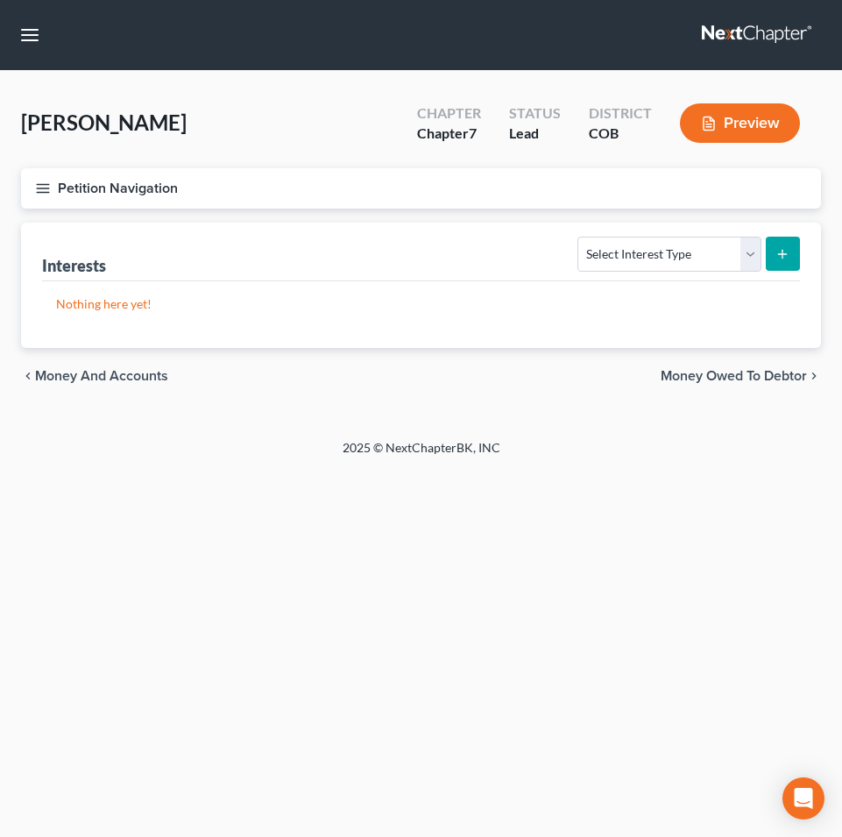
click at [718, 377] on span "Money Owed to Debtor" at bounding box center [734, 376] width 146 height 14
click at [726, 380] on span "Business Related" at bounding box center [753, 376] width 109 height 14
click at [731, 379] on span "Farm / Livestock" at bounding box center [756, 376] width 103 height 14
click at [704, 378] on span "Miscellaneous Property" at bounding box center [733, 376] width 148 height 14
click at [728, 378] on span "Property Analysis" at bounding box center [751, 376] width 111 height 14
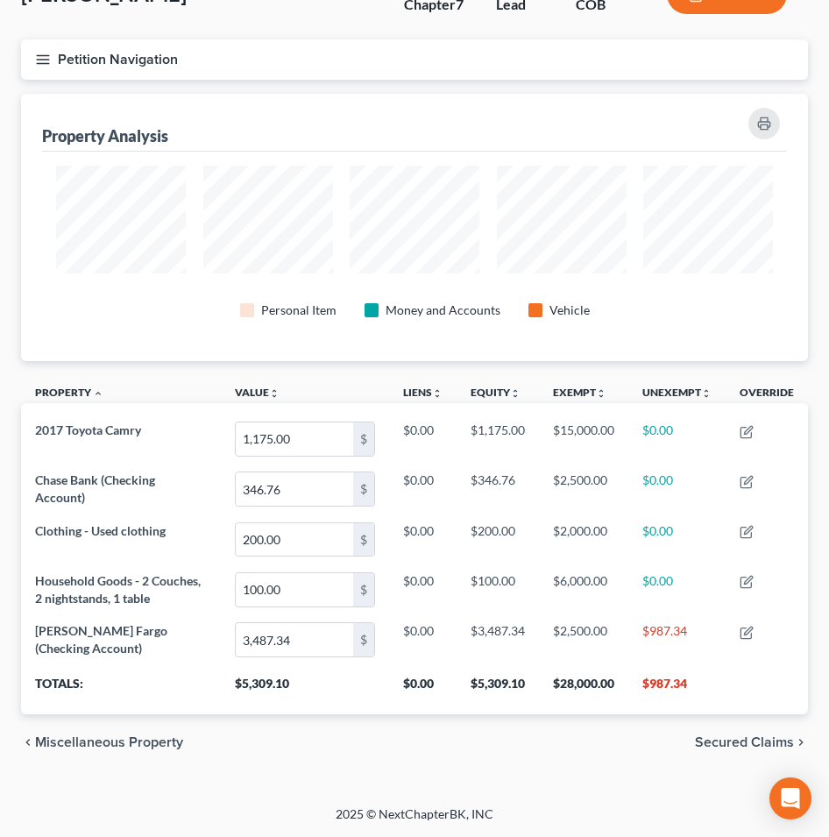
click at [725, 742] on span "Secured Claims" at bounding box center [744, 742] width 99 height 14
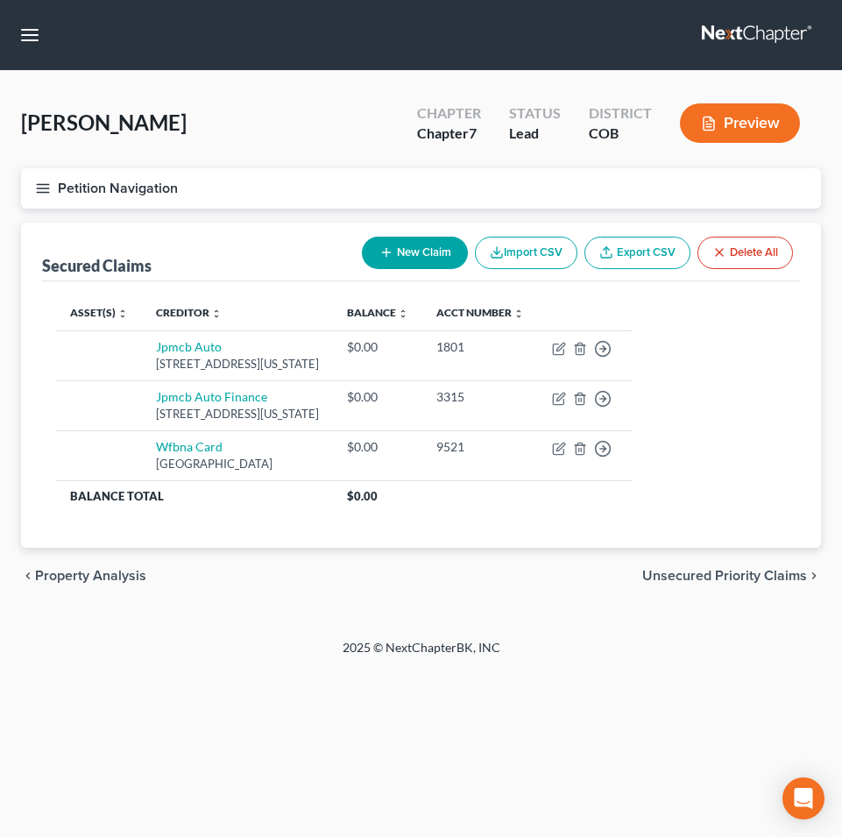
click at [697, 578] on span "Unsecured Priority Claims" at bounding box center [724, 576] width 165 height 14
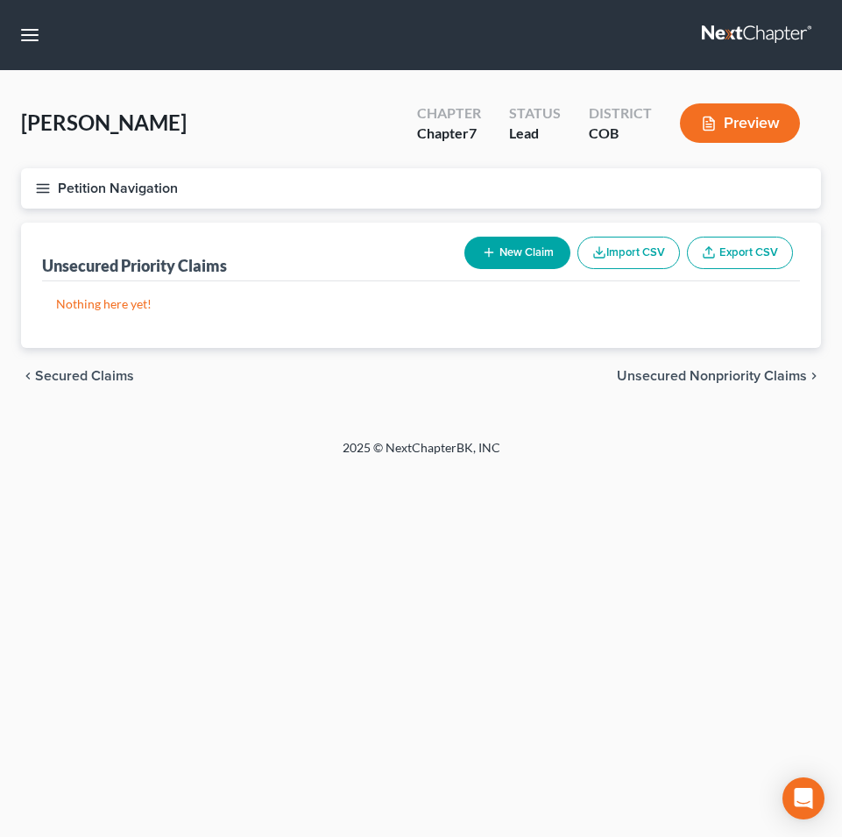
click at [683, 378] on span "Unsecured Nonpriority Claims" at bounding box center [712, 376] width 190 height 14
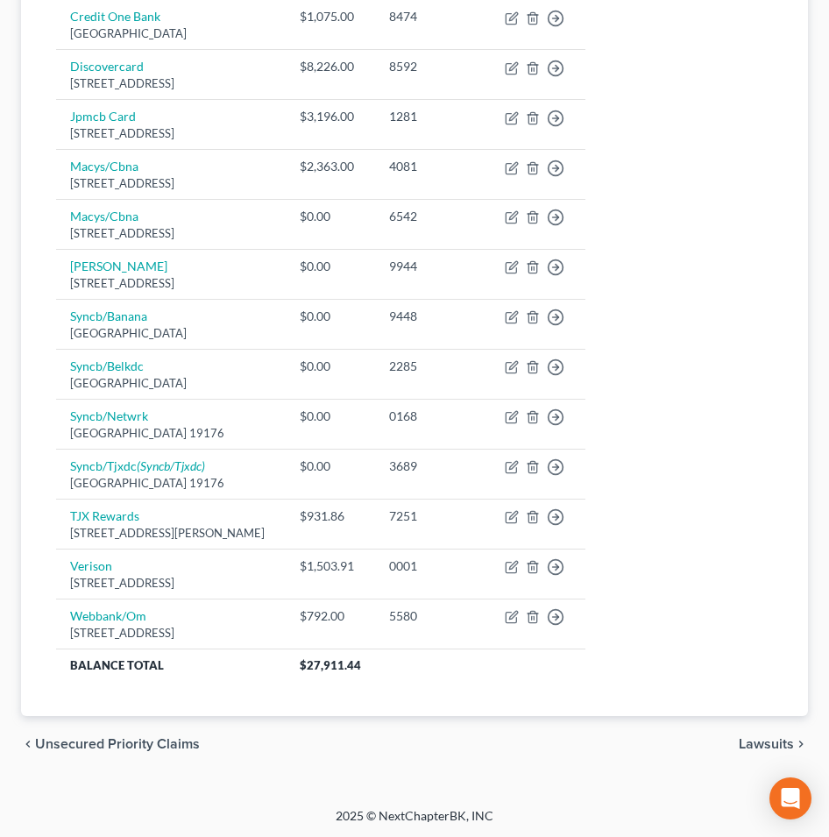
scroll to position [832, 0]
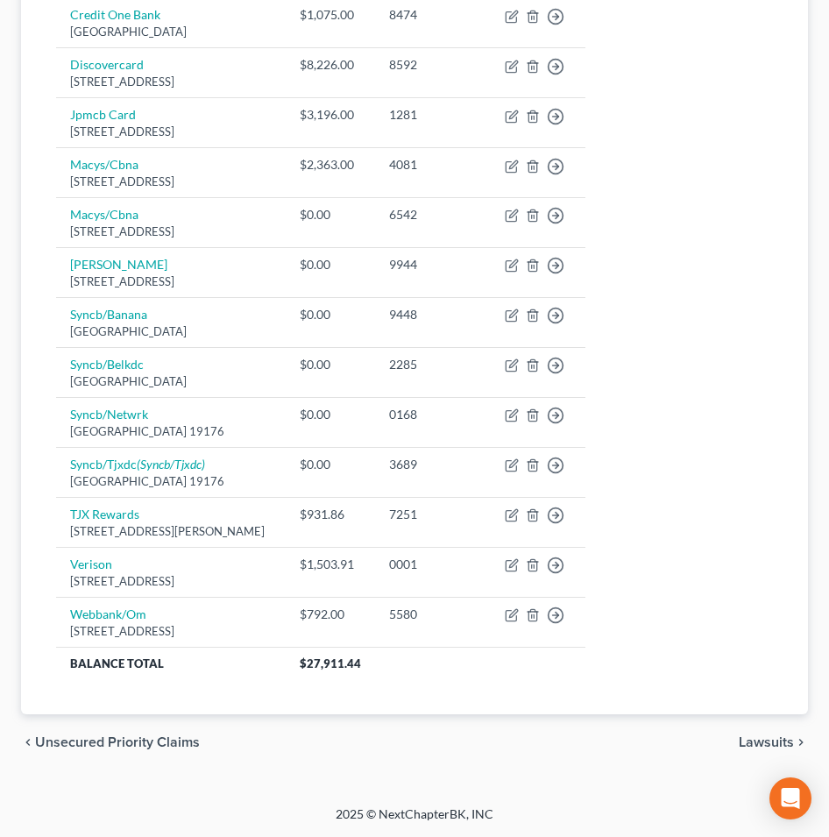
click at [757, 740] on span "Lawsuits" at bounding box center [766, 742] width 55 height 14
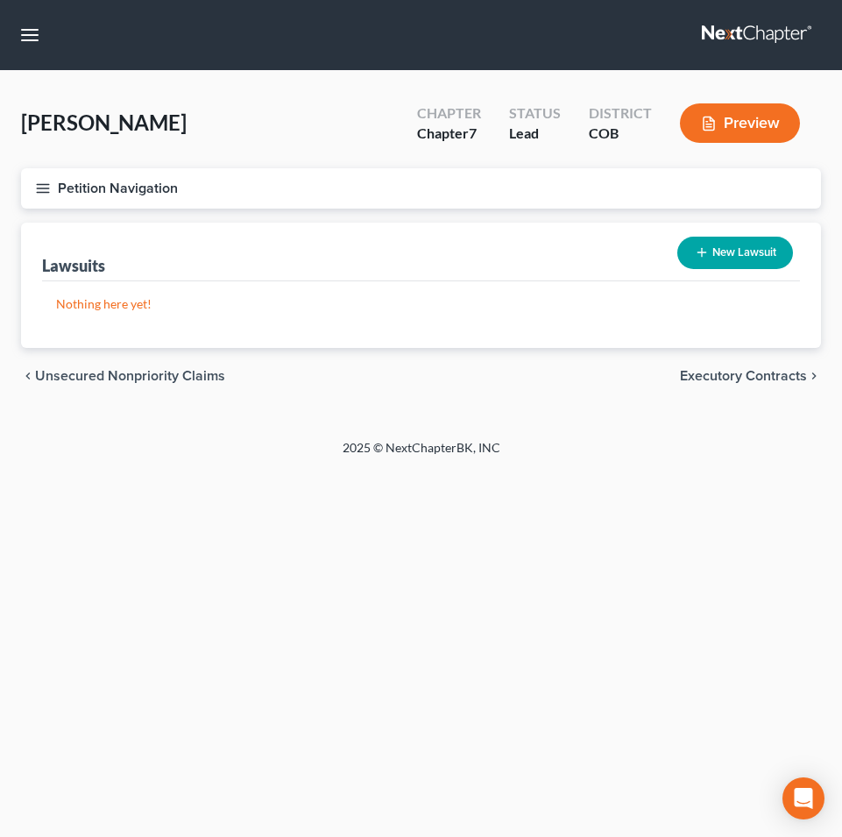
click at [712, 369] on span "Executory Contracts" at bounding box center [743, 376] width 127 height 14
click at [754, 375] on span "Codebtors" at bounding box center [775, 376] width 66 height 14
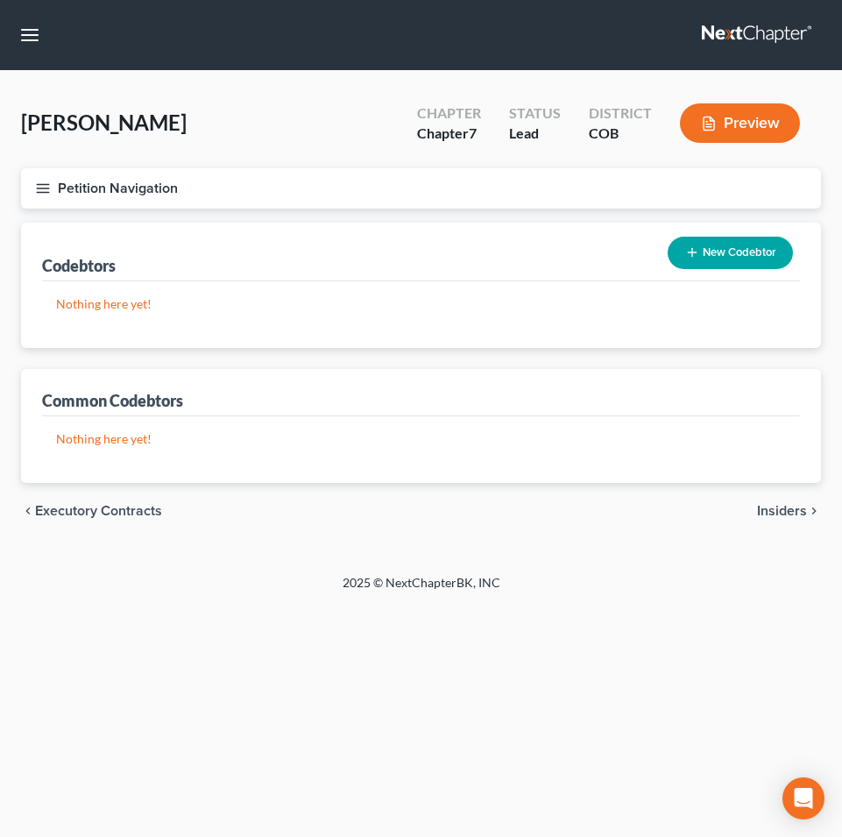
click at [770, 515] on span "Insiders" at bounding box center [782, 511] width 50 height 14
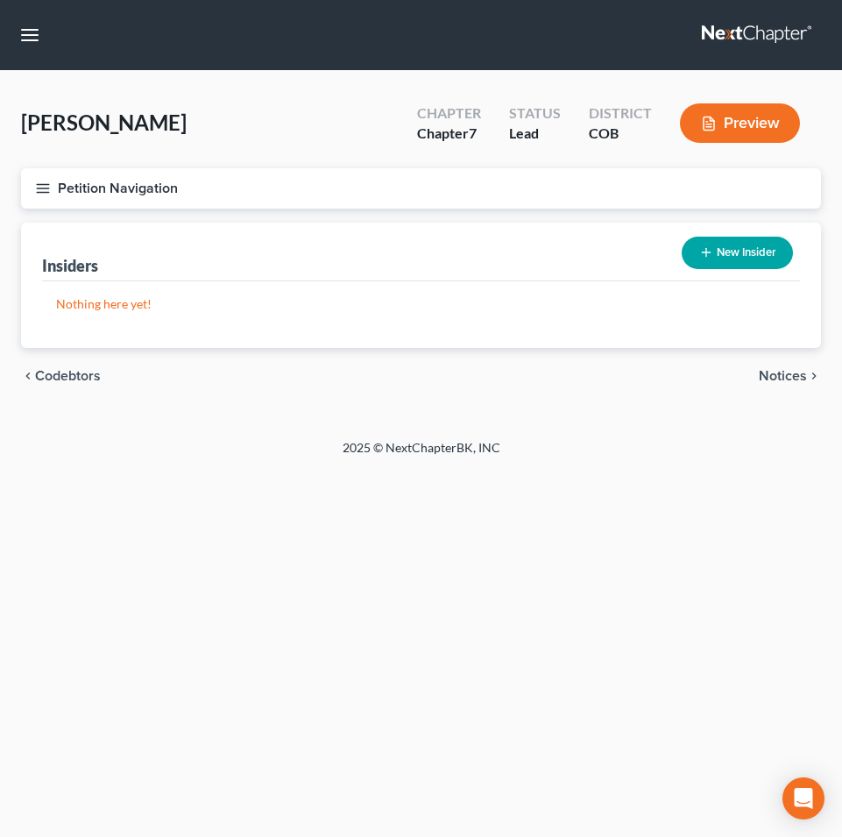
click at [785, 372] on span "Notices" at bounding box center [783, 376] width 48 height 14
click at [717, 371] on span "Employment Income" at bounding box center [744, 376] width 126 height 14
click at [701, 379] on span "Non Employment Income" at bounding box center [729, 376] width 156 height 14
click at [701, 379] on span "Expected Change in Income" at bounding box center [720, 376] width 174 height 14
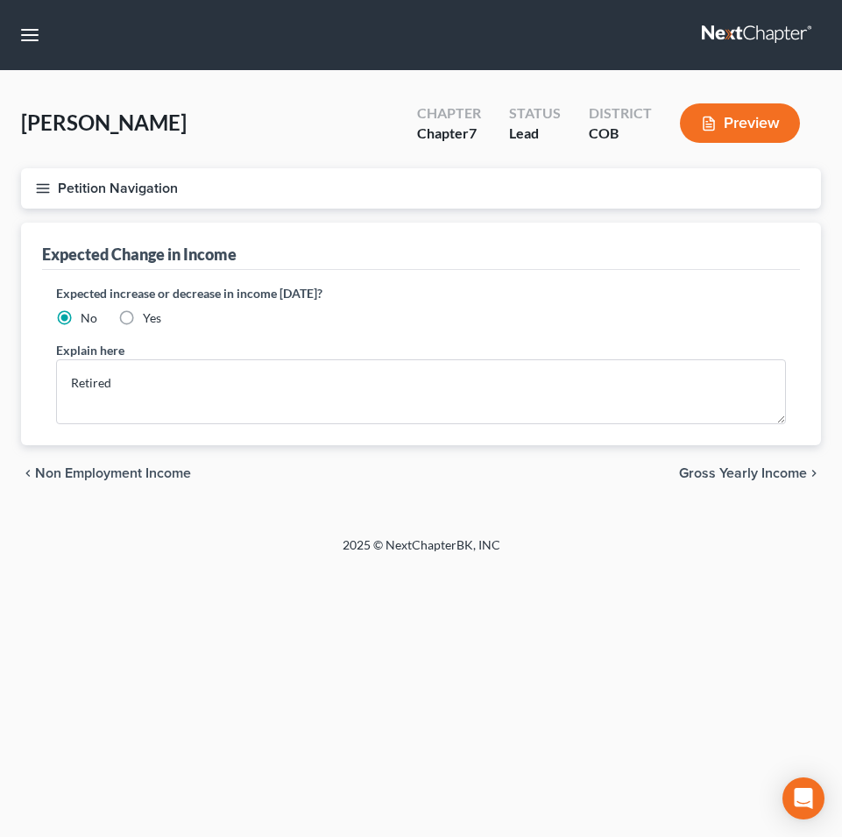
click at [727, 472] on span "Gross Yearly Income" at bounding box center [743, 473] width 128 height 14
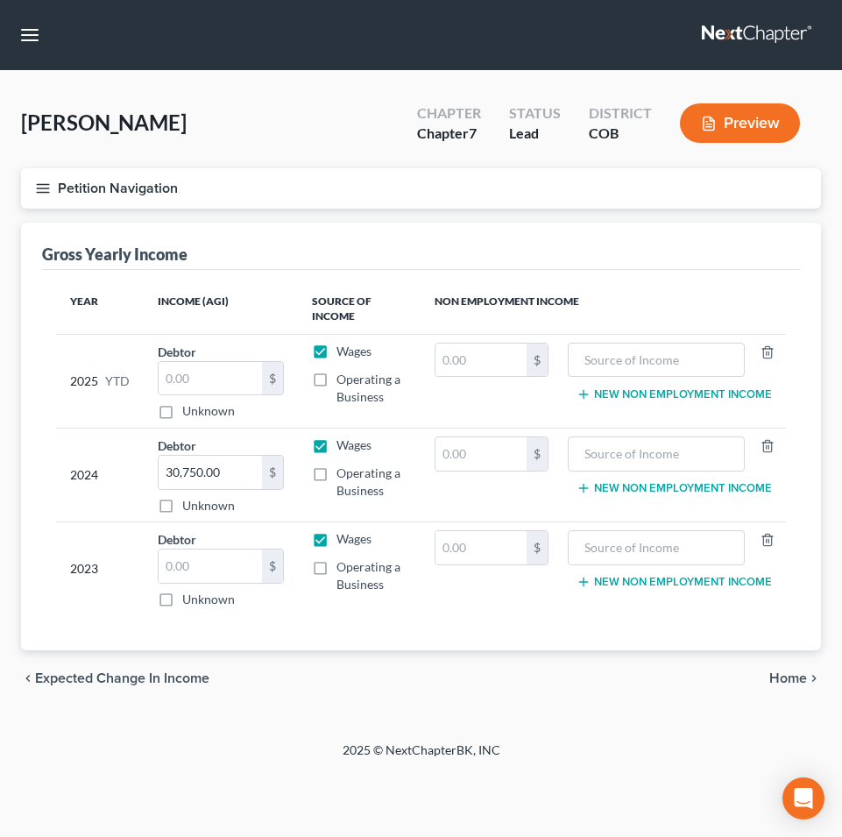
click at [796, 673] on span "Home" at bounding box center [789, 678] width 38 height 14
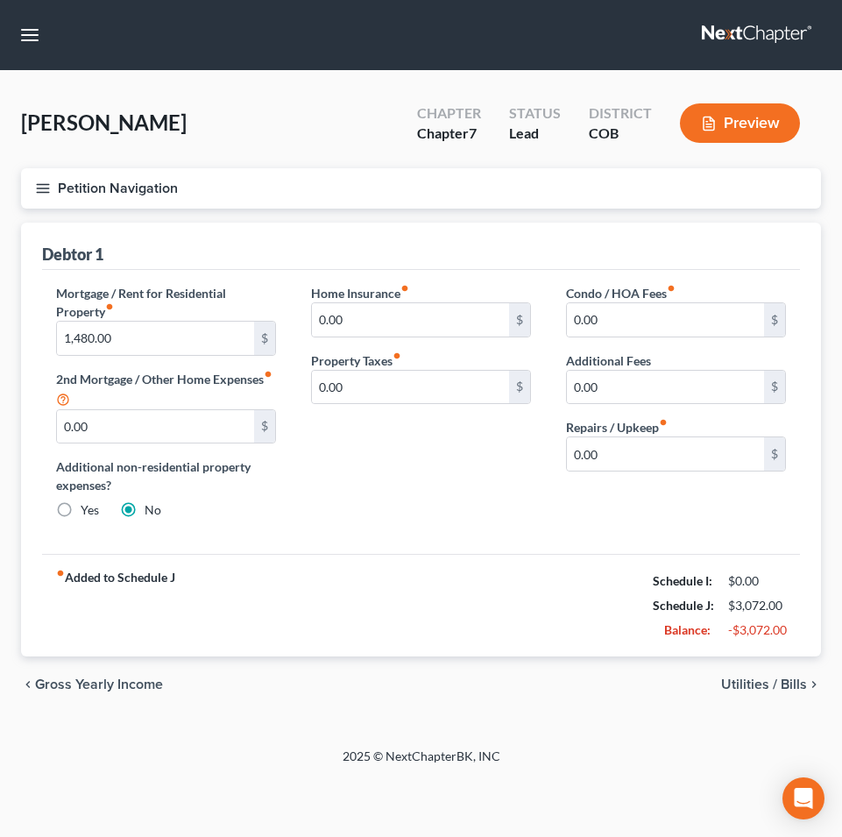
click at [743, 687] on span "Utilities / Bills" at bounding box center [764, 685] width 86 height 14
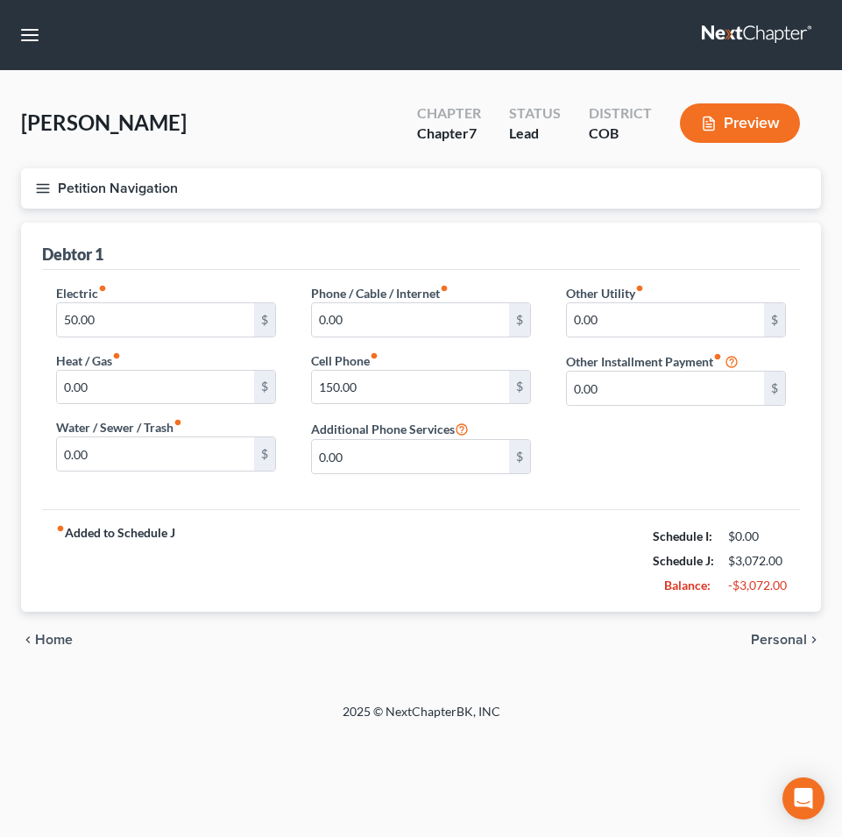
click at [759, 640] on span "Personal" at bounding box center [779, 640] width 56 height 14
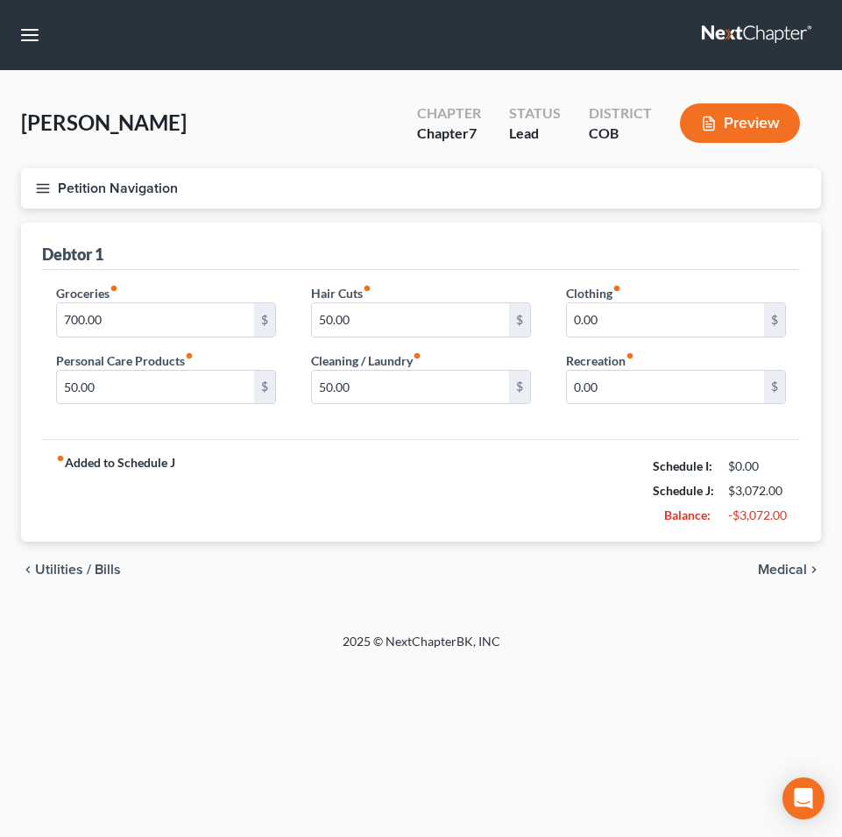
click at [777, 570] on span "Medical" at bounding box center [782, 570] width 49 height 14
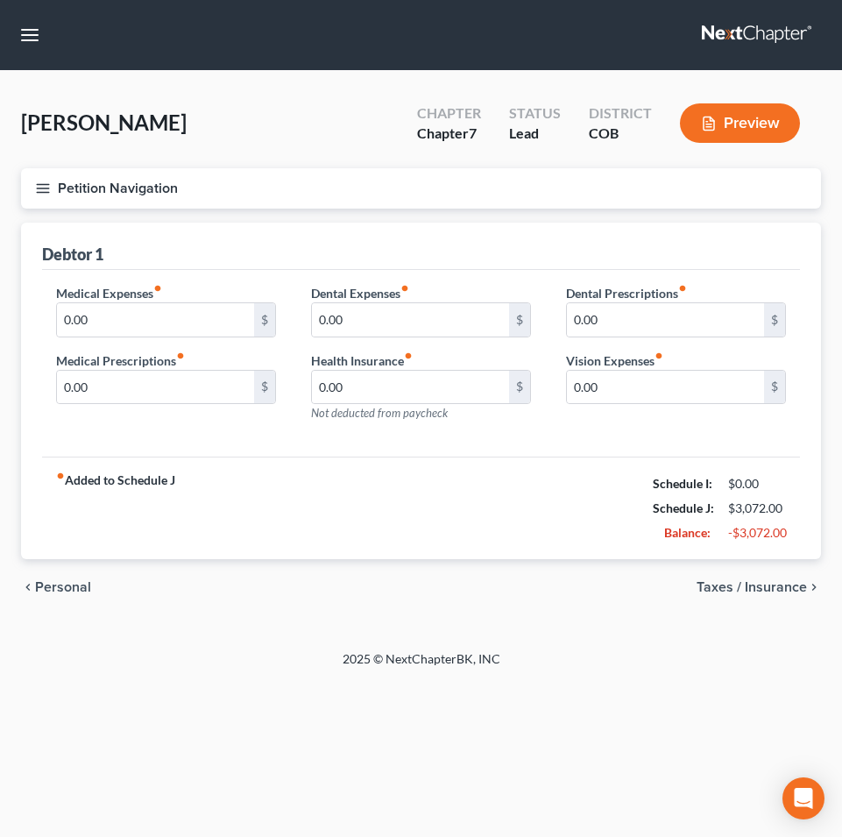
click at [750, 586] on span "Taxes / Insurance" at bounding box center [752, 587] width 110 height 14
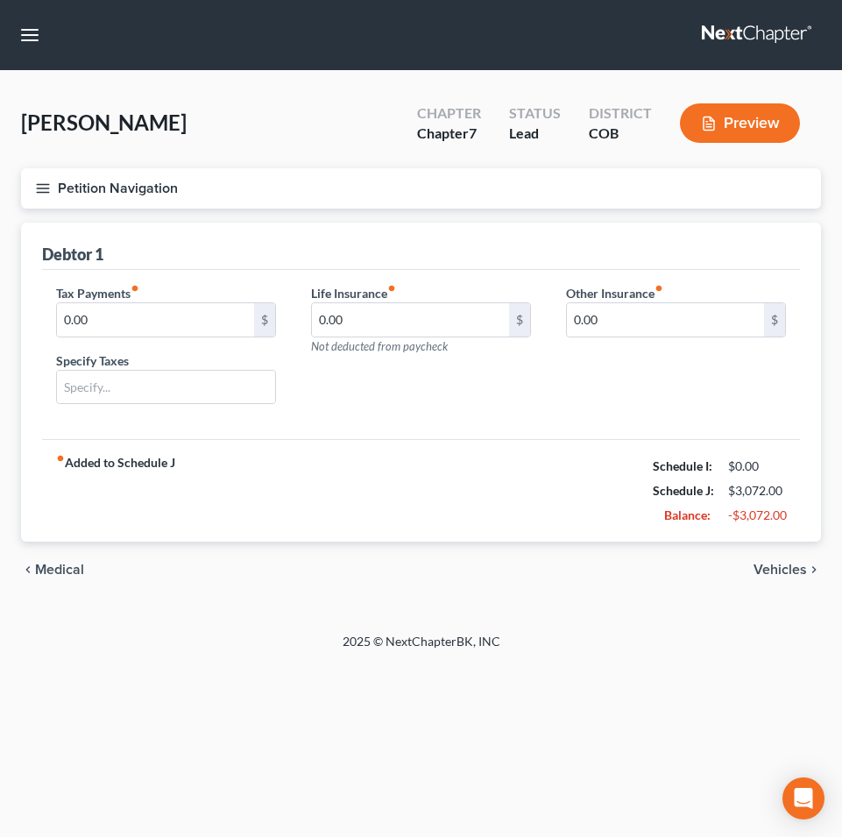
click at [770, 571] on span "Vehicles" at bounding box center [780, 570] width 53 height 14
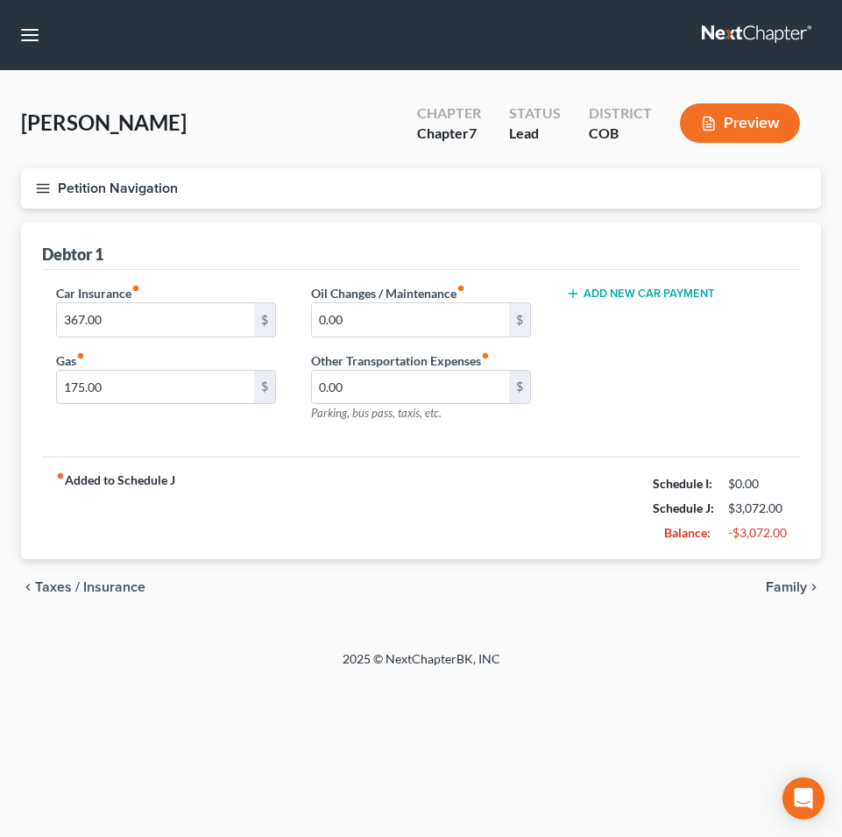
click at [776, 589] on span "Family" at bounding box center [786, 587] width 41 height 14
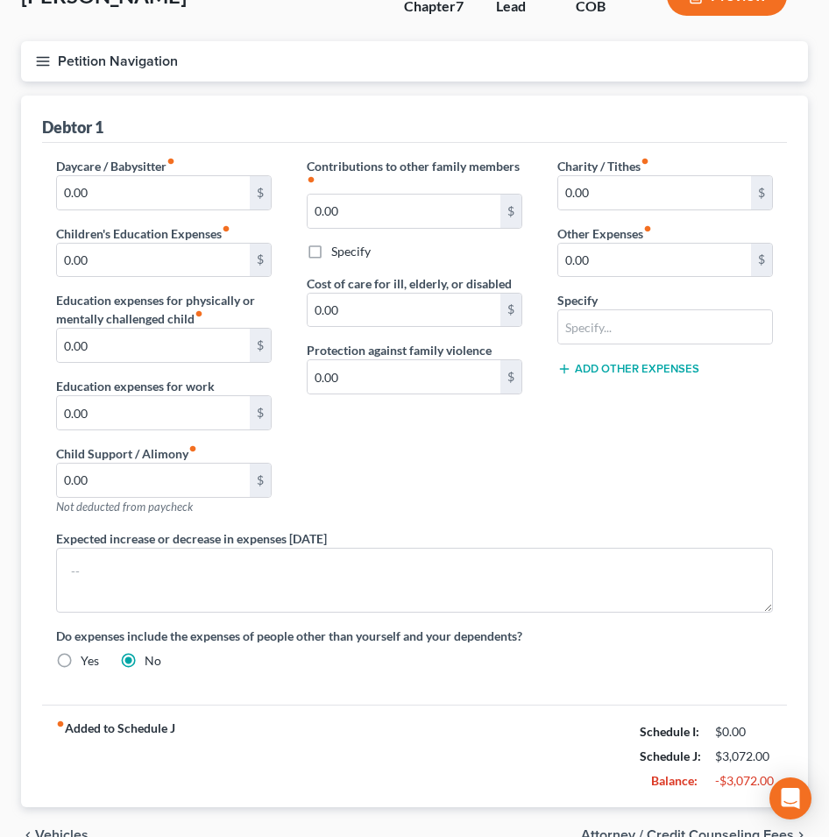
scroll to position [220, 0]
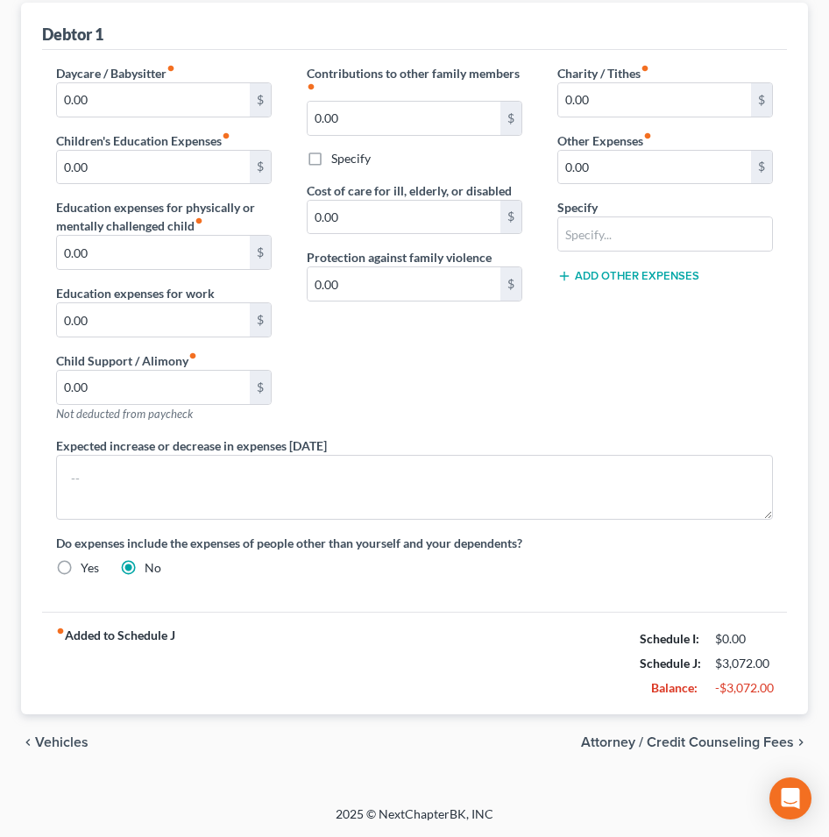
click at [693, 740] on span "Attorney / Credit Counseling Fees" at bounding box center [687, 742] width 213 height 14
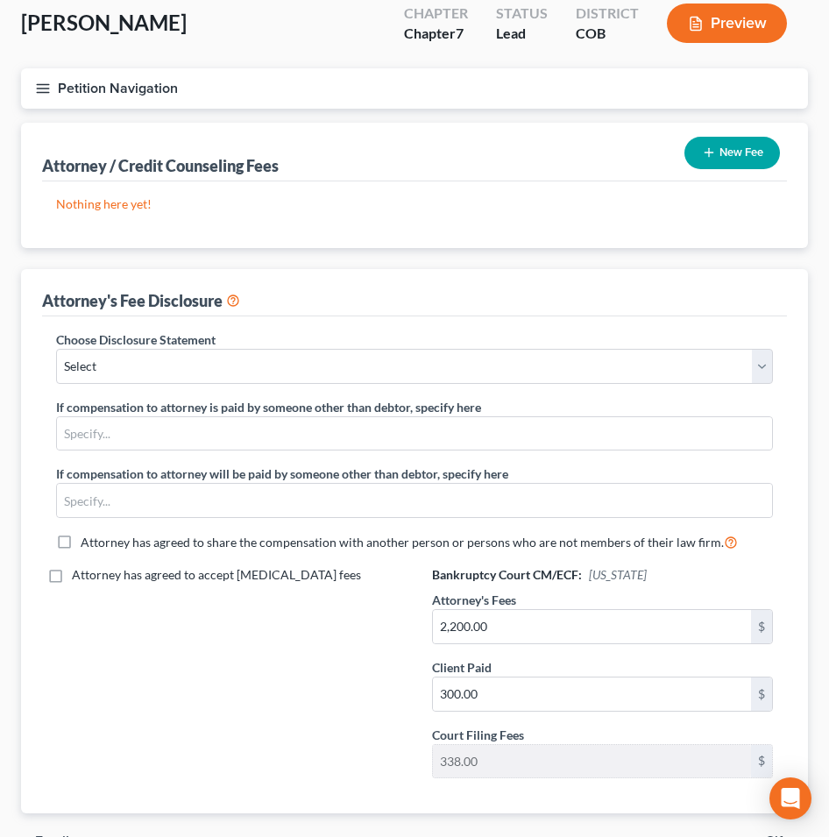
scroll to position [199, 0]
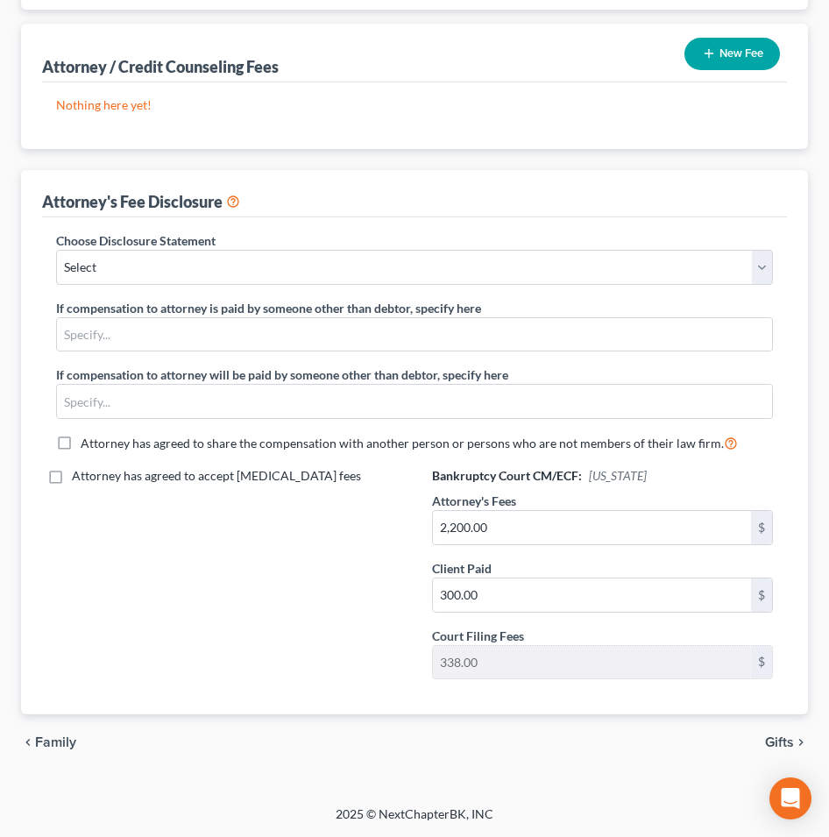
click at [782, 739] on span "Gifts" at bounding box center [779, 742] width 29 height 14
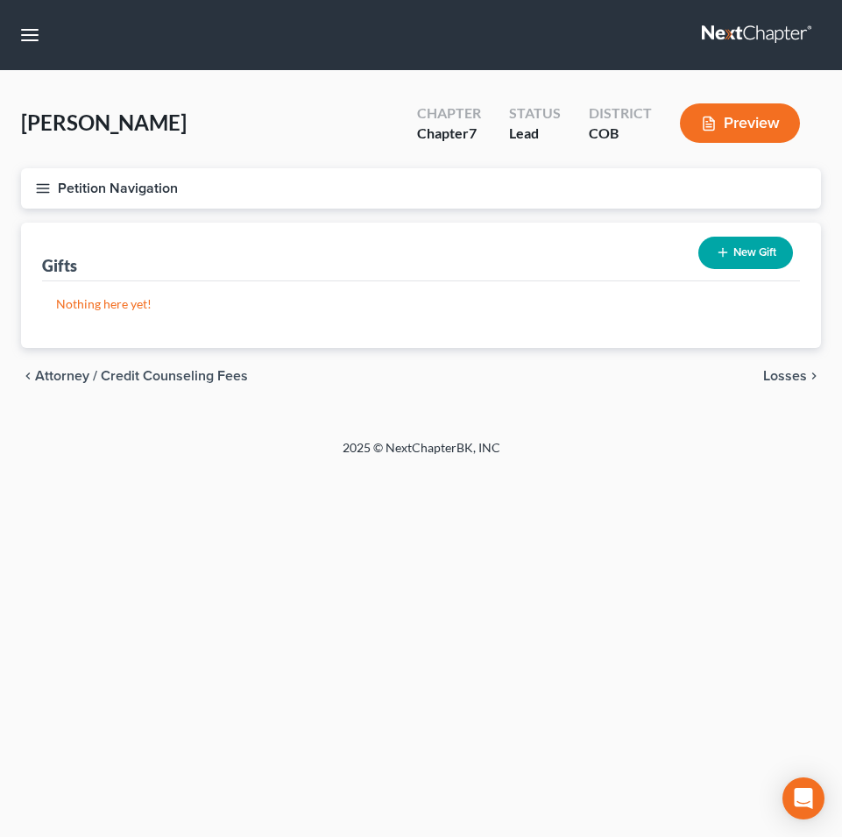
click at [771, 375] on span "Losses" at bounding box center [785, 376] width 44 height 14
click at [771, 375] on span "Environmental Hazards" at bounding box center [733, 376] width 147 height 14
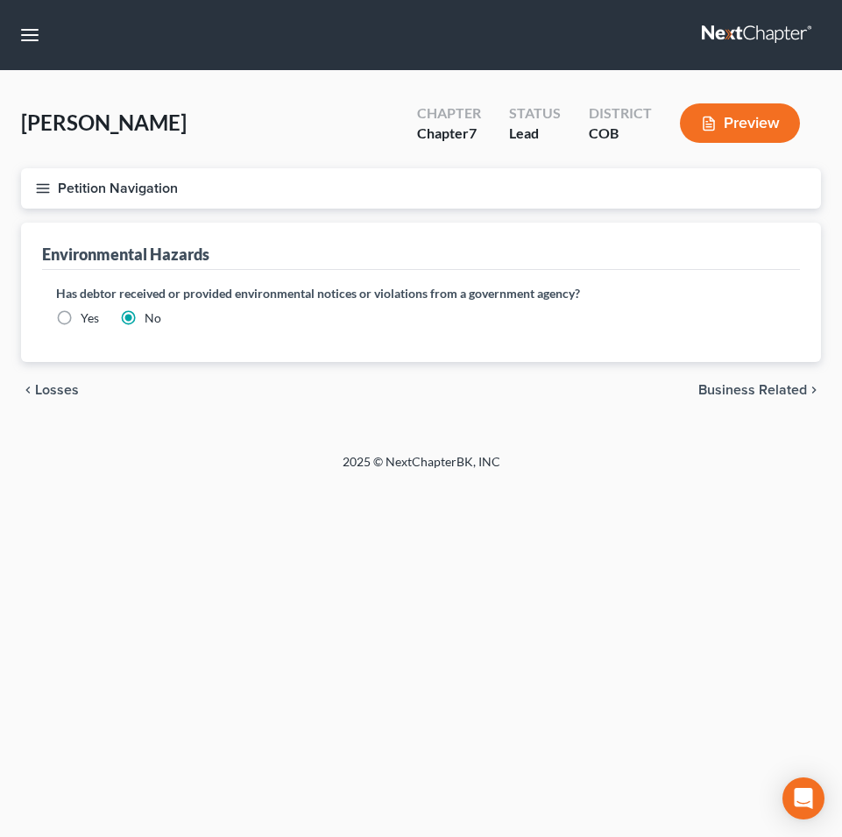
click at [755, 388] on span "Business Related" at bounding box center [753, 390] width 109 height 14
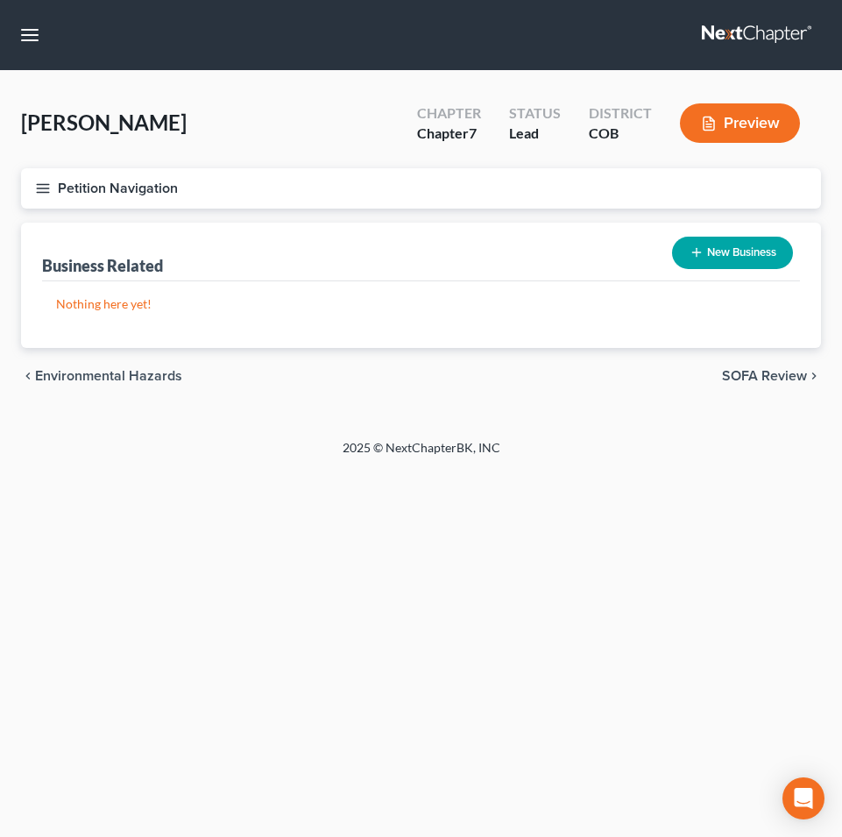
click at [752, 376] on span "SOFA Review" at bounding box center [764, 376] width 85 height 14
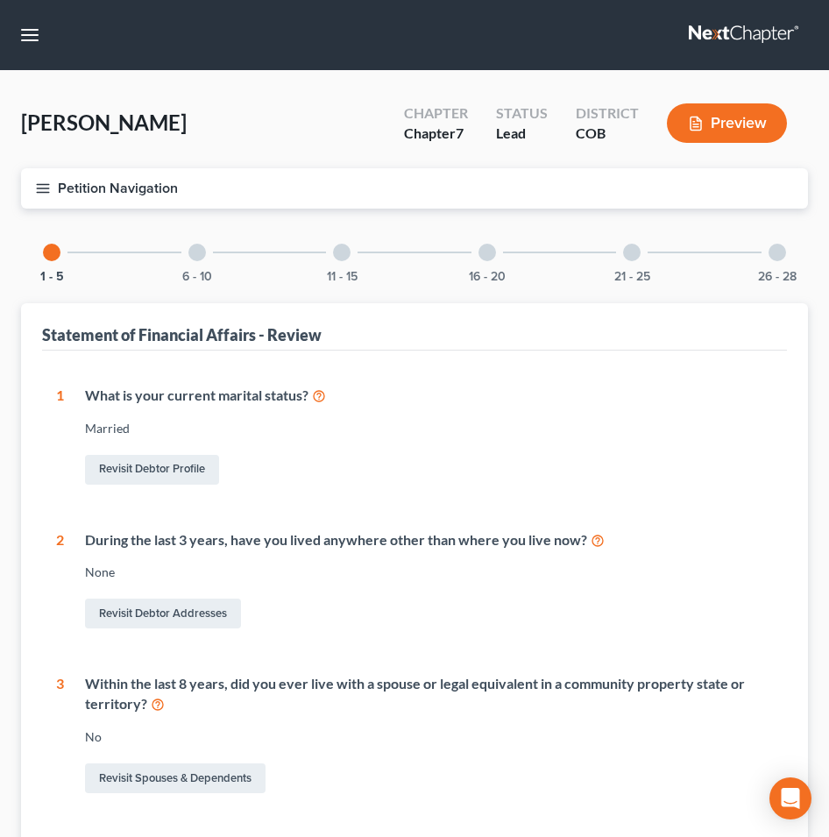
click at [201, 247] on div at bounding box center [197, 253] width 18 height 18
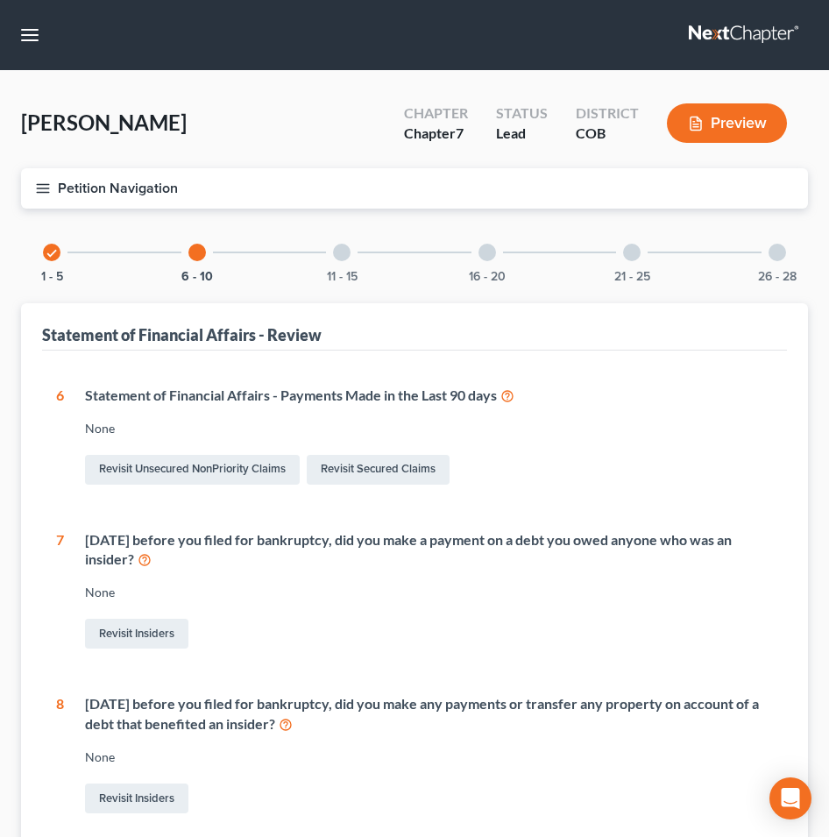
click at [345, 252] on div at bounding box center [342, 253] width 18 height 18
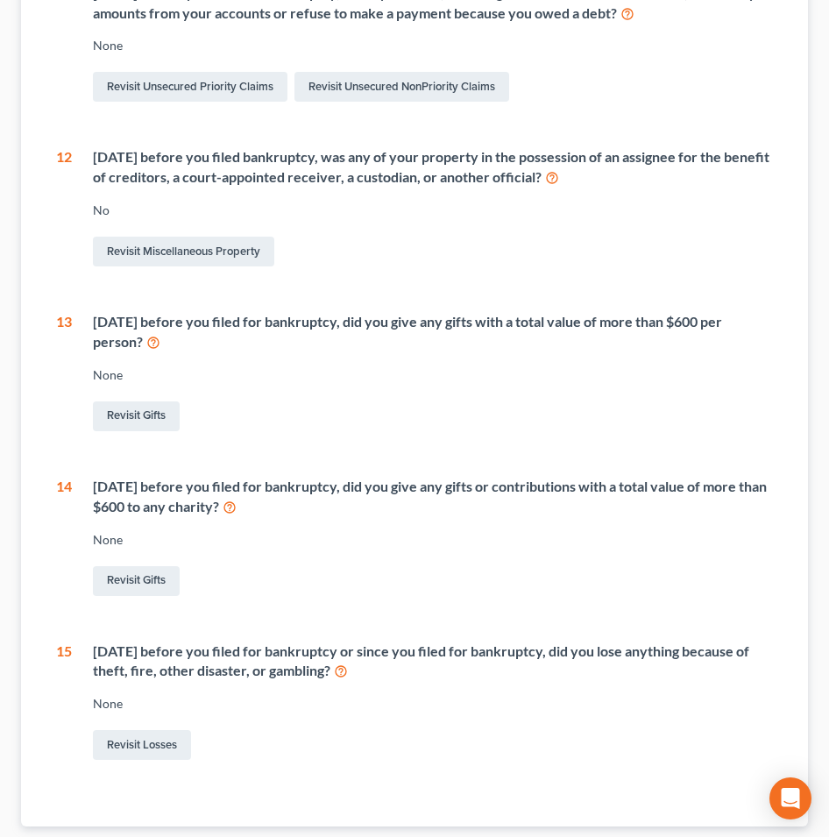
scroll to position [515, 0]
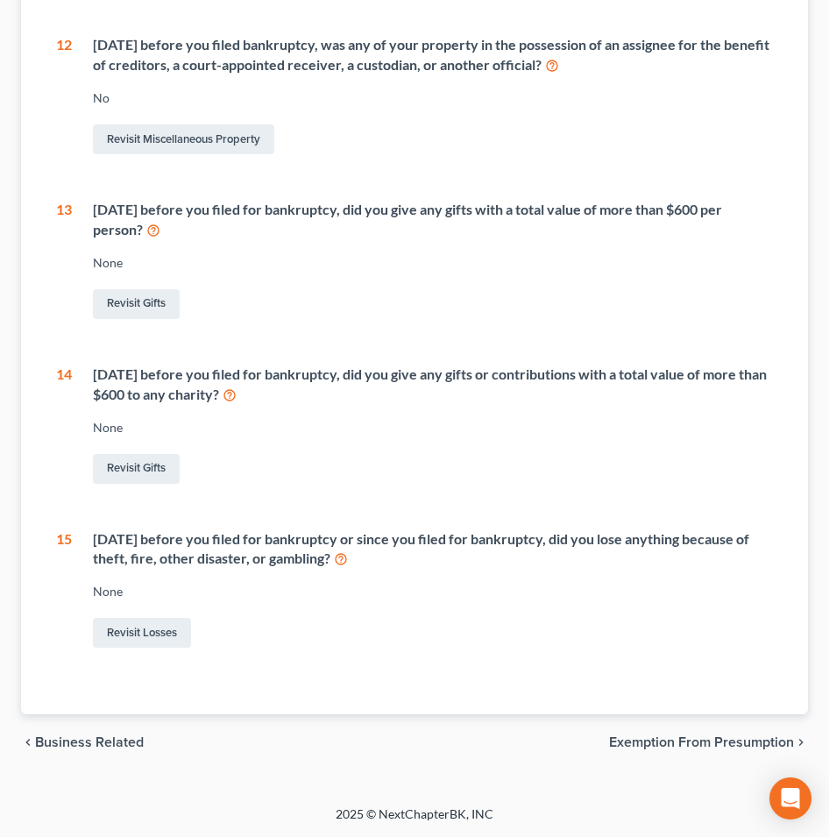
click at [645, 742] on span "Exemption from Presumption" at bounding box center [701, 742] width 185 height 14
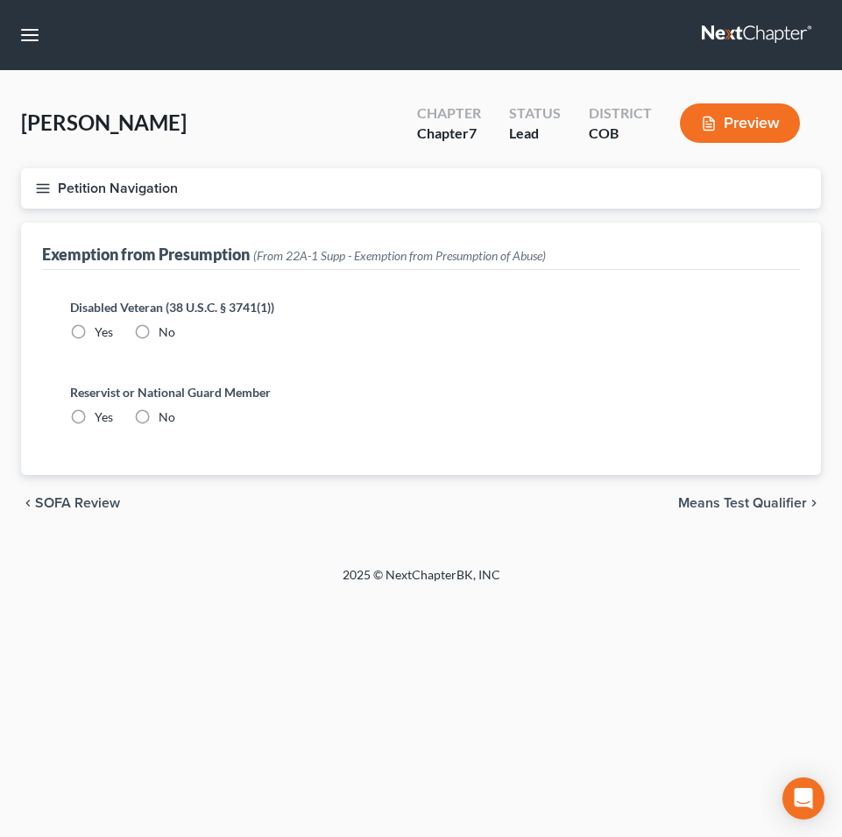
click at [159, 330] on label "No" at bounding box center [167, 332] width 17 height 18
click at [166, 330] on input "No" at bounding box center [171, 328] width 11 height 11
radio input "true"
click at [159, 415] on label "No" at bounding box center [167, 417] width 17 height 18
click at [166, 415] on input "No" at bounding box center [171, 413] width 11 height 11
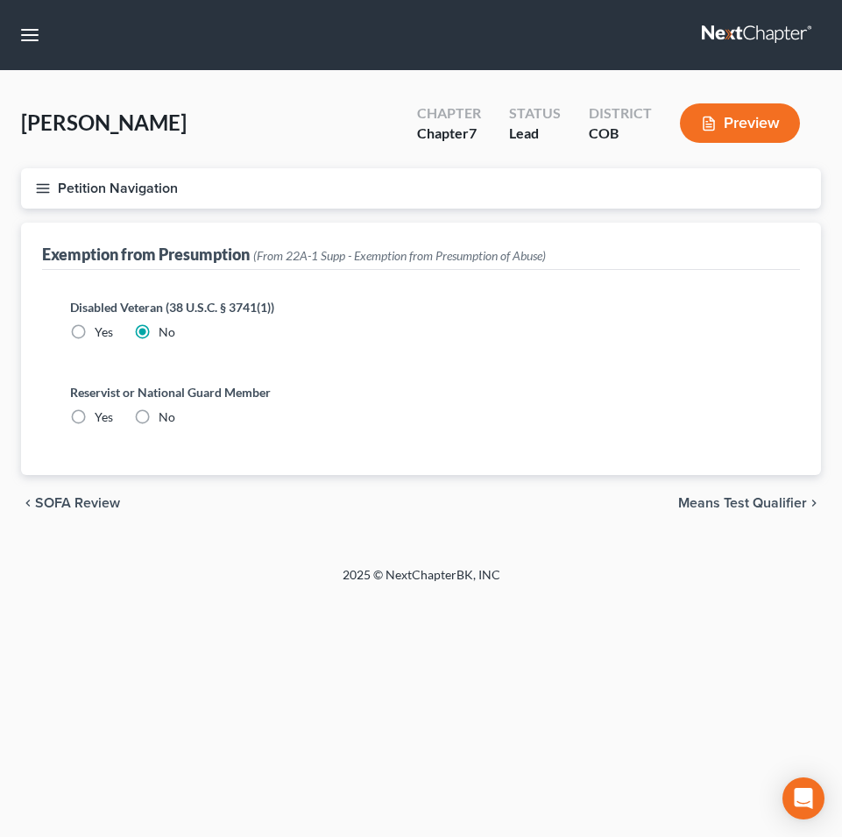
radio input "true"
click at [703, 501] on span "Means Test Qualifier" at bounding box center [742, 503] width 129 height 14
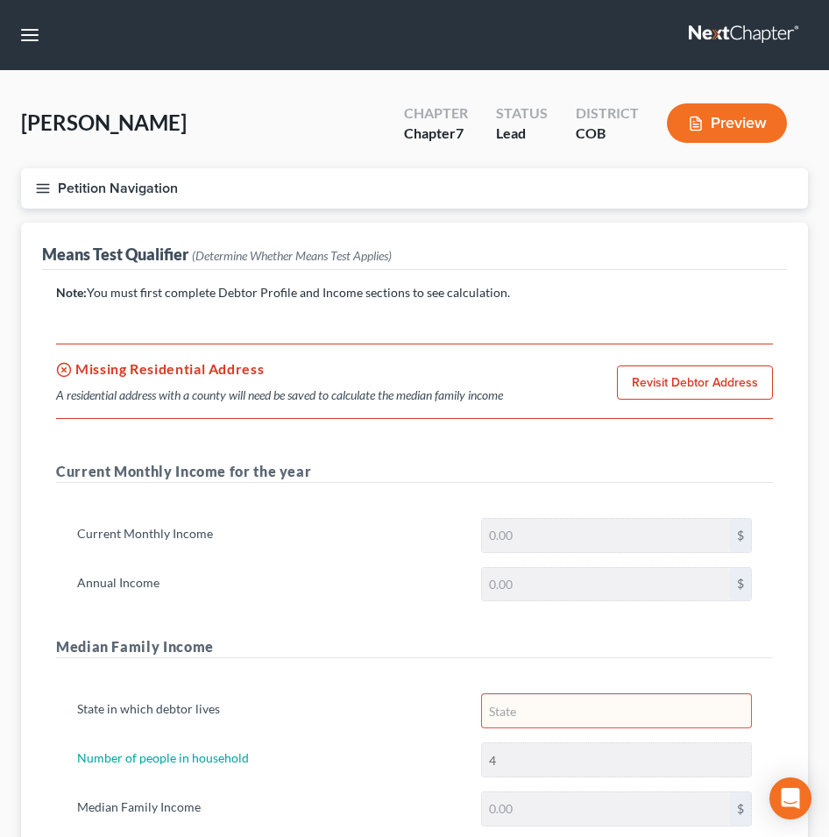
click at [649, 376] on link "Revisit Debtor Address" at bounding box center [695, 383] width 156 height 35
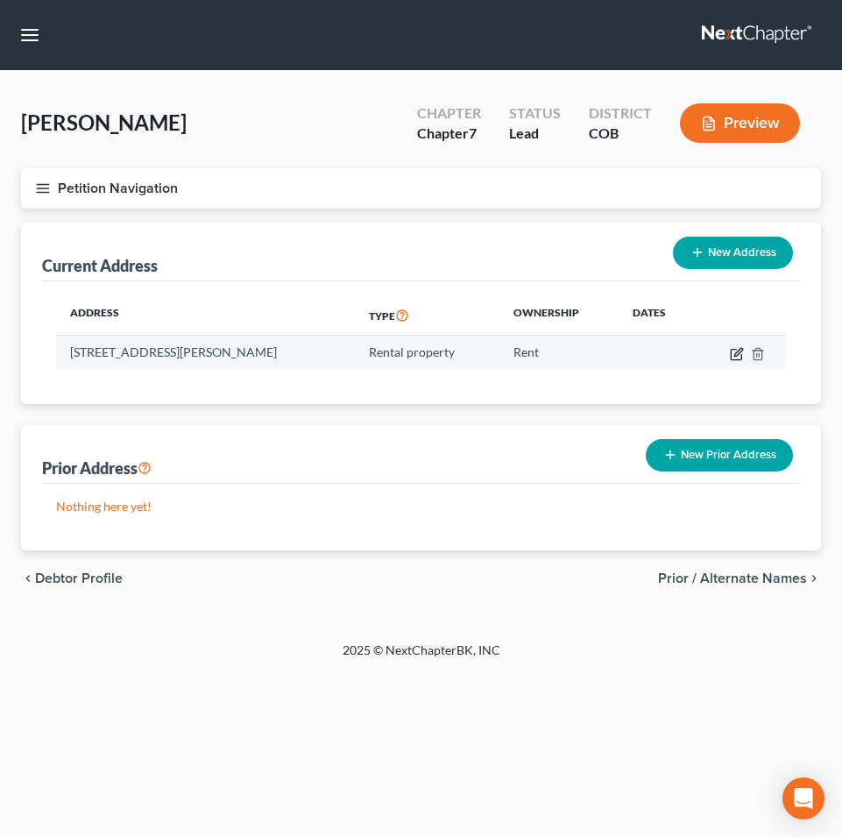
click at [732, 359] on icon "button" at bounding box center [736, 354] width 11 height 11
select select "5"
select select "16"
select select "2"
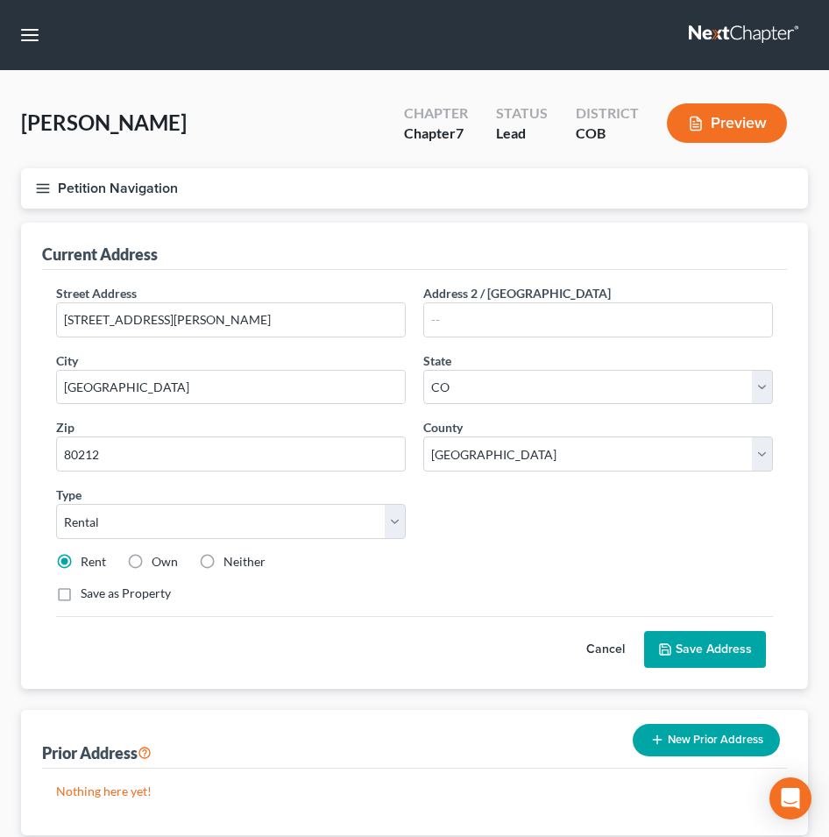
click at [701, 650] on button "Save Address" at bounding box center [705, 649] width 122 height 37
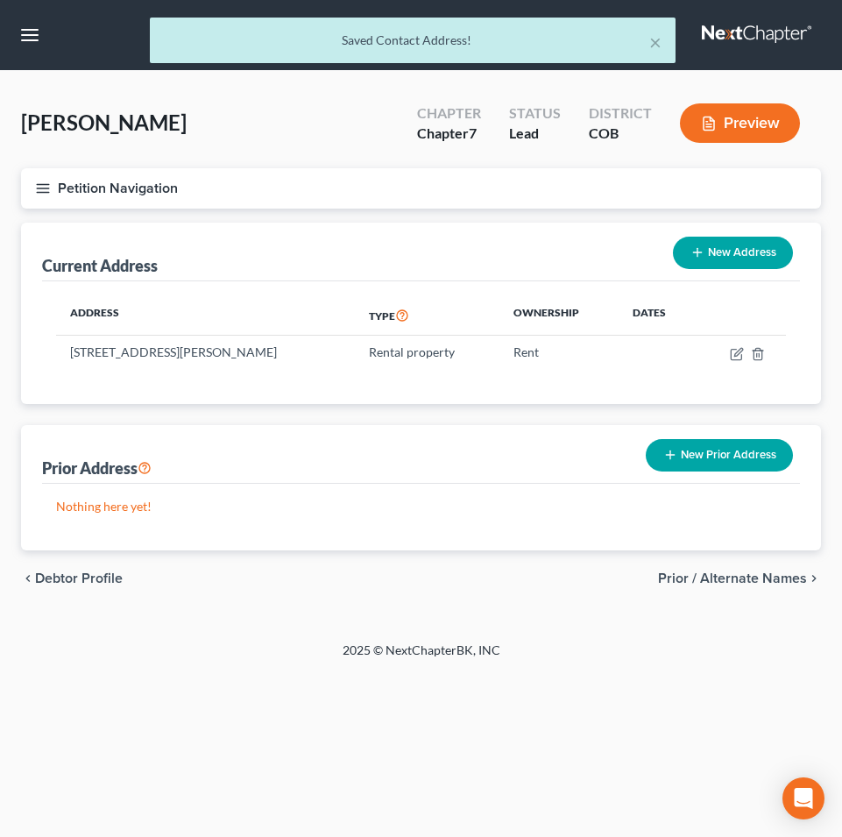
click at [734, 579] on span "Prior / Alternate Names" at bounding box center [732, 578] width 149 height 14
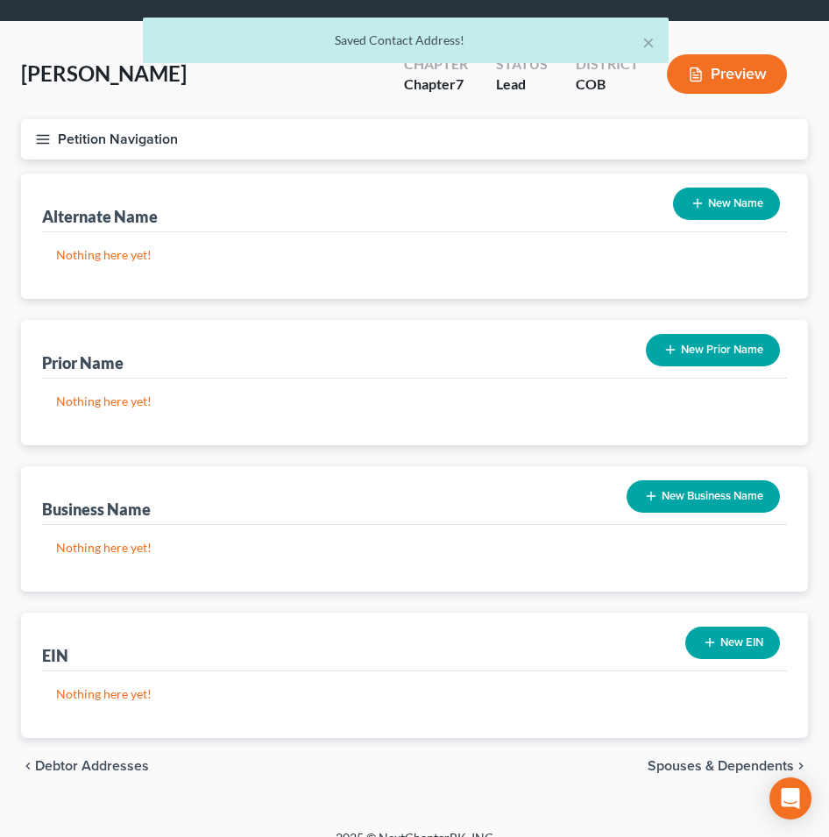
scroll to position [73, 0]
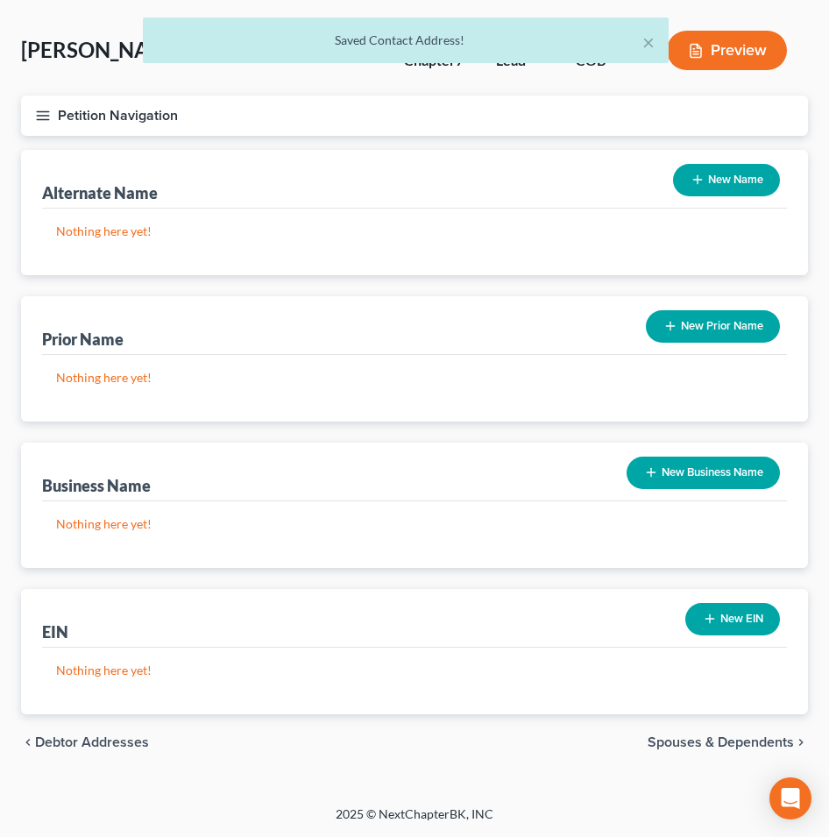
click at [691, 740] on span "Spouses & Dependents" at bounding box center [721, 742] width 146 height 14
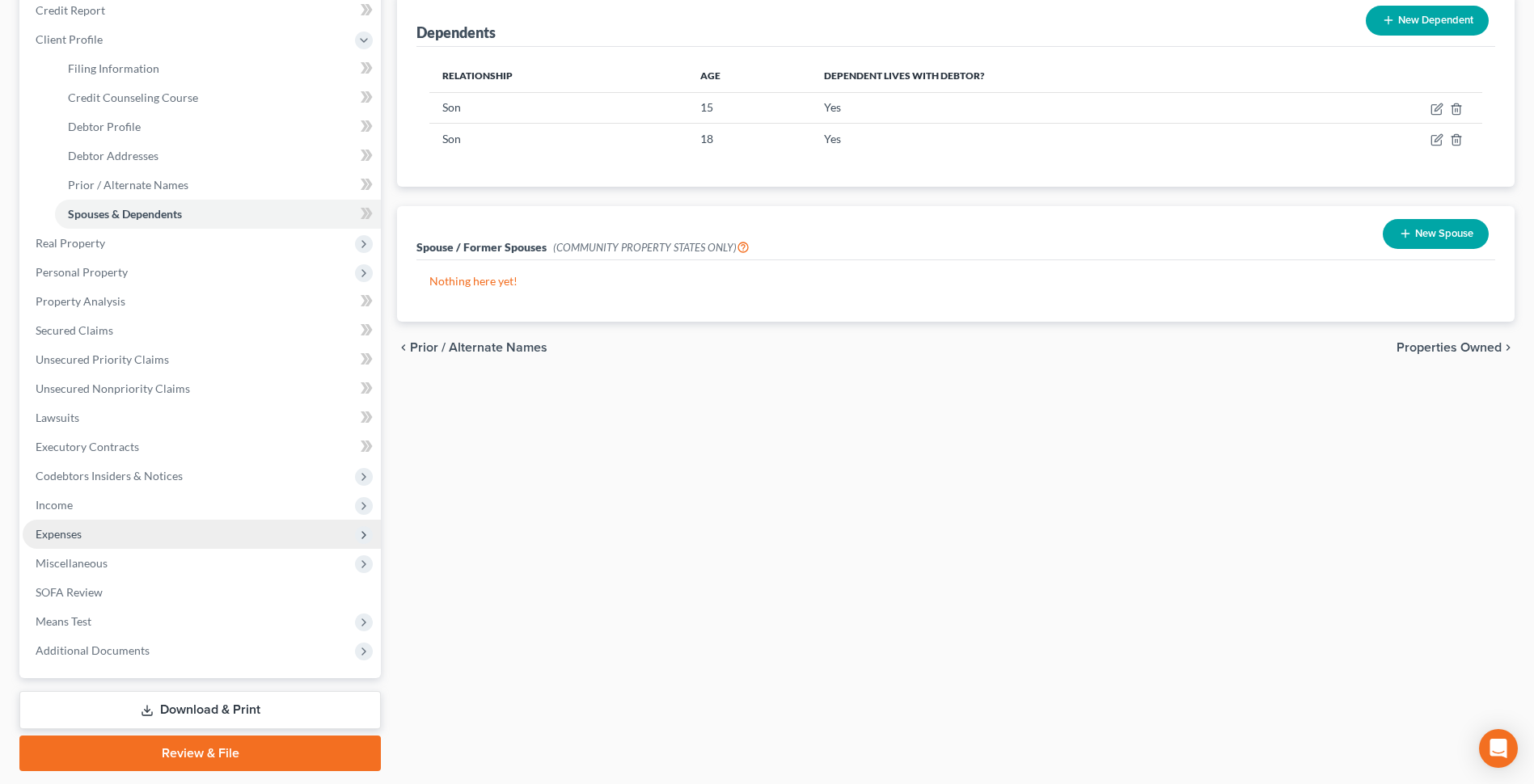
scroll to position [243, 0]
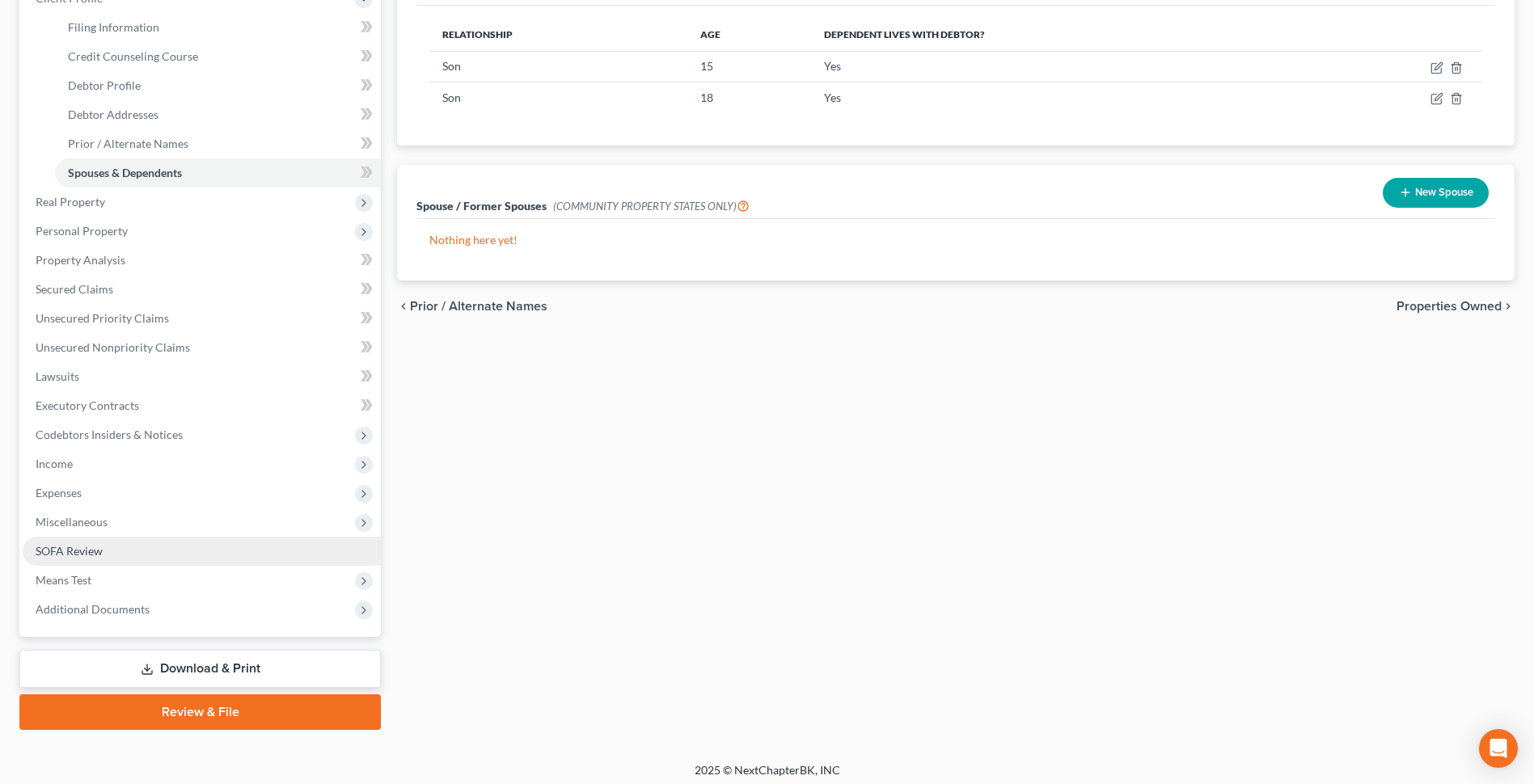
click at [96, 549] on span "SOFA Review" at bounding box center [69, 551] width 67 height 14
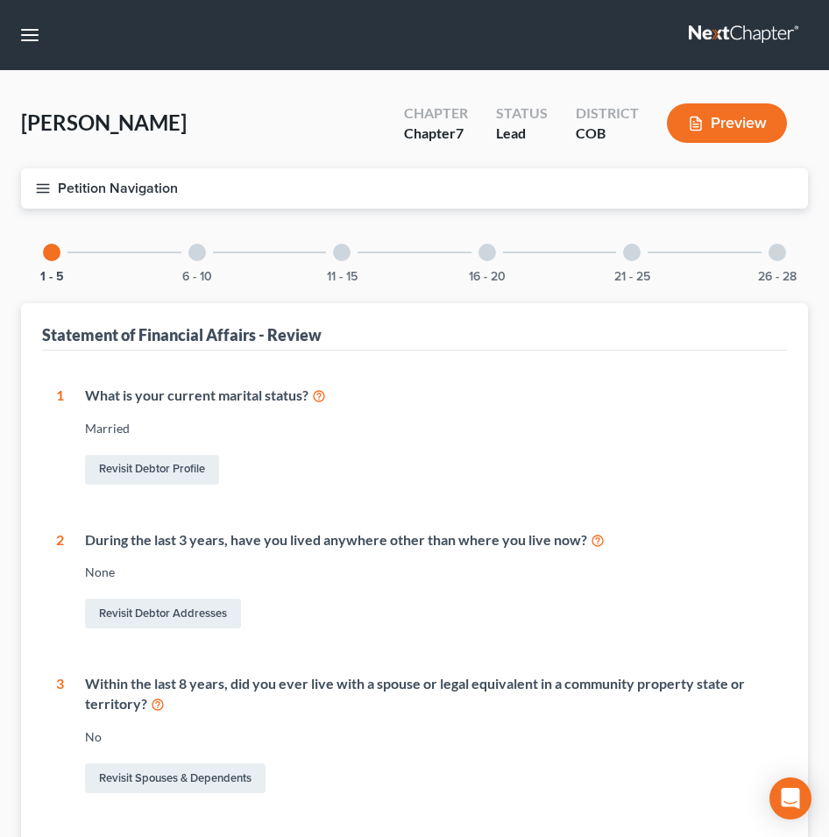
click at [195, 253] on div at bounding box center [197, 253] width 18 height 18
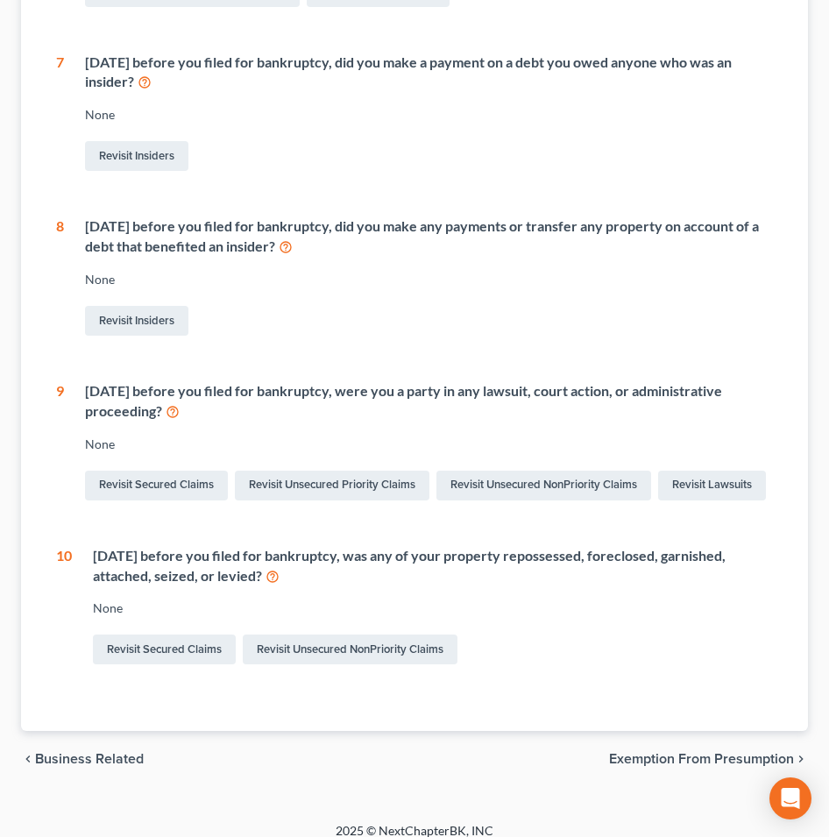
scroll to position [531, 0]
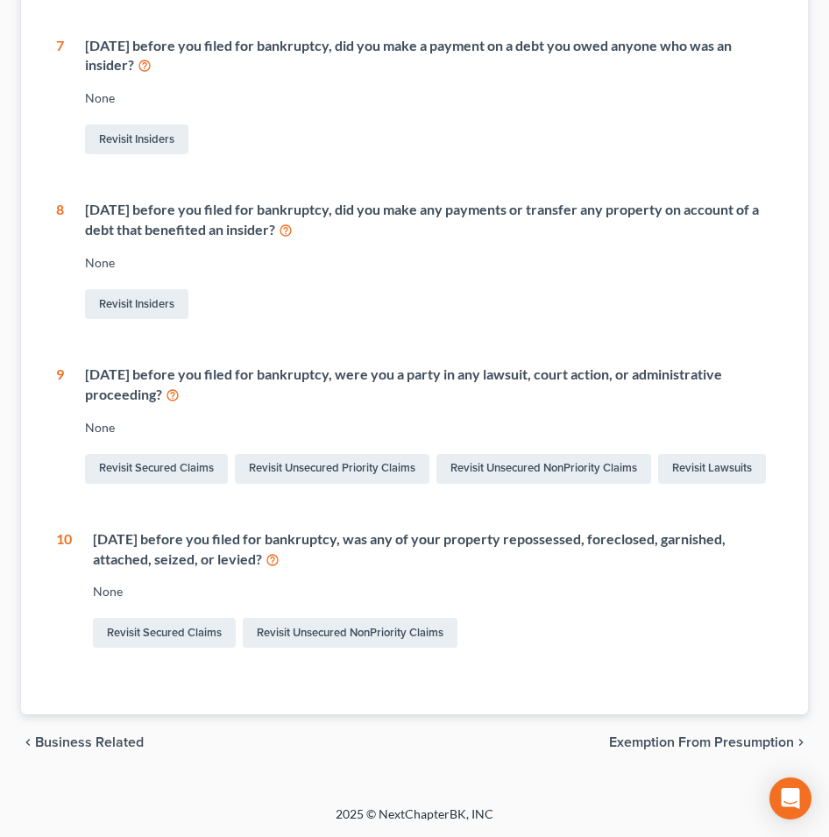
click at [688, 737] on span "Exemption from Presumption" at bounding box center [701, 742] width 185 height 14
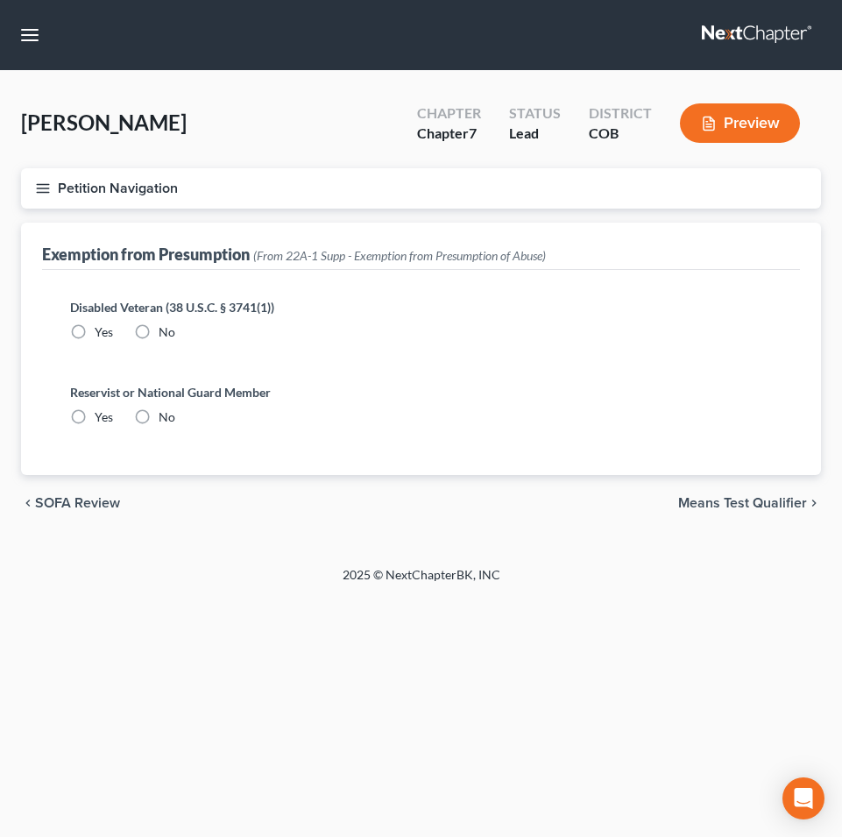
radio input "true"
click at [703, 505] on span "Means Test Qualifier" at bounding box center [742, 503] width 129 height 14
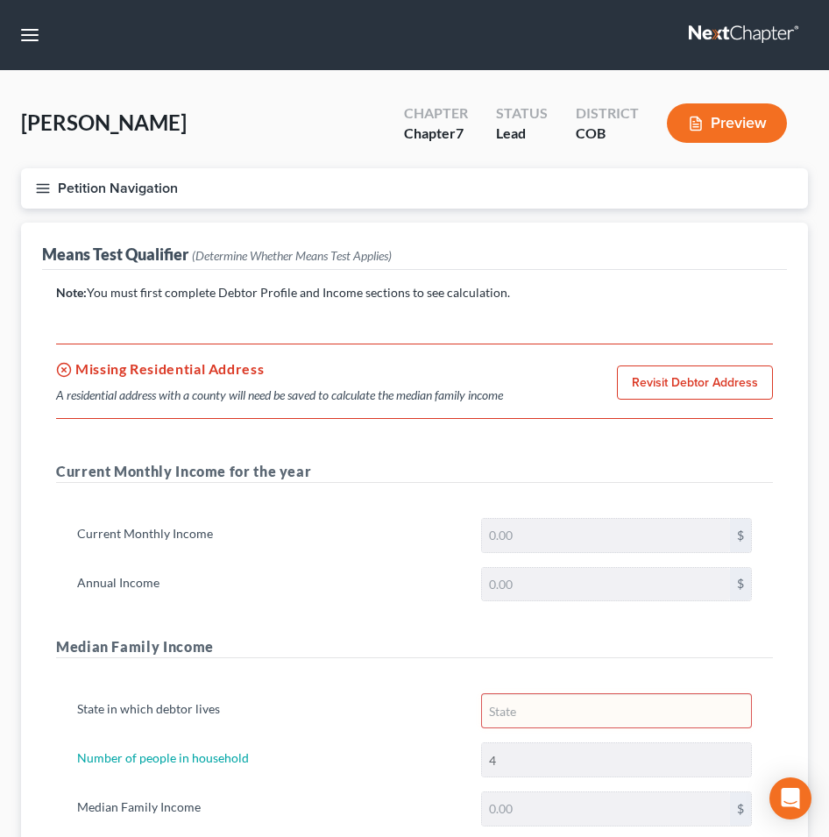
click at [632, 383] on link "Revisit Debtor Address" at bounding box center [695, 383] width 156 height 35
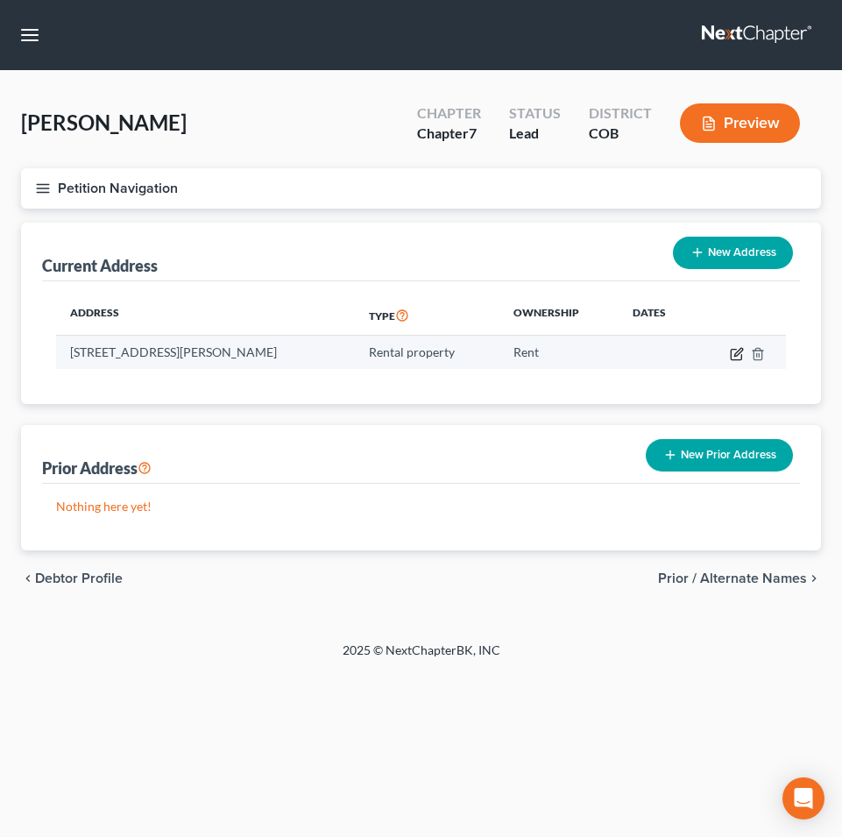
click at [733, 353] on icon "button" at bounding box center [737, 354] width 14 height 14
select select "5"
select select "16"
select select "2"
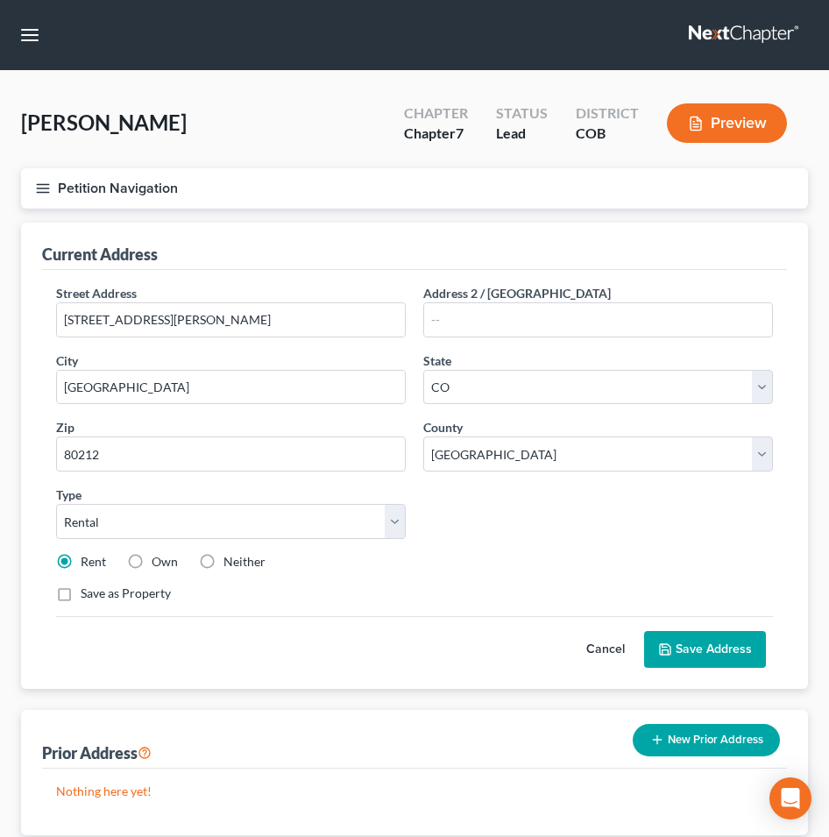
click at [81, 596] on label "Save as Property" at bounding box center [126, 594] width 90 height 18
click at [88, 596] on input "Save as Property" at bounding box center [93, 590] width 11 height 11
checkbox input "true"
click at [715, 648] on button "Save Address" at bounding box center [705, 649] width 122 height 37
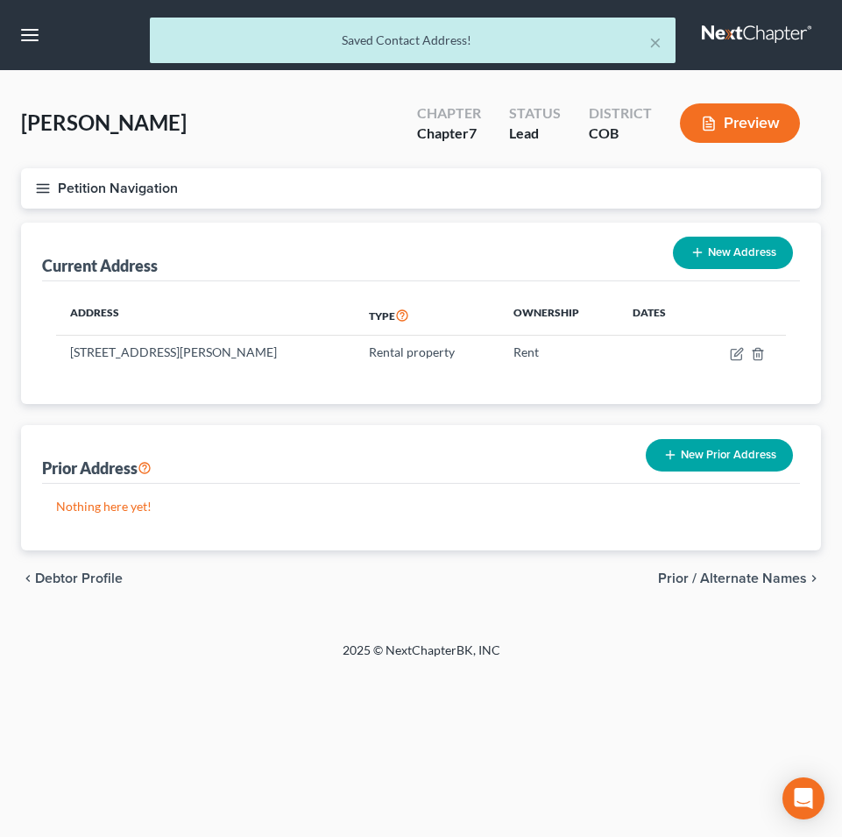
click at [728, 580] on span "Prior / Alternate Names" at bounding box center [732, 578] width 149 height 14
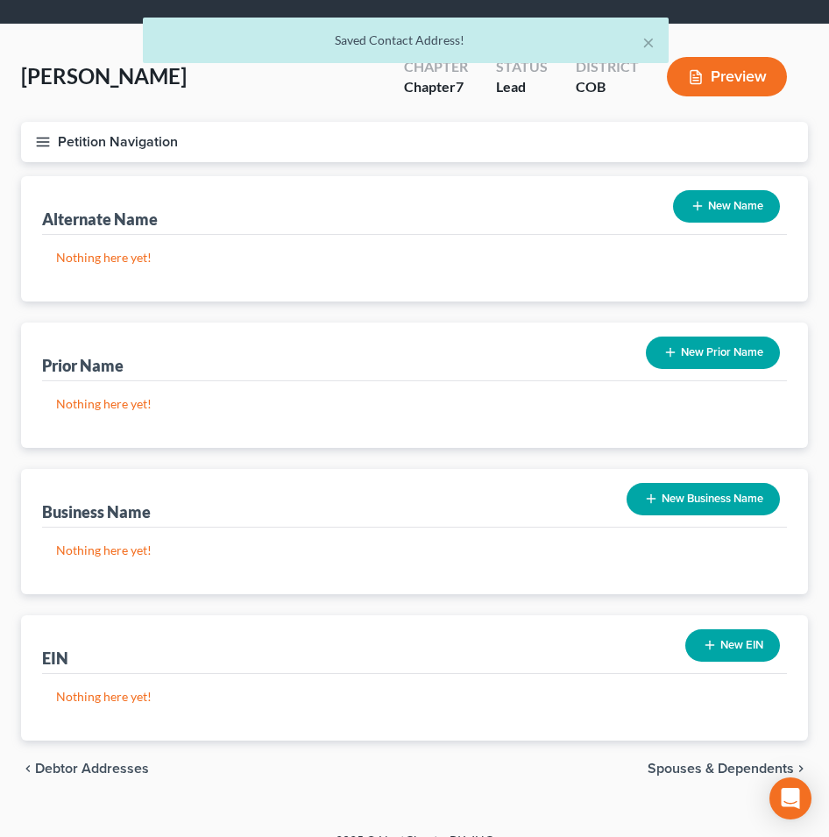
scroll to position [73, 0]
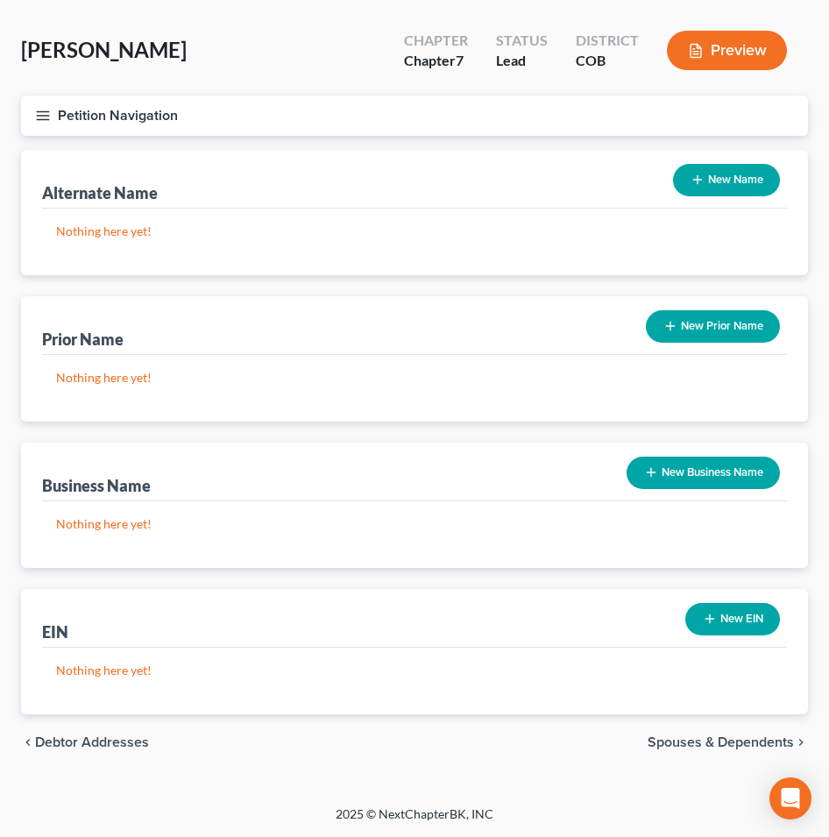
click at [690, 740] on span "Spouses & Dependents" at bounding box center [721, 742] width 146 height 14
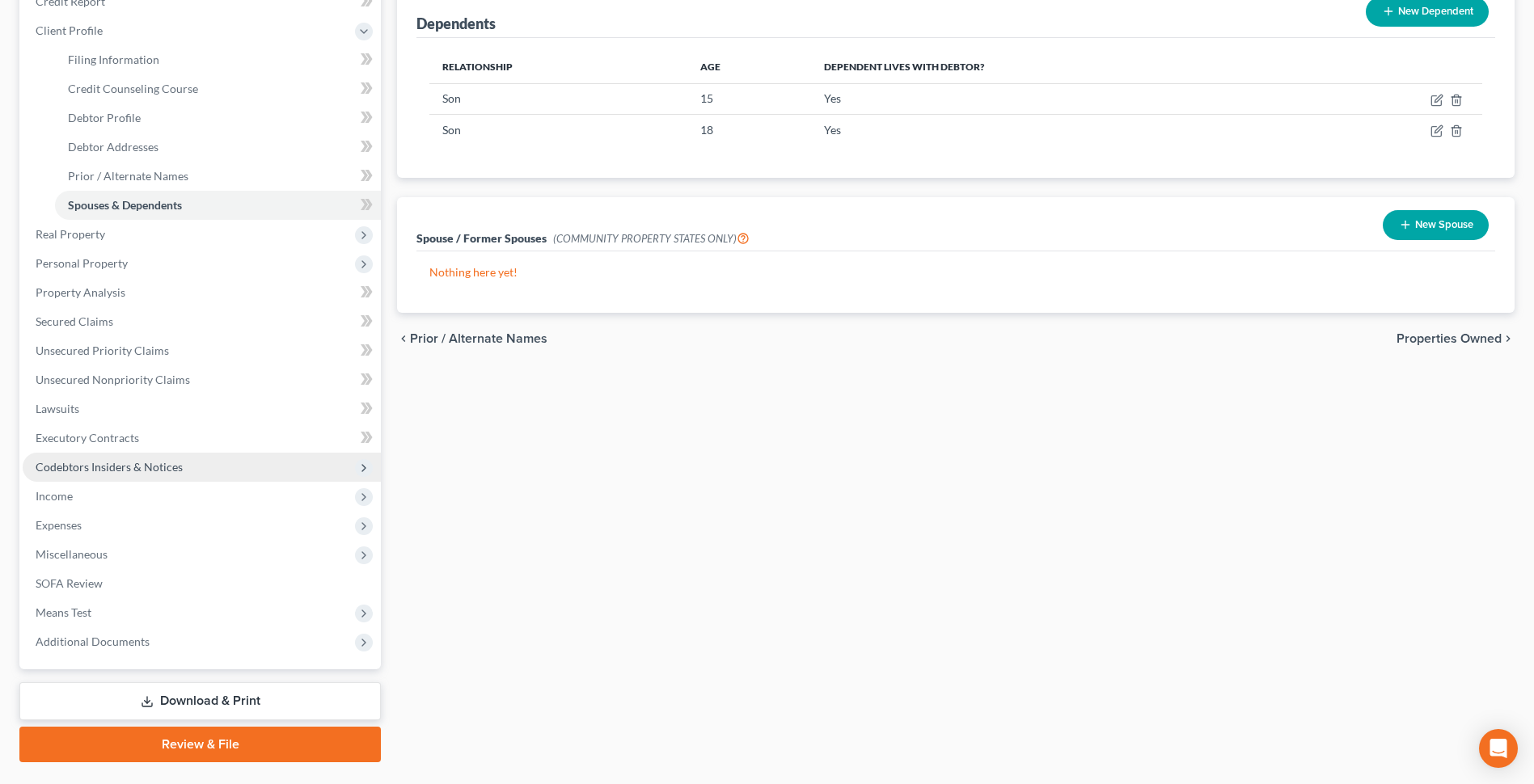
scroll to position [243, 0]
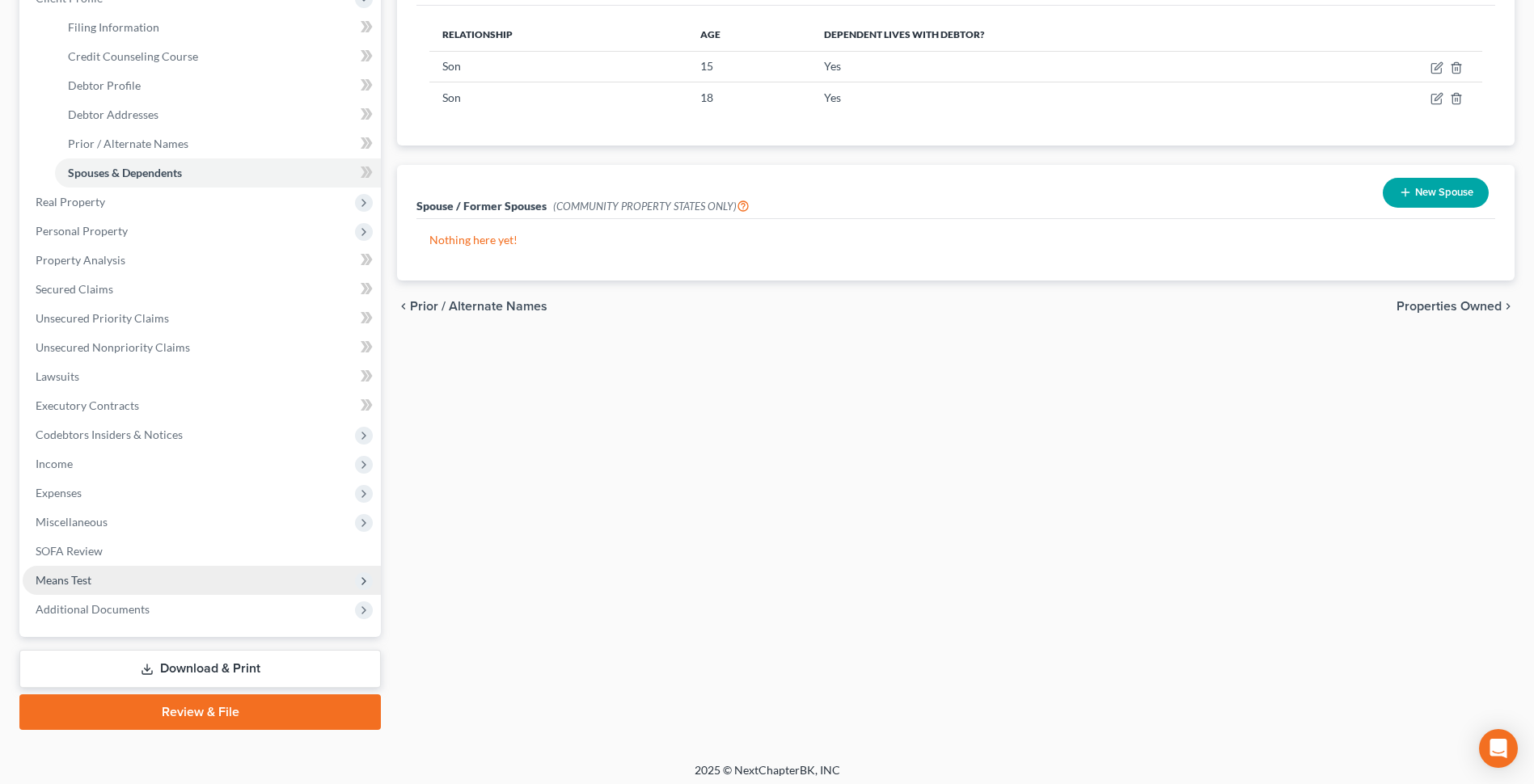
click at [72, 571] on span "Means Test" at bounding box center [202, 581] width 358 height 30
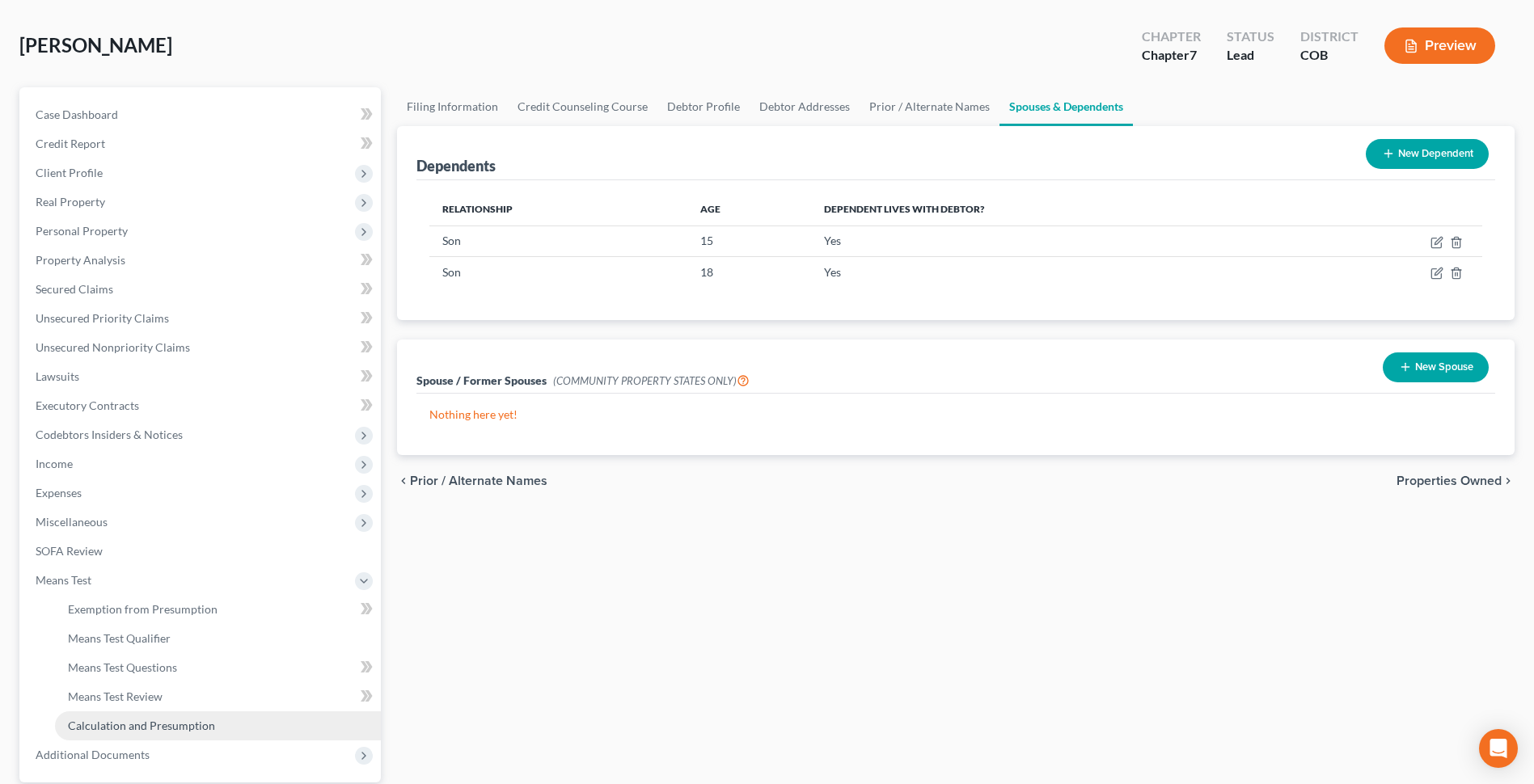
scroll to position [220, 0]
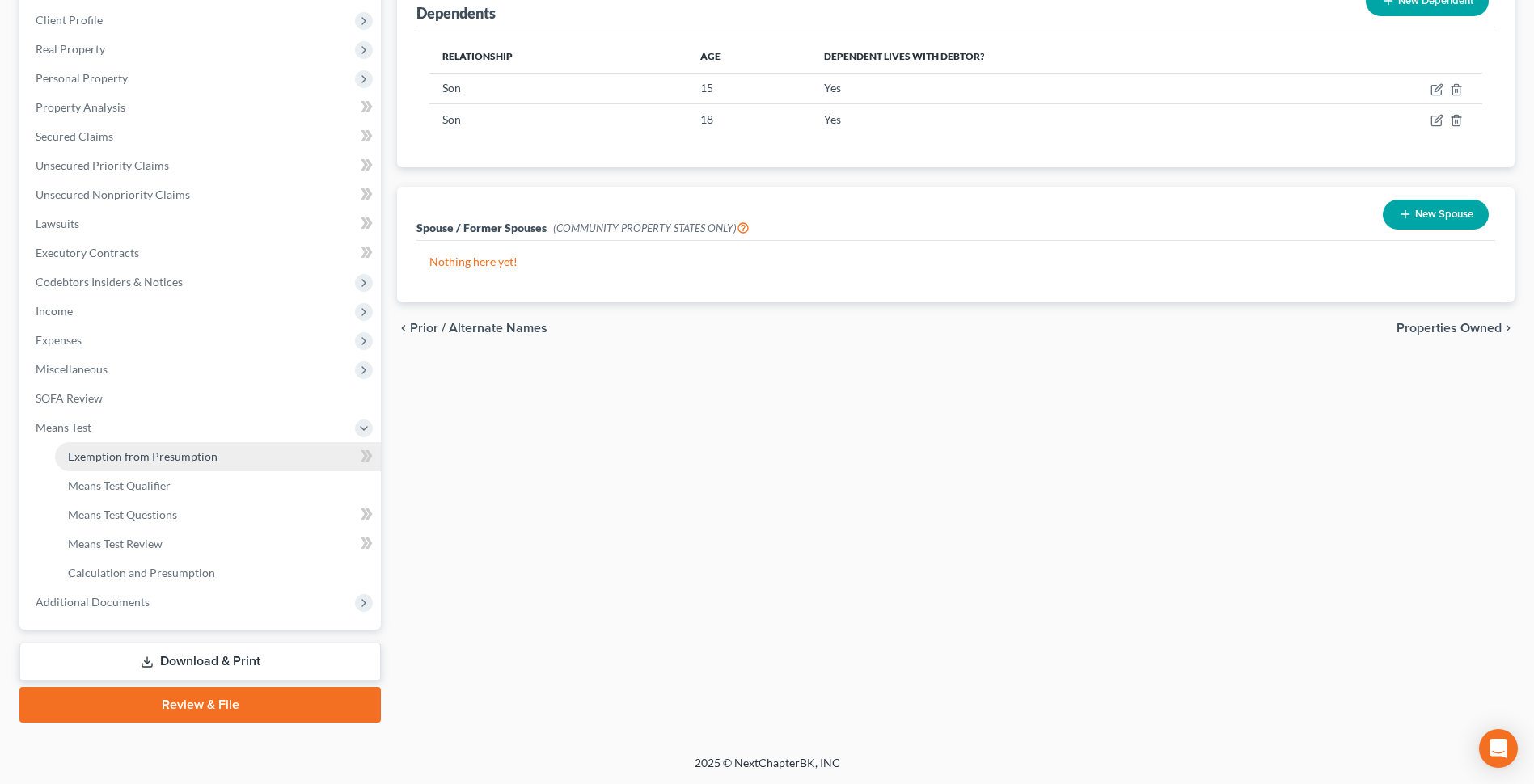
click at [142, 457] on span "Exemption from Presumption" at bounding box center [143, 456] width 149 height 14
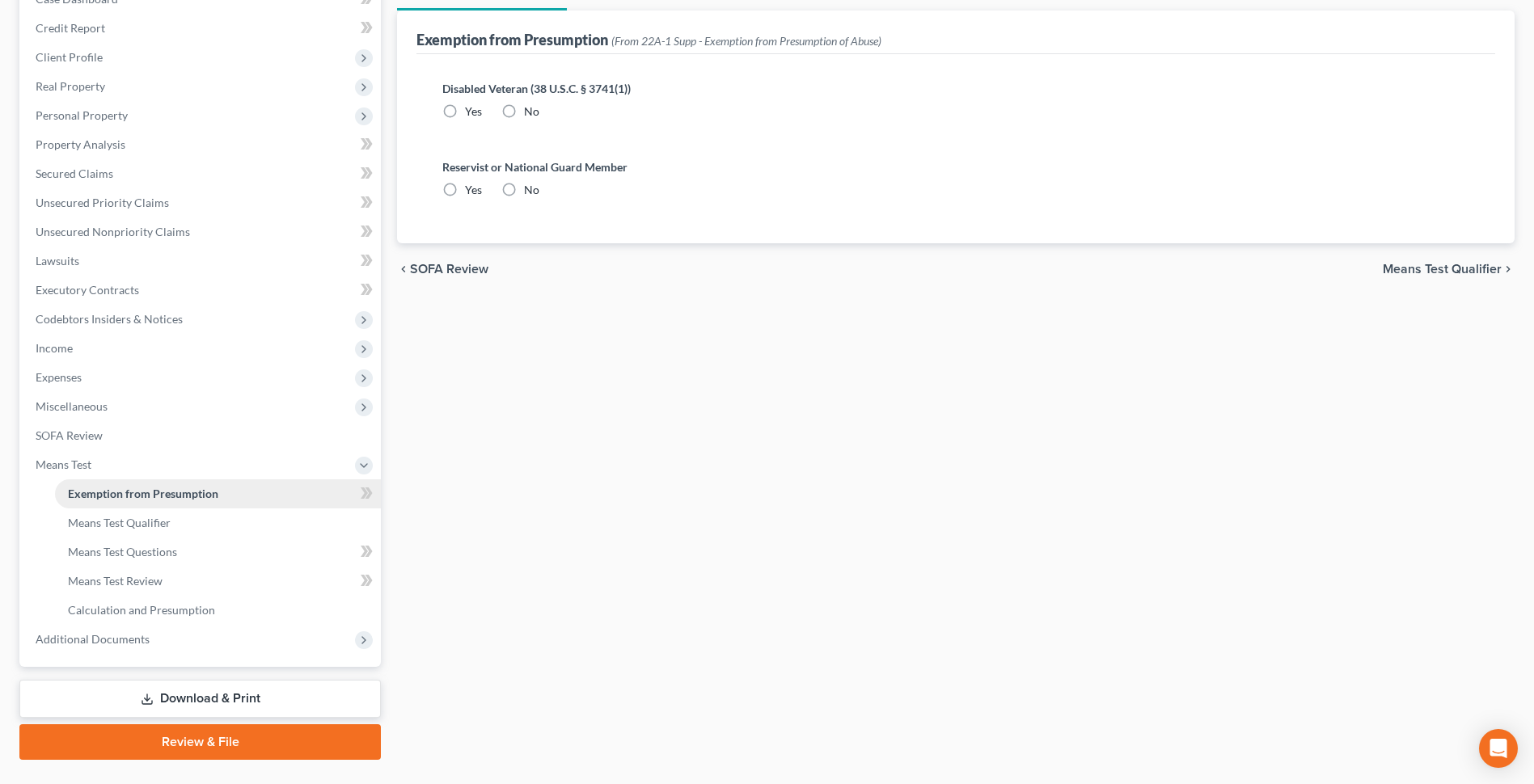
radio input "true"
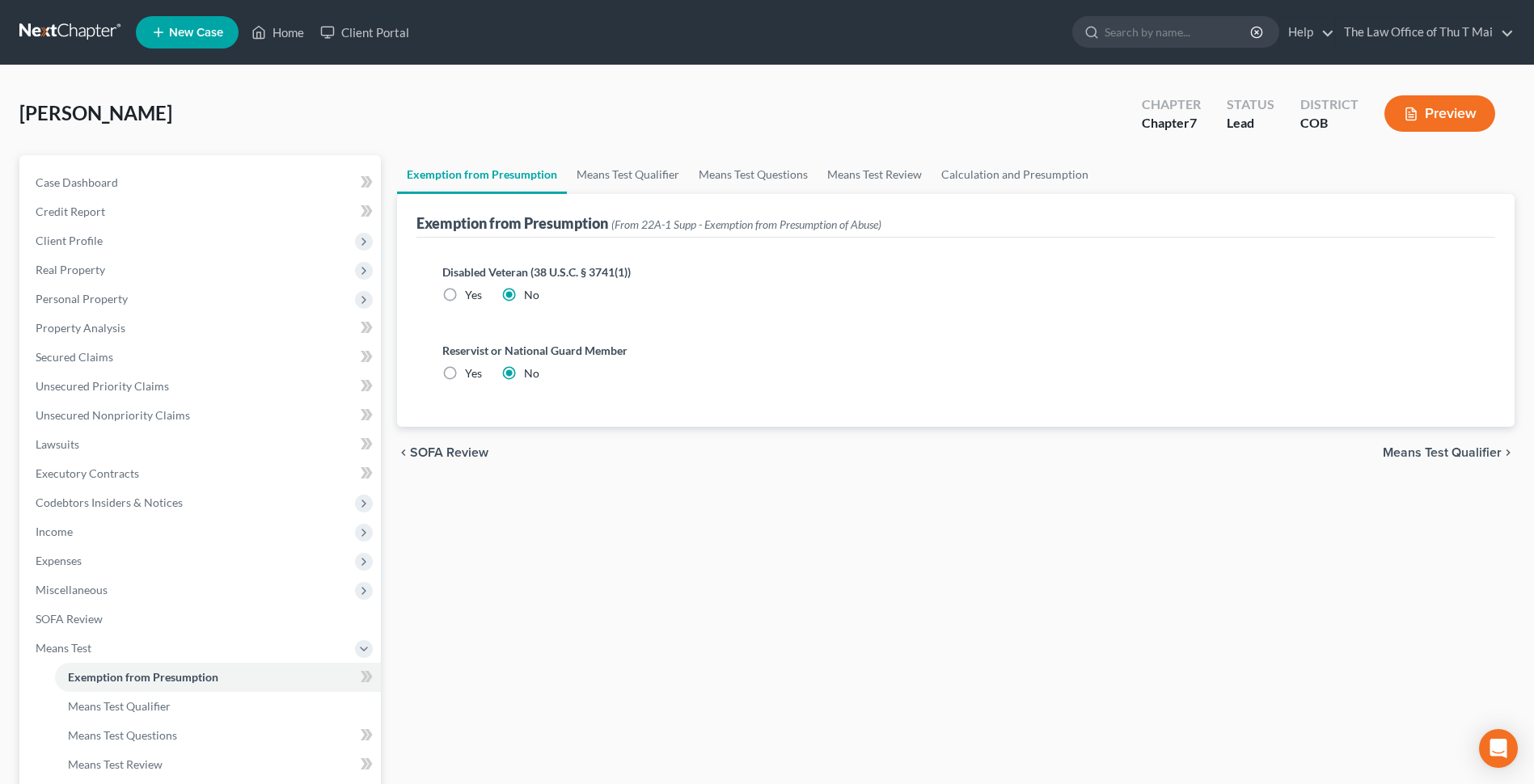
click at [1443, 452] on span "Means Test Qualifier" at bounding box center [1442, 453] width 119 height 13
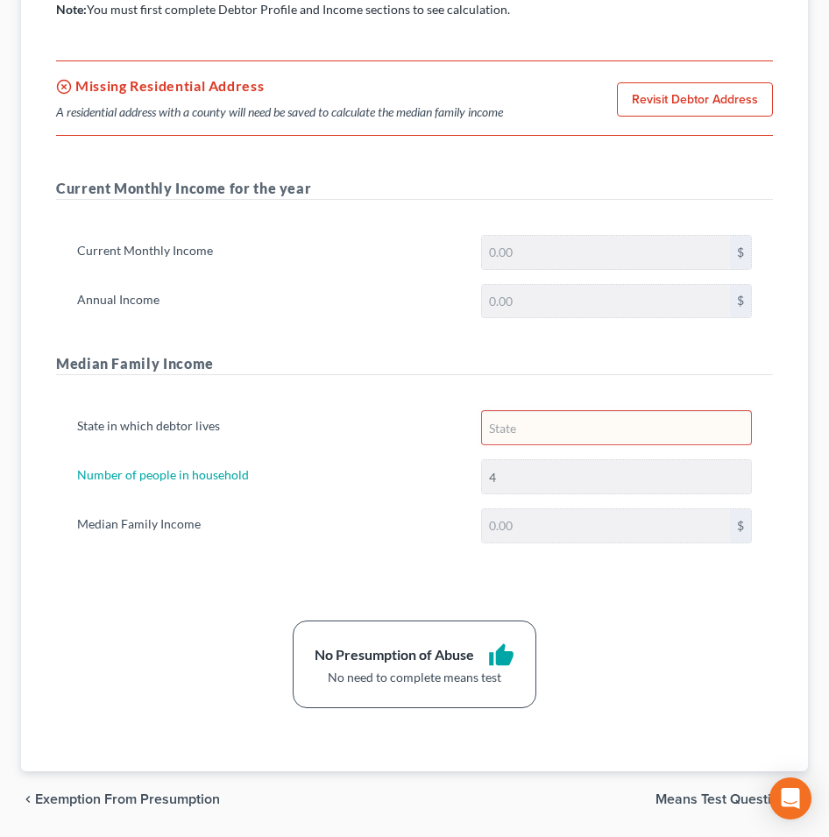
scroll to position [340, 0]
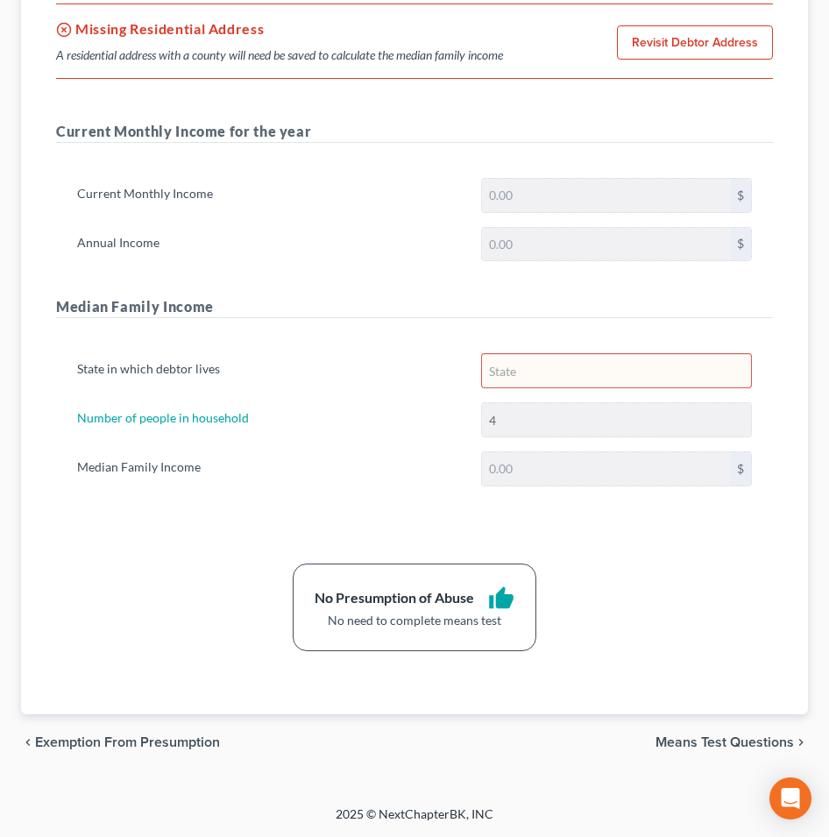
click at [693, 747] on span "Means Test Questions" at bounding box center [725, 742] width 138 height 14
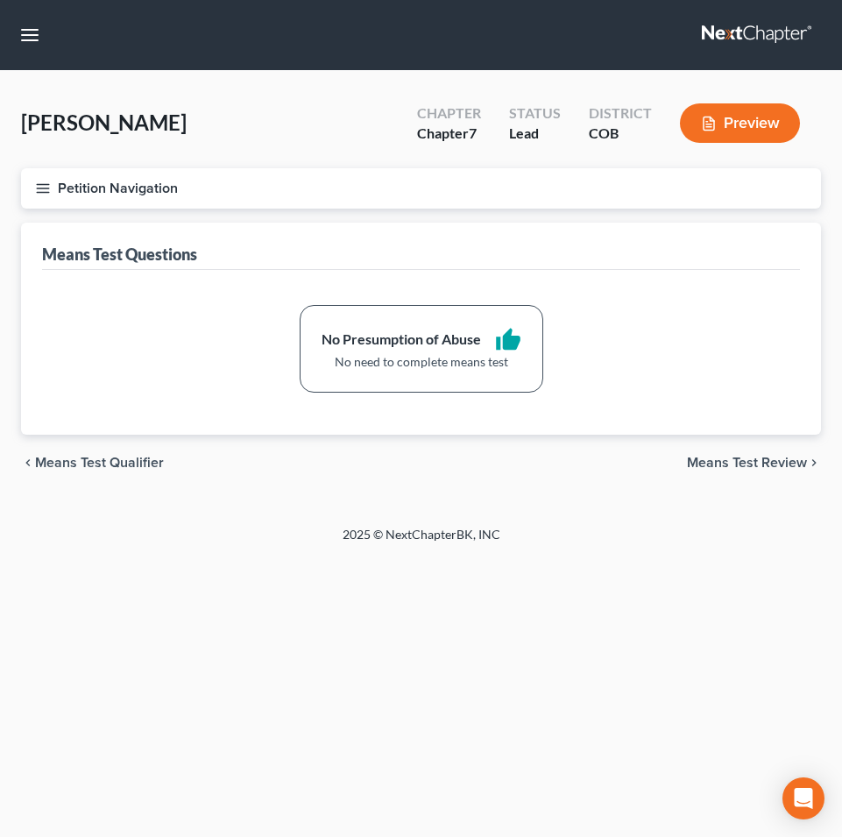
click at [717, 459] on span "Means Test Review" at bounding box center [747, 463] width 120 height 14
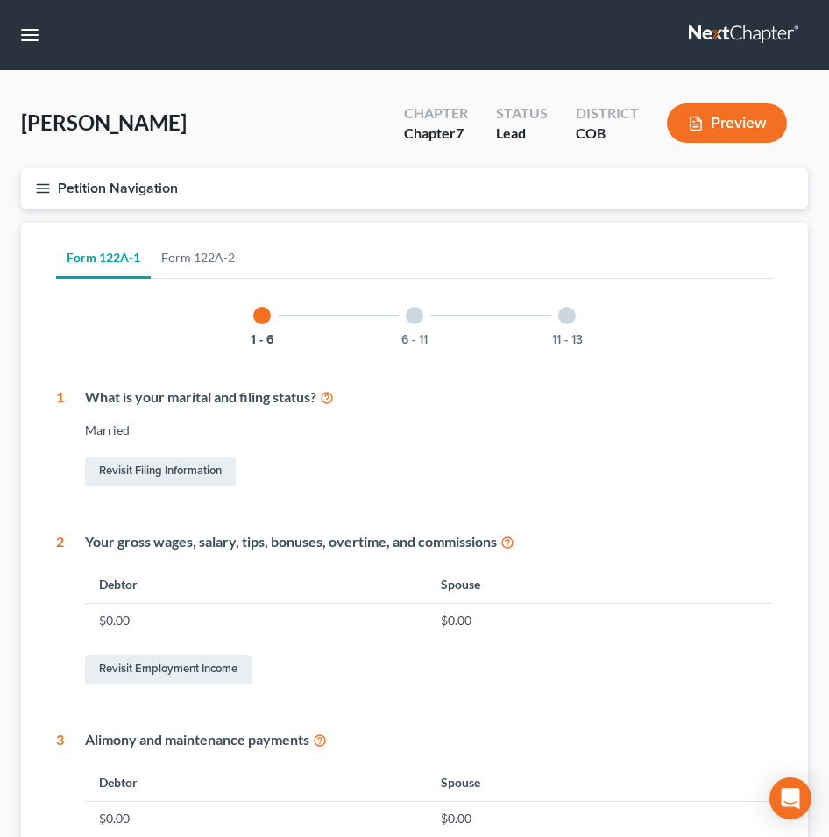
click at [419, 315] on div at bounding box center [415, 316] width 18 height 18
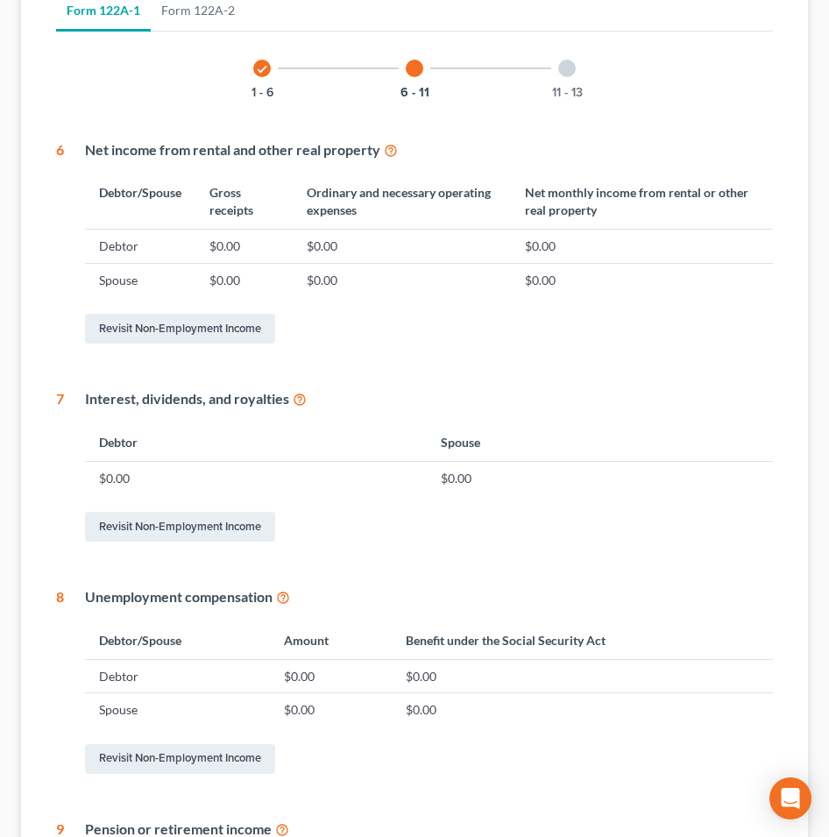
scroll to position [15, 0]
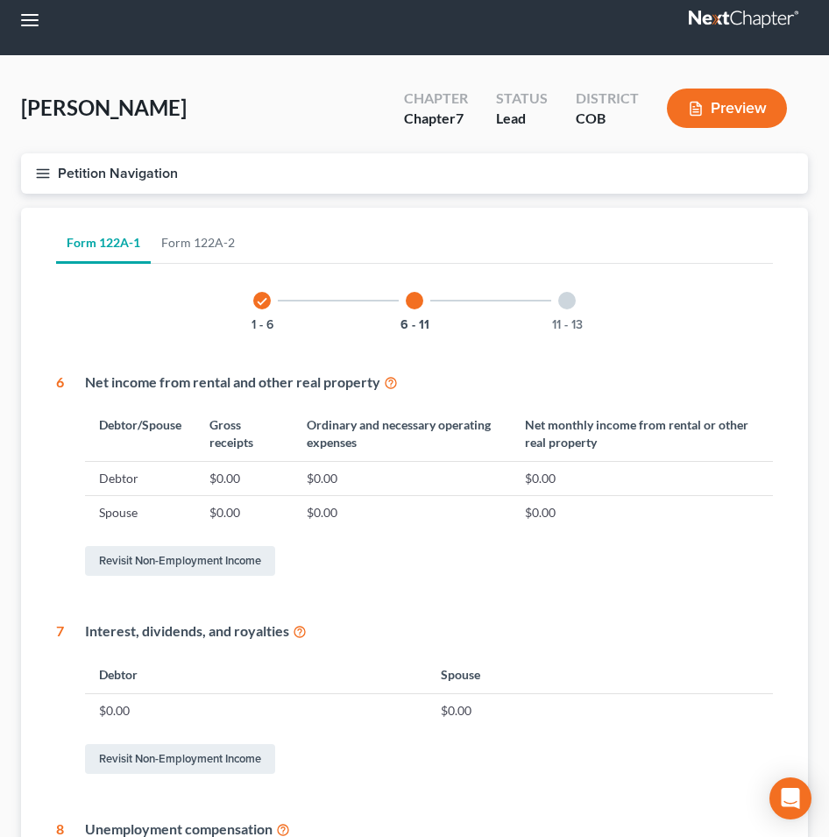
click at [569, 304] on div at bounding box center [567, 301] width 18 height 18
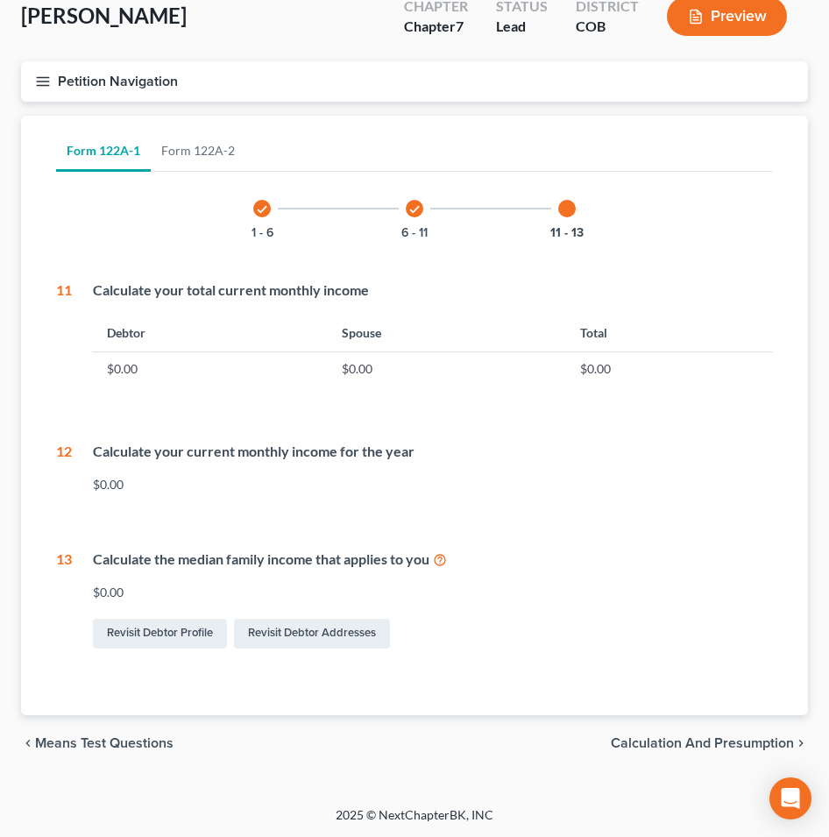
scroll to position [108, 0]
click at [640, 742] on span "Calculation and Presumption" at bounding box center [702, 742] width 183 height 14
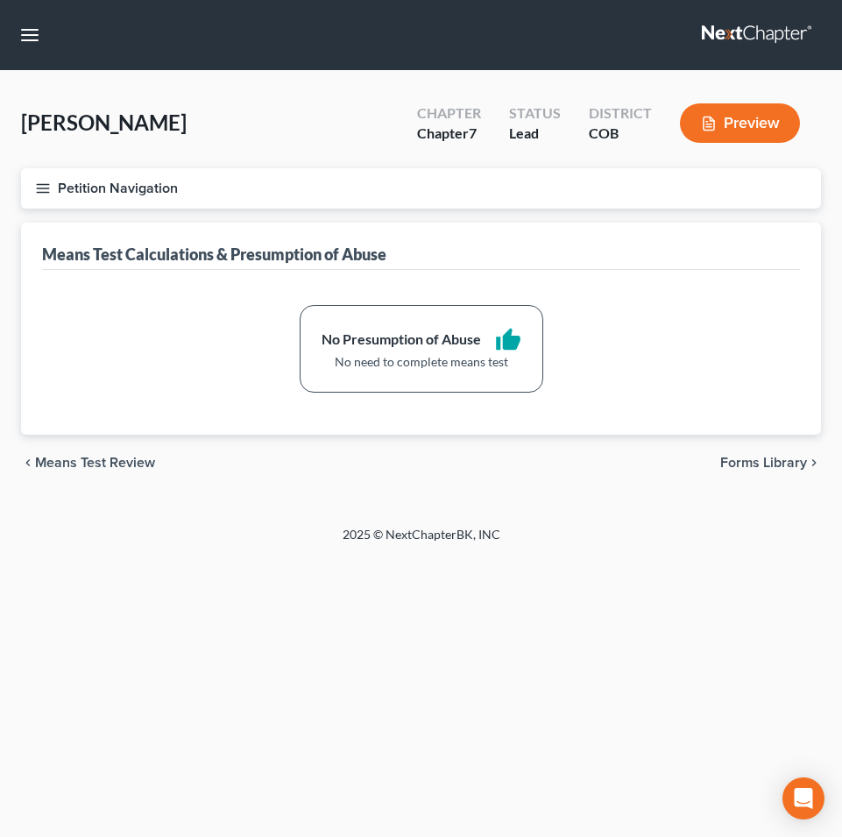
click at [753, 460] on span "Forms Library" at bounding box center [763, 463] width 87 height 14
